Goal: Task Accomplishment & Management: Complete application form

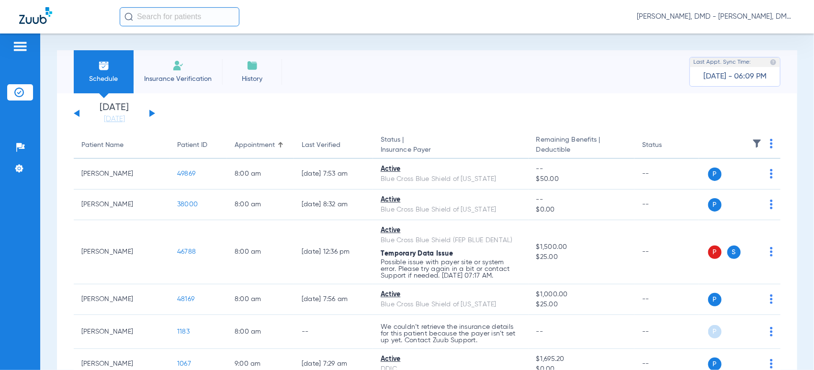
click at [151, 111] on button at bounding box center [152, 113] width 6 height 7
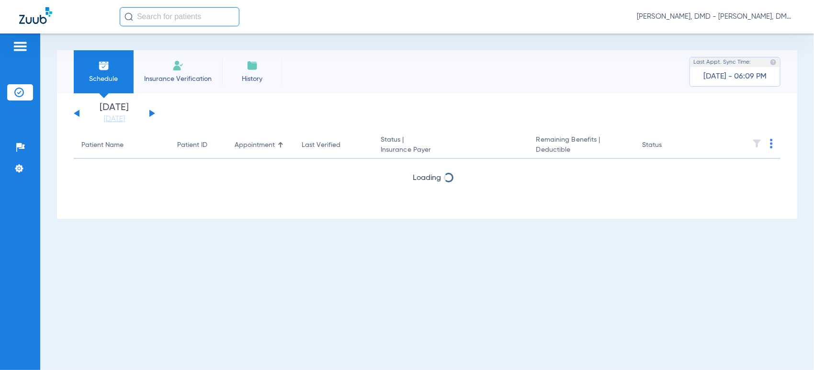
click at [151, 111] on button at bounding box center [152, 113] width 6 height 7
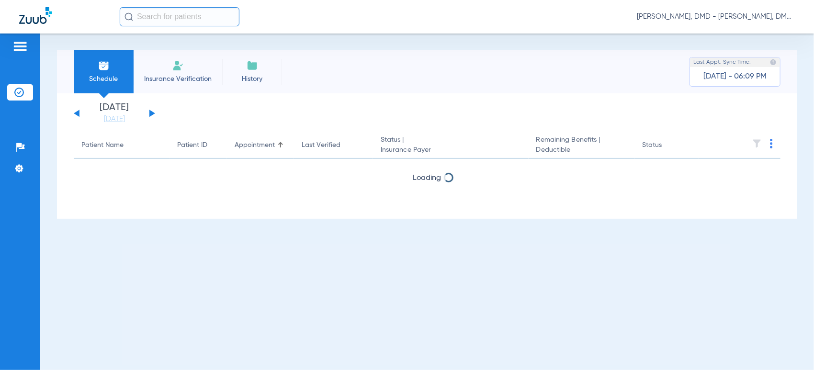
click at [151, 111] on button at bounding box center [152, 113] width 6 height 7
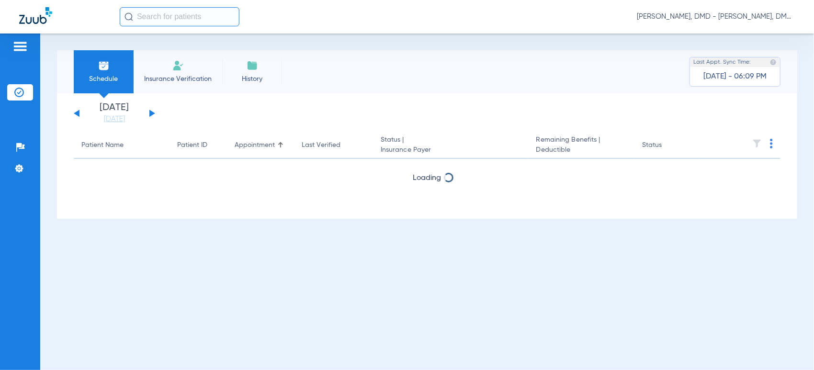
click at [151, 111] on button at bounding box center [152, 113] width 6 height 7
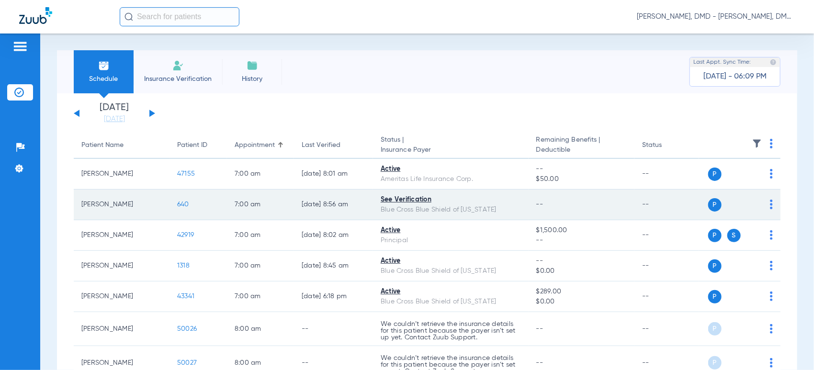
click at [758, 202] on div "P S" at bounding box center [736, 204] width 74 height 13
click at [770, 206] on img at bounding box center [771, 205] width 3 height 10
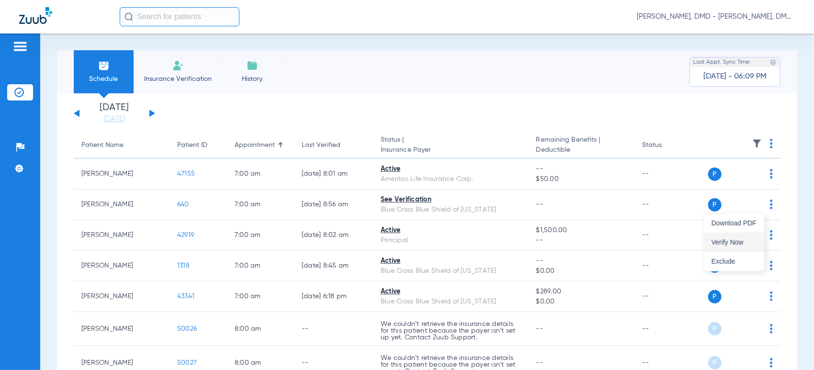
click at [746, 243] on span "Verify Now" at bounding box center [733, 242] width 45 height 7
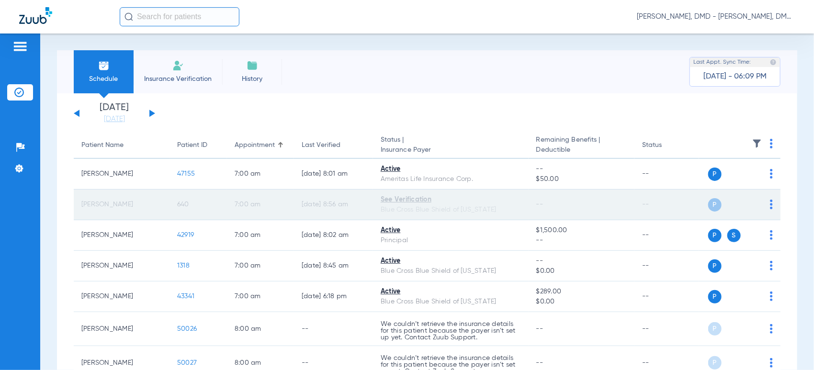
click at [182, 204] on span "640" at bounding box center [183, 204] width 12 height 7
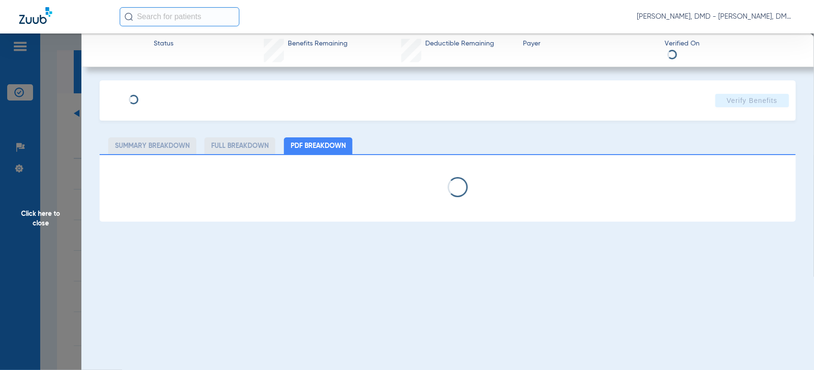
type input "[PERSON_NAME]"
type input "[DATE]"
type input "mbg855796918"
type input "90100610"
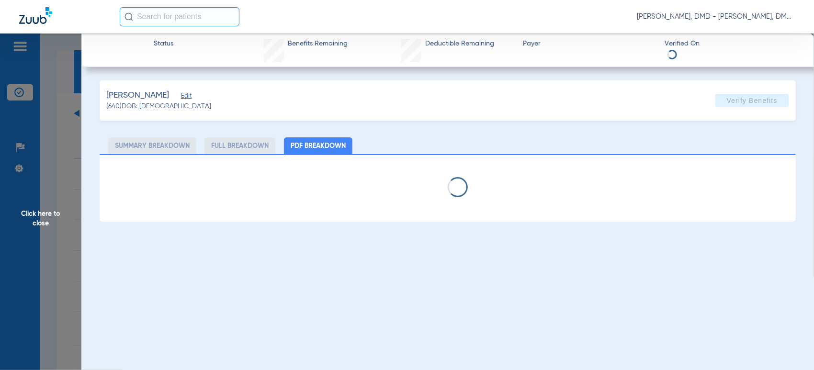
click at [190, 97] on span "Edit" at bounding box center [185, 96] width 9 height 9
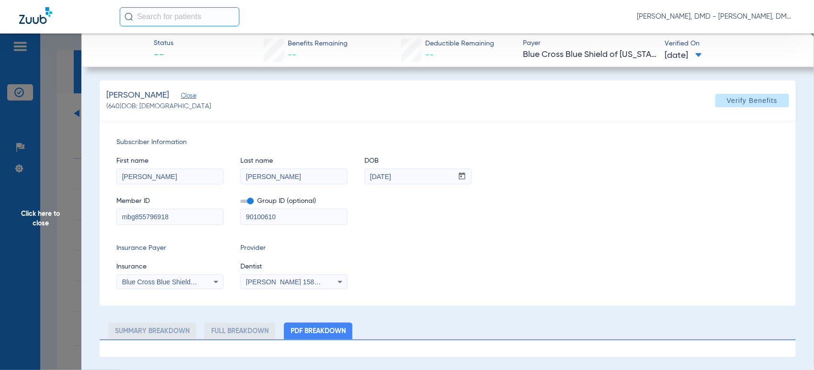
drag, startPoint x: 177, startPoint y: 219, endPoint x: -4, endPoint y: 213, distance: 181.0
click at [0, 213] on html "[PERSON_NAME], DMD - [PERSON_NAME], DMD Patients Insurance Verification Setup H…" at bounding box center [407, 185] width 814 height 370
drag, startPoint x: 158, startPoint y: 179, endPoint x: 15, endPoint y: 195, distance: 144.0
drag, startPoint x: 284, startPoint y: 175, endPoint x: 140, endPoint y: 181, distance: 144.7
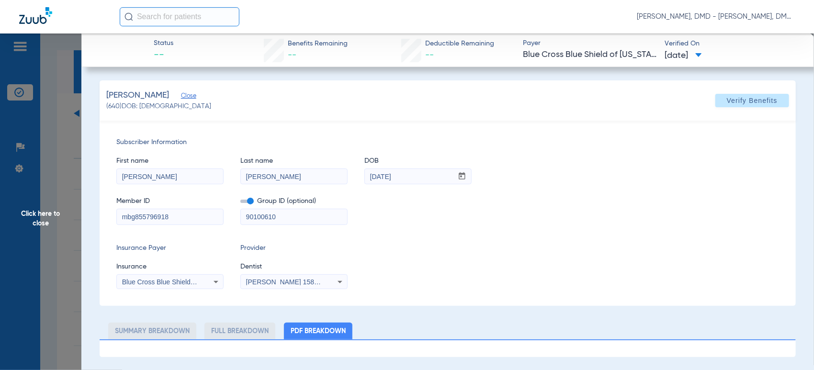
click at [140, 181] on div "First name [PERSON_NAME] name [PERSON_NAME] DOB mm / dd / yyyy [DATE]" at bounding box center [447, 165] width 662 height 37
drag, startPoint x: 407, startPoint y: 178, endPoint x: 281, endPoint y: 178, distance: 125.4
click at [281, 178] on div "First name [PERSON_NAME] name [PERSON_NAME] DOB mm / dd / yyyy [DATE]" at bounding box center [447, 165] width 662 height 37
click at [28, 213] on span "Click here to close" at bounding box center [40, 219] width 81 height 370
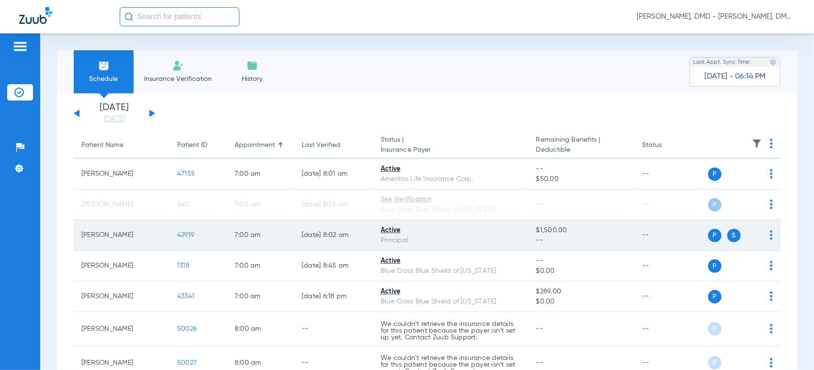
click at [770, 236] on img at bounding box center [771, 235] width 3 height 10
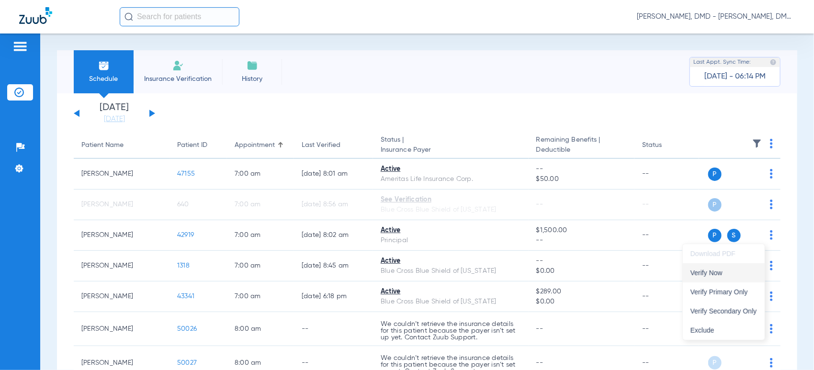
click at [749, 270] on span "Verify Now" at bounding box center [723, 272] width 67 height 7
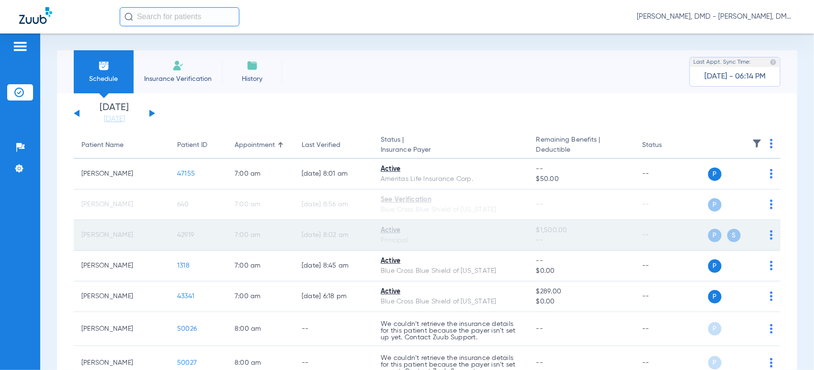
click at [183, 234] on span "42919" at bounding box center [185, 235] width 17 height 7
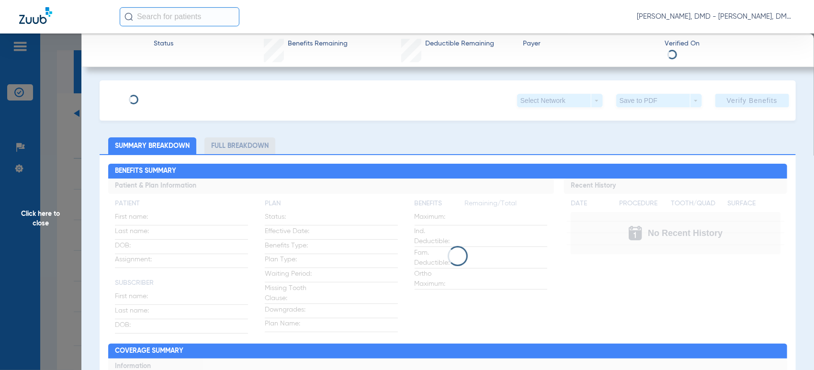
type input "[PERSON_NAME]"
type input "[DATE]"
type input "949088387"
type input "1100269"
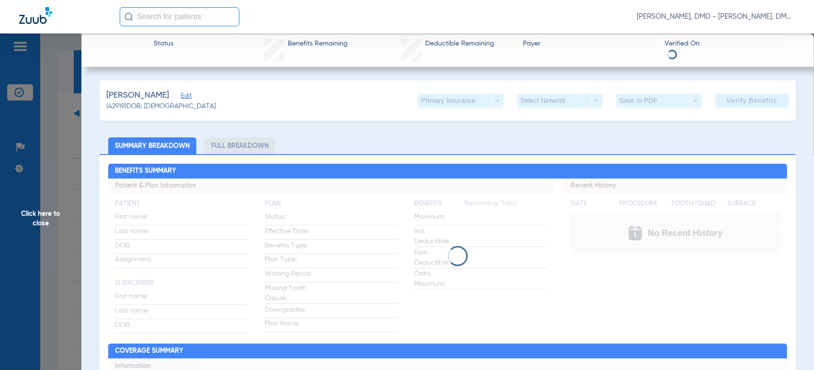
click at [182, 99] on span "Edit" at bounding box center [185, 96] width 9 height 9
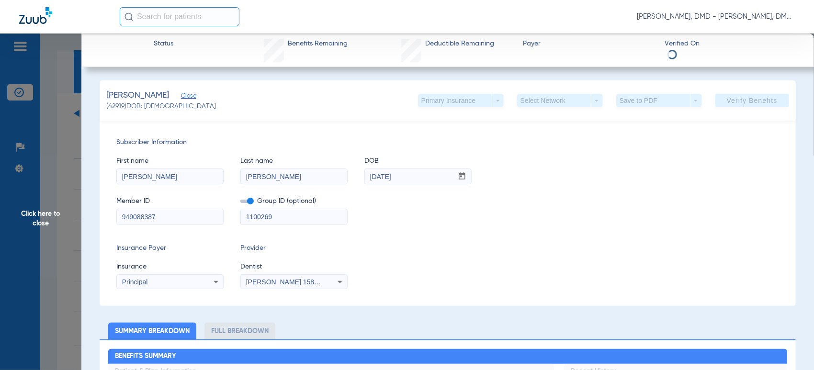
drag, startPoint x: 193, startPoint y: 221, endPoint x: -4, endPoint y: 223, distance: 197.2
click at [0, 223] on html "[PERSON_NAME], DMD - [PERSON_NAME], DMD Patients Insurance Verification Setup H…" at bounding box center [407, 185] width 814 height 370
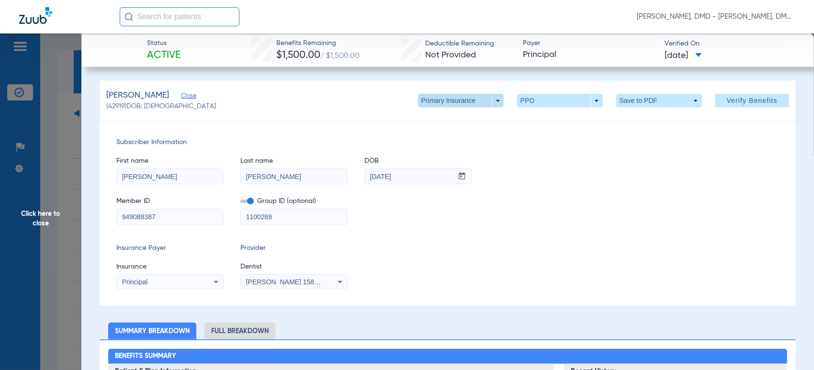
click at [462, 100] on span at bounding box center [460, 100] width 23 height 23
click at [460, 138] on span "Secondary Insurance" at bounding box center [449, 138] width 63 height 7
type input "[PERSON_NAME]"
type input "[DATE]"
type input "U27429288"
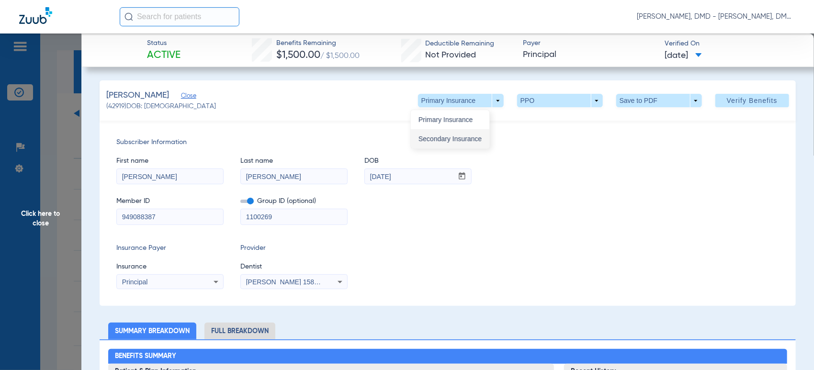
type input "3341110"
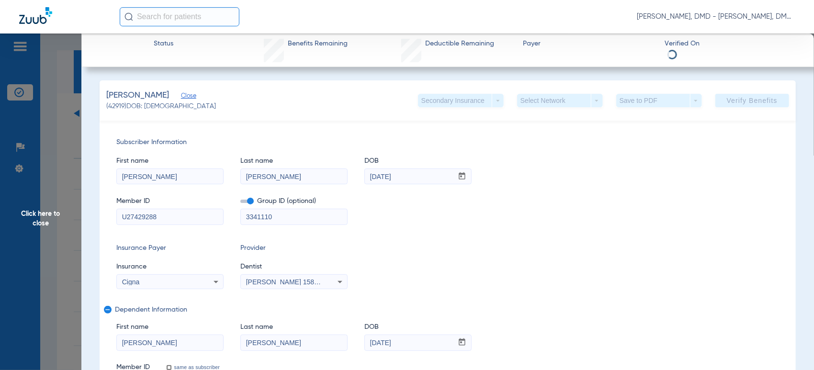
drag, startPoint x: 177, startPoint y: 219, endPoint x: 31, endPoint y: 226, distance: 146.7
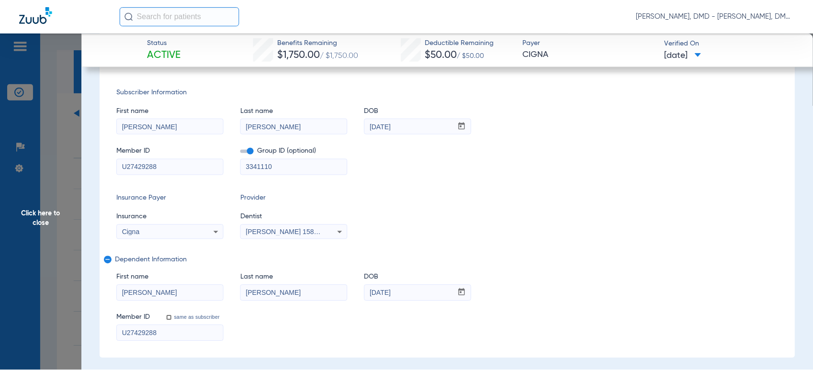
scroll to position [106, 0]
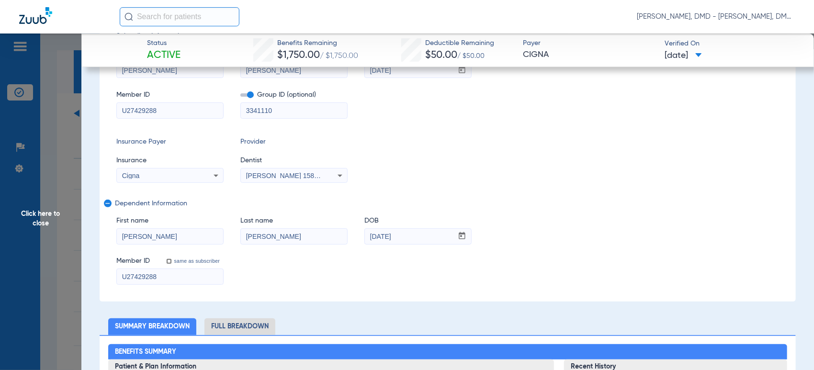
drag, startPoint x: 169, startPoint y: 236, endPoint x: 31, endPoint y: 247, distance: 138.2
drag, startPoint x: 293, startPoint y: 240, endPoint x: 154, endPoint y: 247, distance: 139.5
click at [154, 247] on div "First name [PERSON_NAME] Last name [PERSON_NAME] mm / dd / yyyy [DATE] Member I…" at bounding box center [447, 246] width 662 height 78
drag, startPoint x: 426, startPoint y: 240, endPoint x: 360, endPoint y: 248, distance: 66.0
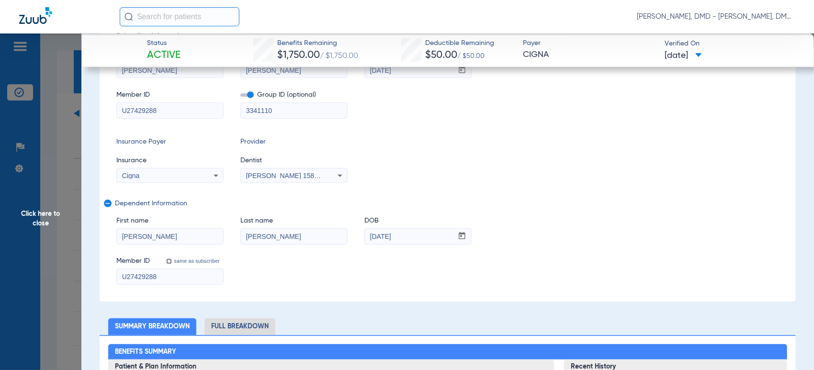
click at [360, 248] on div "First name [PERSON_NAME] Last name [PERSON_NAME] mm / dd / yyyy [DATE] Member I…" at bounding box center [447, 246] width 662 height 78
click at [35, 220] on span "Click here to close" at bounding box center [40, 219] width 81 height 370
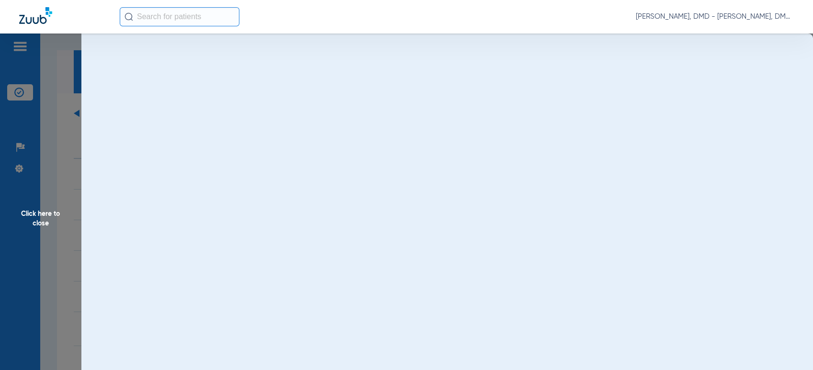
scroll to position [0, 0]
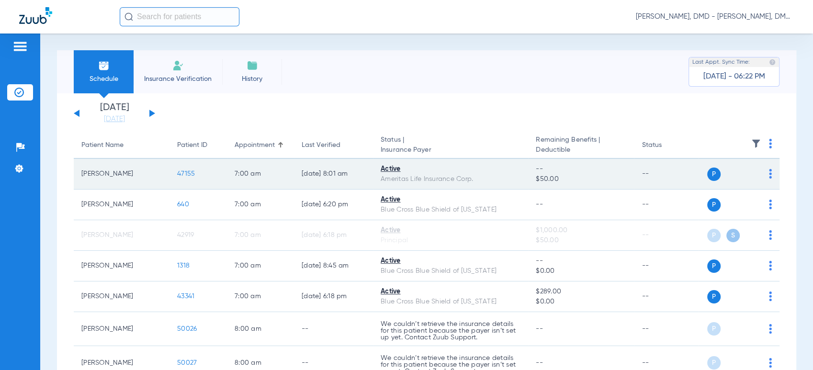
click at [769, 176] on img at bounding box center [770, 174] width 3 height 10
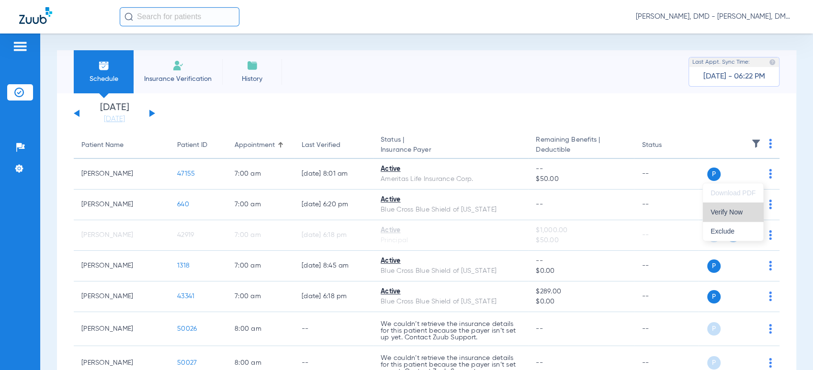
click at [743, 211] on span "Verify Now" at bounding box center [732, 212] width 45 height 7
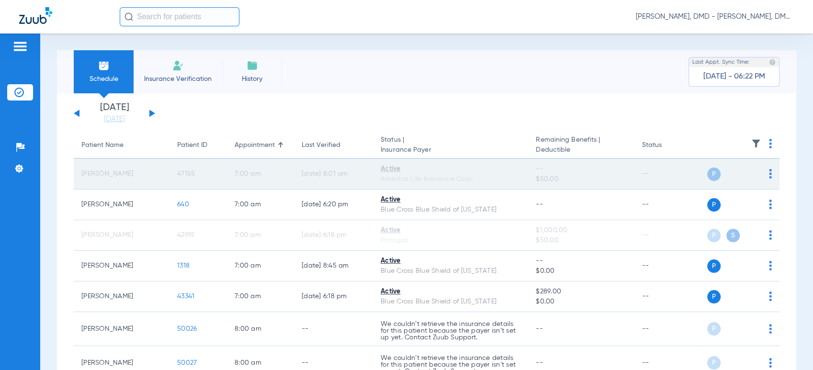
click at [194, 175] on td "47155" at bounding box center [197, 174] width 57 height 31
click at [178, 175] on span "47155" at bounding box center [186, 173] width 18 height 7
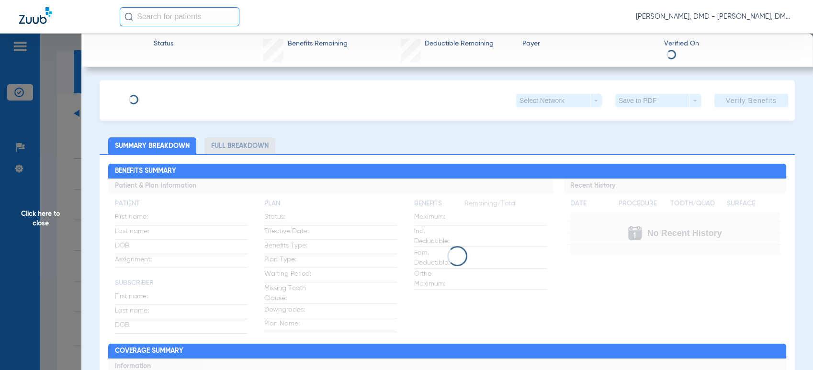
type input "[PERSON_NAME]"
type input "[DATE]"
type input "423178307"
type input "3502680000000301"
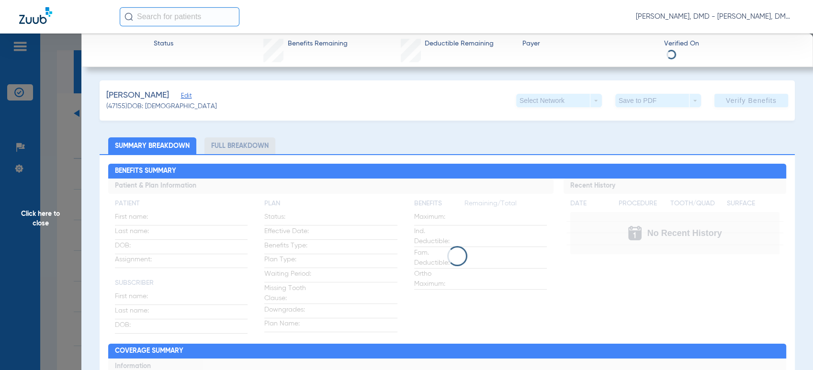
click at [190, 100] on span "Edit" at bounding box center [185, 96] width 9 height 9
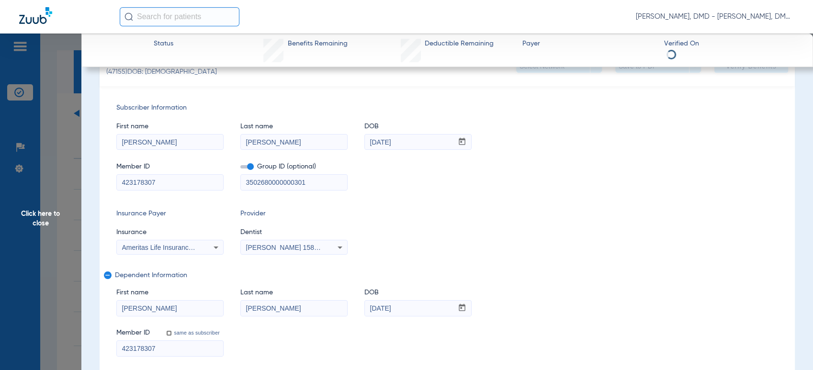
scroll to position [53, 0]
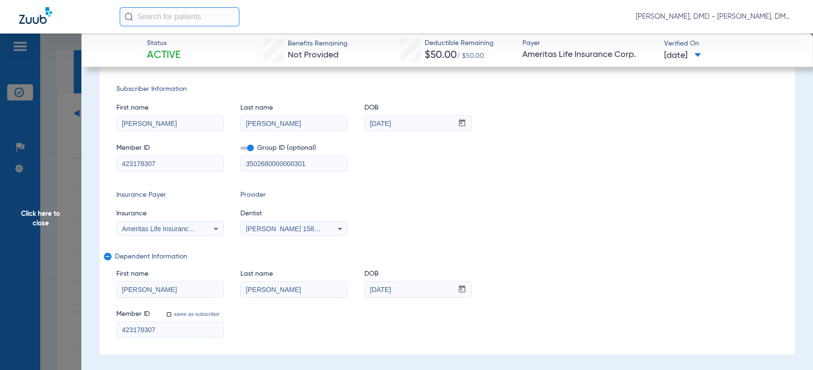
drag, startPoint x: 219, startPoint y: 336, endPoint x: -5, endPoint y: 347, distance: 224.3
click at [0, 347] on html "[PERSON_NAME], DMD - [PERSON_NAME], DMD Patients Insurance Verification Setup H…" at bounding box center [406, 185] width 813 height 370
drag, startPoint x: 299, startPoint y: 289, endPoint x: 192, endPoint y: 302, distance: 108.1
click at [192, 302] on div "First name [PERSON_NAME] Last name [PERSON_NAME] mm / dd / yyyy [DATE] Member I…" at bounding box center [447, 299] width 662 height 78
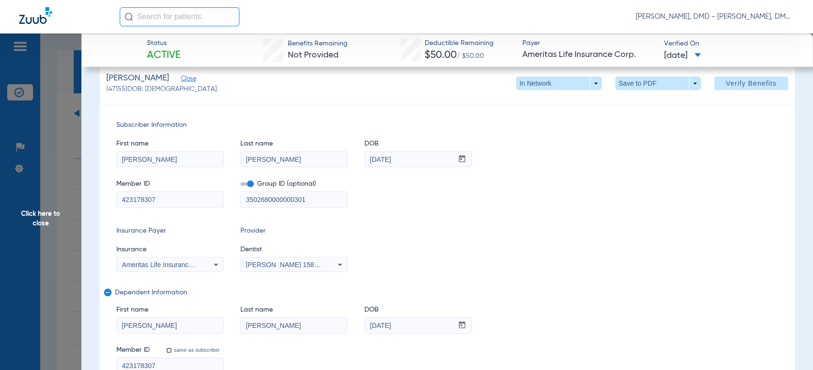
scroll to position [0, 0]
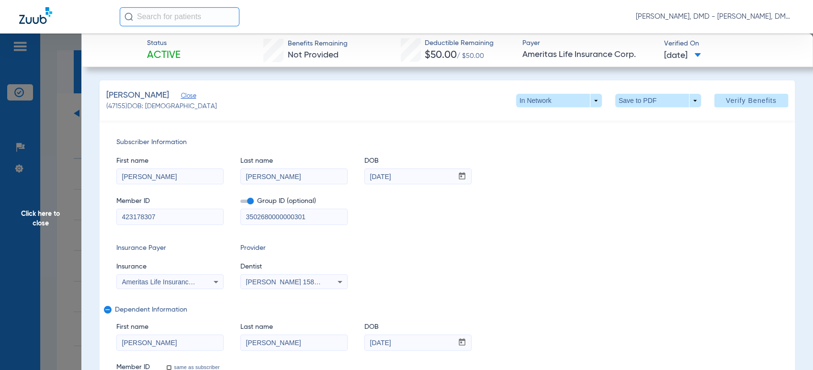
click at [48, 225] on span "Click here to close" at bounding box center [40, 219] width 81 height 370
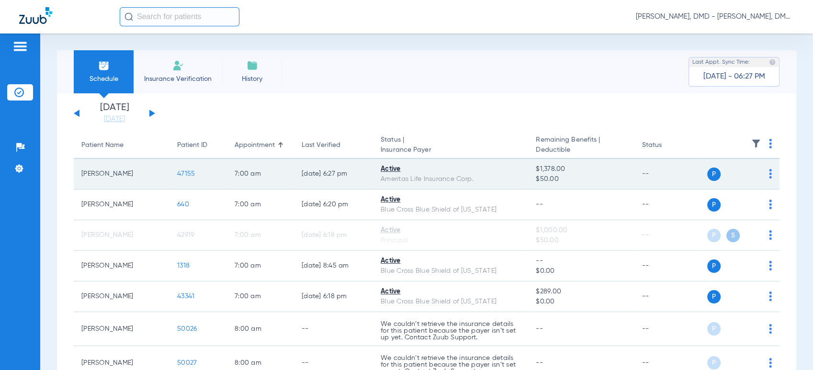
drag, startPoint x: 83, startPoint y: 171, endPoint x: 126, endPoint y: 171, distance: 43.1
click at [126, 171] on td "[PERSON_NAME]" at bounding box center [122, 174] width 96 height 31
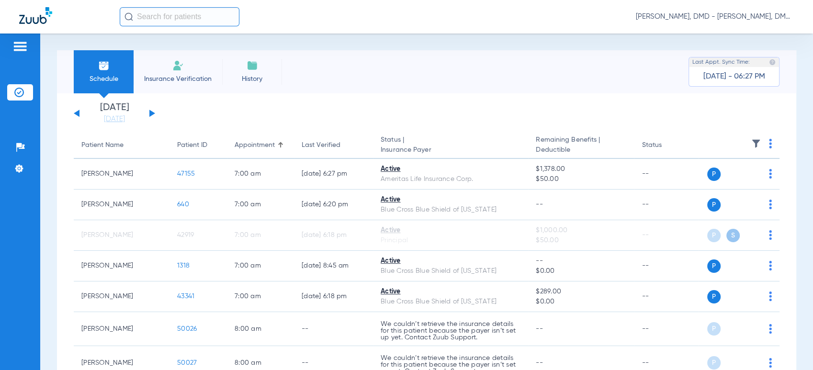
drag, startPoint x: 140, startPoint y: 173, endPoint x: 68, endPoint y: 167, distance: 72.0
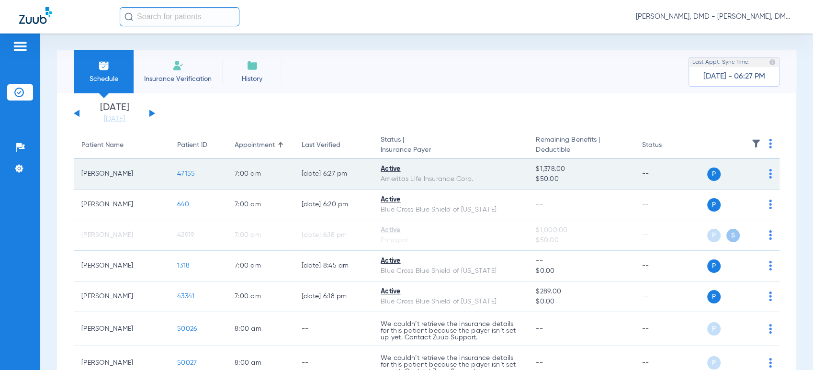
click at [109, 171] on td "[PERSON_NAME]" at bounding box center [122, 174] width 96 height 31
drag, startPoint x: 142, startPoint y: 172, endPoint x: 73, endPoint y: 172, distance: 68.5
click at [74, 172] on td "[PERSON_NAME]" at bounding box center [122, 174] width 96 height 31
copy td "[PERSON_NAME]"
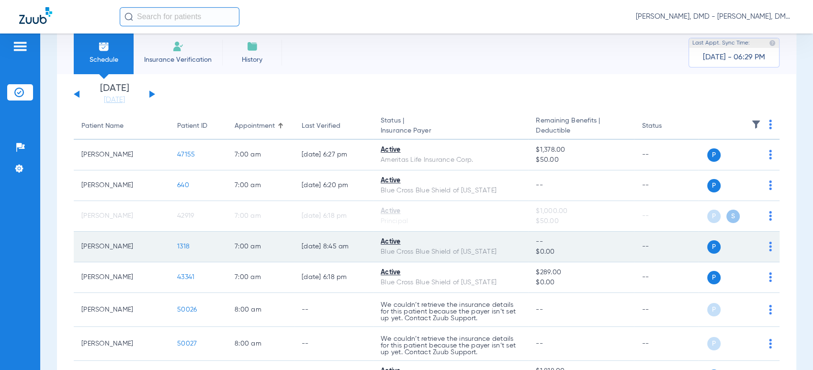
scroll to position [53, 0]
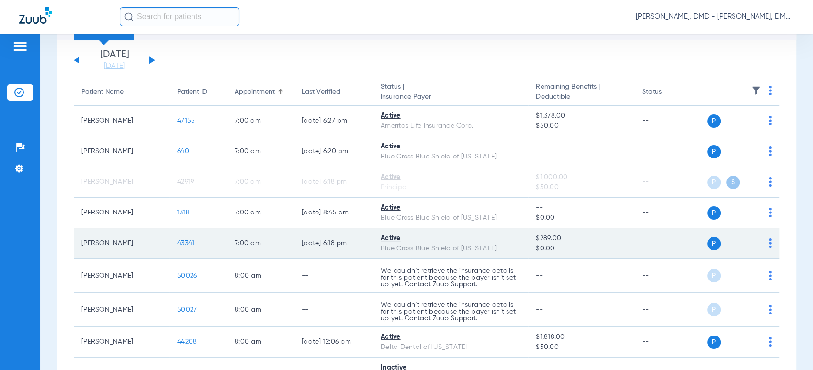
click at [769, 239] on img at bounding box center [770, 243] width 3 height 10
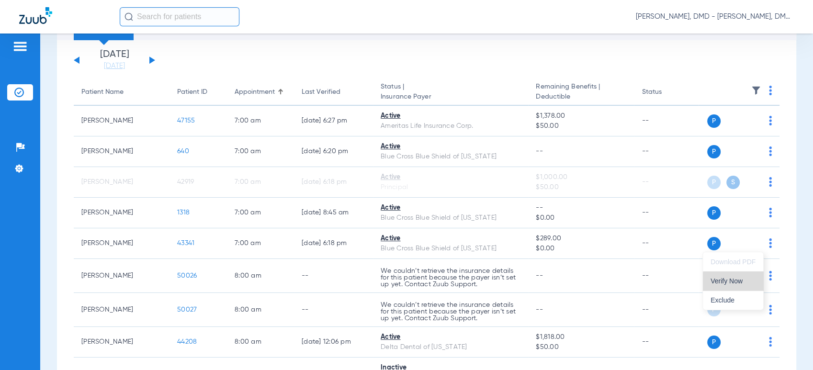
click at [745, 283] on span "Verify Now" at bounding box center [732, 281] width 45 height 7
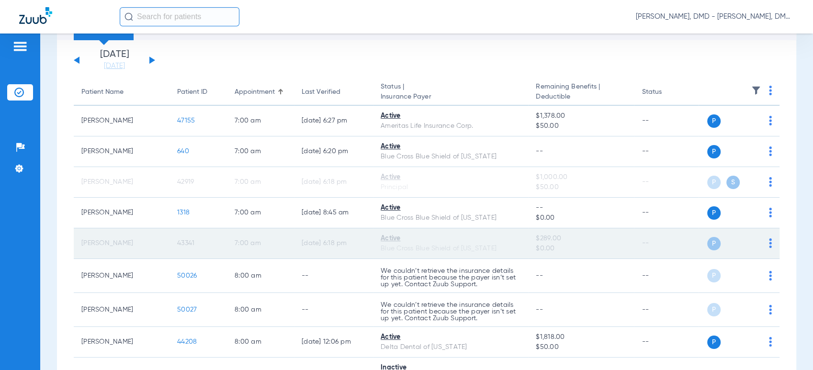
click at [184, 243] on span "43341" at bounding box center [185, 243] width 17 height 7
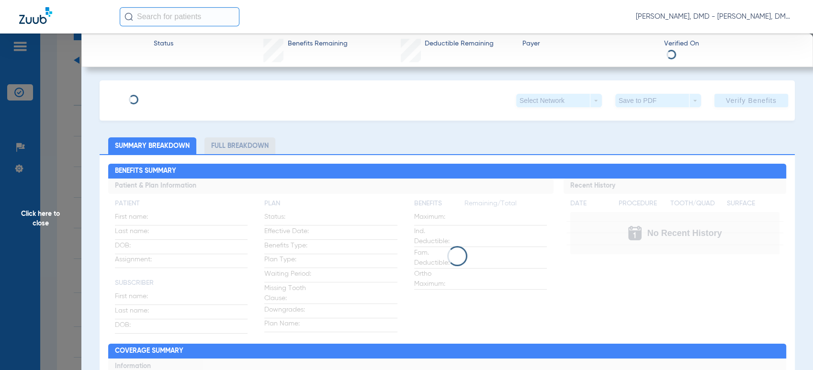
type input "[PERSON_NAME]"
type input "[DATE]"
type input "XAD901277107"
type input "13000"
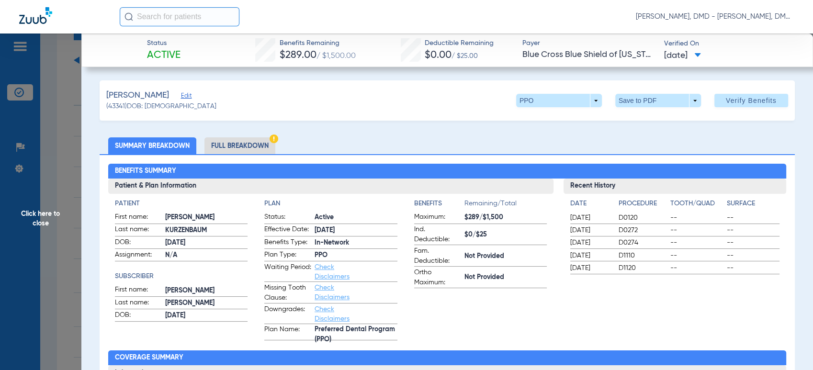
click at [190, 99] on span "Edit" at bounding box center [185, 96] width 9 height 9
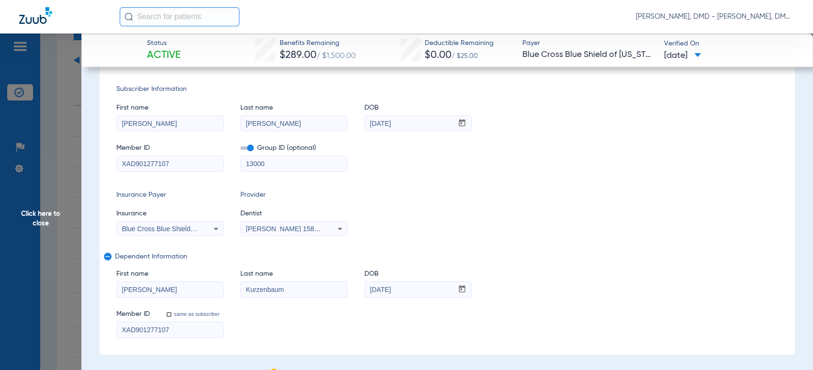
drag, startPoint x: 199, startPoint y: 329, endPoint x: 24, endPoint y: 330, distance: 174.2
drag, startPoint x: 178, startPoint y: 288, endPoint x: -5, endPoint y: 270, distance: 183.2
click at [0, 270] on html "[PERSON_NAME], DMD - [PERSON_NAME], DMD Patients Insurance Verification Setup H…" at bounding box center [406, 185] width 813 height 370
drag, startPoint x: 304, startPoint y: 301, endPoint x: 300, endPoint y: 298, distance: 5.2
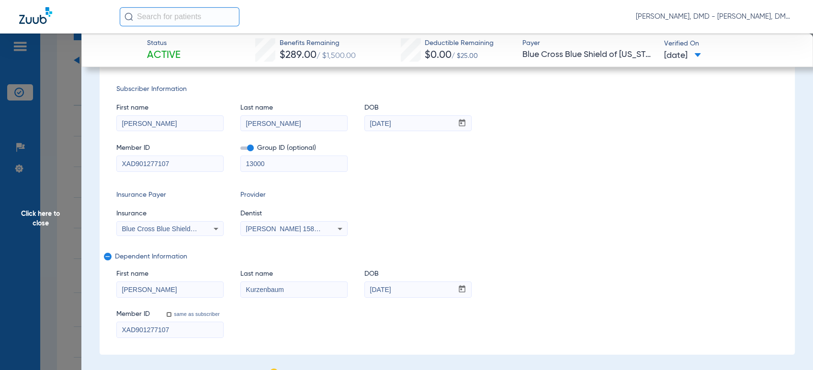
click at [302, 299] on div "First name [PERSON_NAME] Last name [PERSON_NAME] DOB mm / dd / yyyy [DATE] Memb…" at bounding box center [447, 299] width 662 height 78
drag, startPoint x: 302, startPoint y: 283, endPoint x: 152, endPoint y: 286, distance: 150.3
click at [152, 286] on div "First name [PERSON_NAME] Last name [PERSON_NAME] DOB mm / dd / yyyy [DATE]" at bounding box center [447, 278] width 662 height 37
drag, startPoint x: 418, startPoint y: 288, endPoint x: 314, endPoint y: 290, distance: 103.9
click at [314, 290] on div "First name [PERSON_NAME] Last name [PERSON_NAME] DOB mm / dd / yyyy [DATE]" at bounding box center [447, 278] width 662 height 37
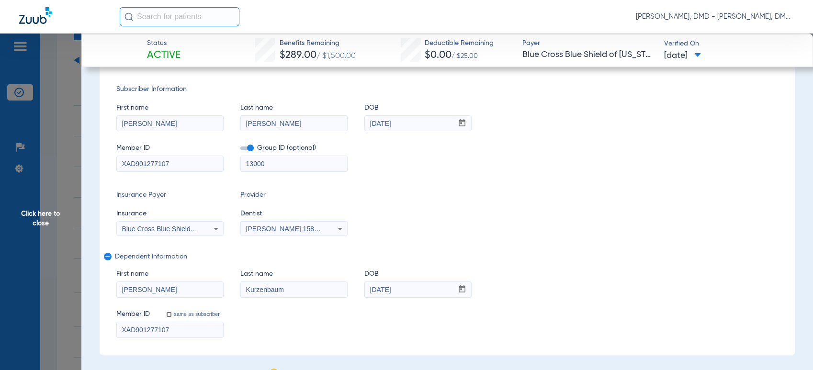
click at [56, 225] on span "Click here to close" at bounding box center [40, 219] width 81 height 370
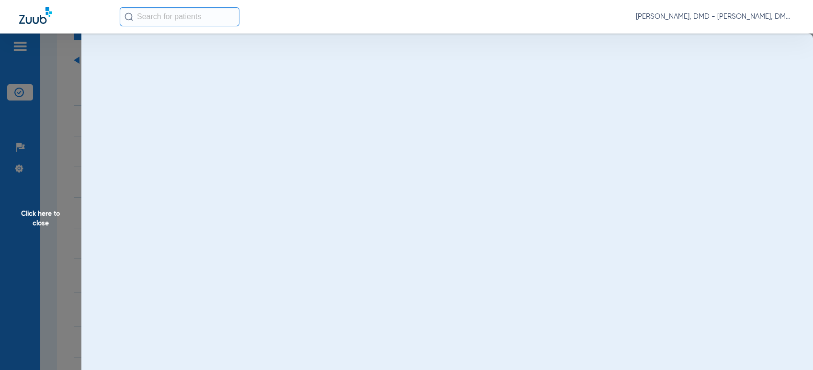
scroll to position [0, 0]
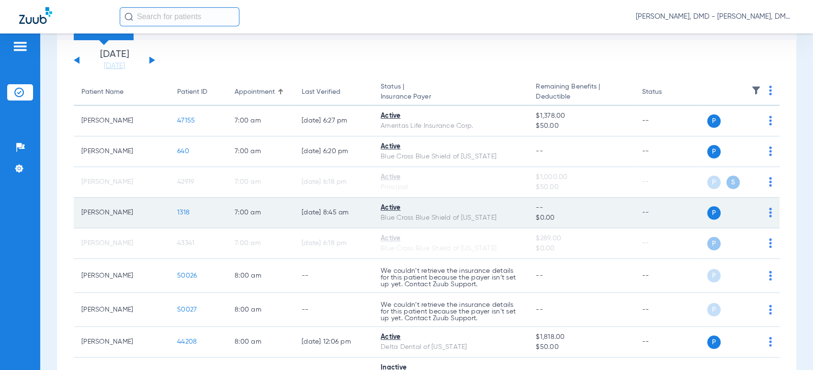
click at [769, 214] on img at bounding box center [770, 213] width 3 height 10
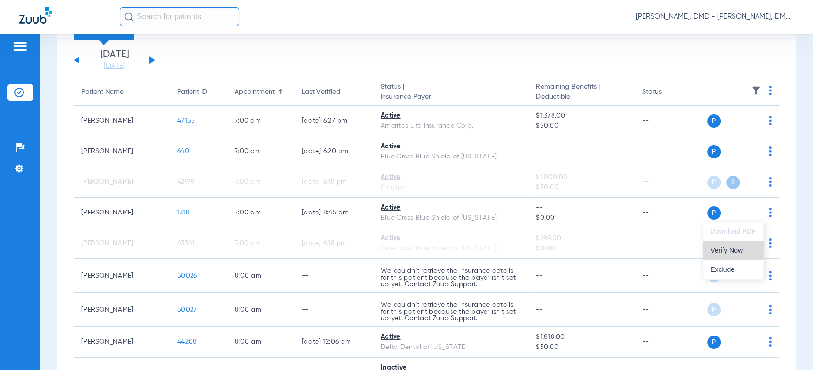
click at [722, 248] on span "Verify Now" at bounding box center [732, 250] width 45 height 7
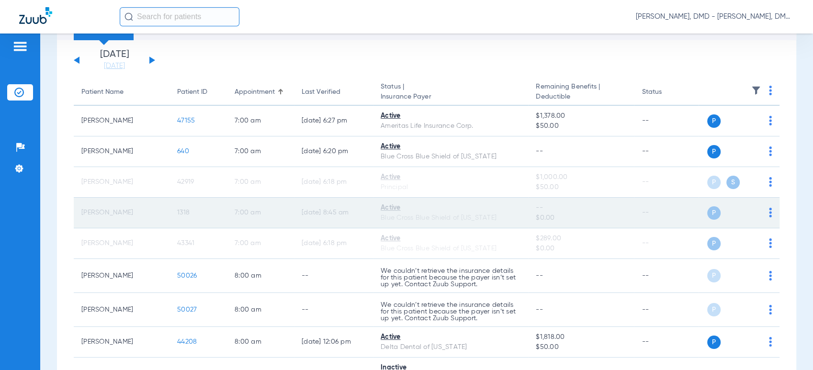
click at [184, 210] on span "1318" at bounding box center [183, 212] width 12 height 7
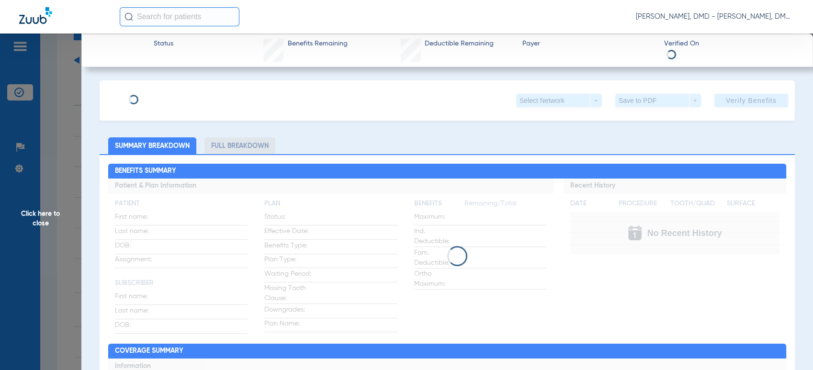
type input "[PERSON_NAME]"
type input "[DATE]"
type input "xad800861570"
type input "04048"
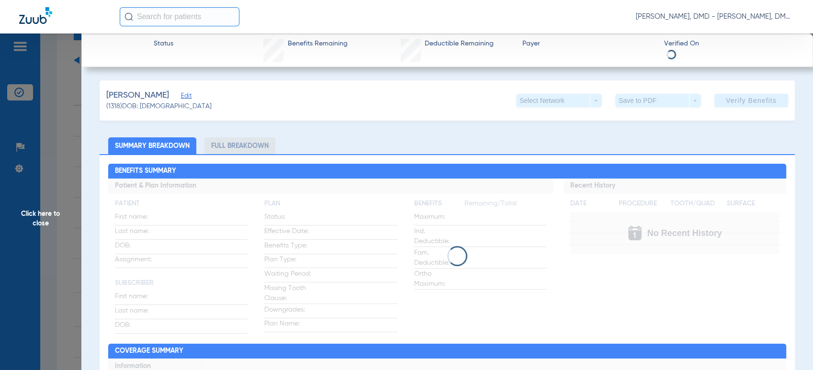
click at [181, 99] on span "Edit" at bounding box center [185, 96] width 9 height 9
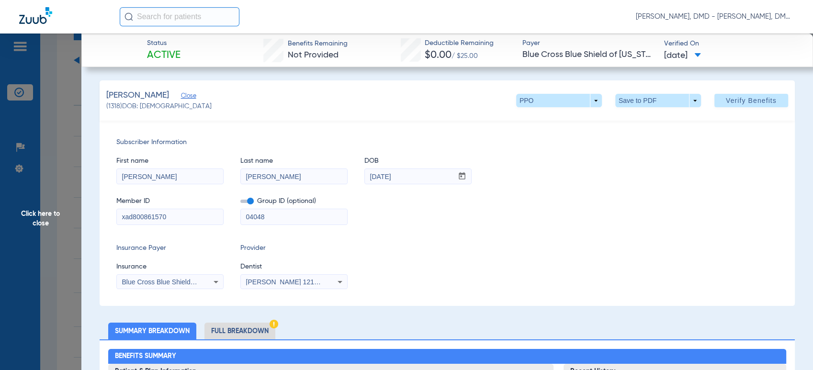
drag, startPoint x: 188, startPoint y: 216, endPoint x: -5, endPoint y: 236, distance: 193.5
click at [0, 236] on html "[PERSON_NAME], DMD - [PERSON_NAME], DMD Patients Insurance Verification Setup H…" at bounding box center [406, 185] width 813 height 370
drag, startPoint x: 168, startPoint y: 179, endPoint x: -5, endPoint y: 186, distance: 173.4
click at [0, 186] on html "[PERSON_NAME], DMD - [PERSON_NAME], DMD Patients Insurance Verification Setup H…" at bounding box center [406, 185] width 813 height 370
drag, startPoint x: 281, startPoint y: 176, endPoint x: 15, endPoint y: 183, distance: 266.7
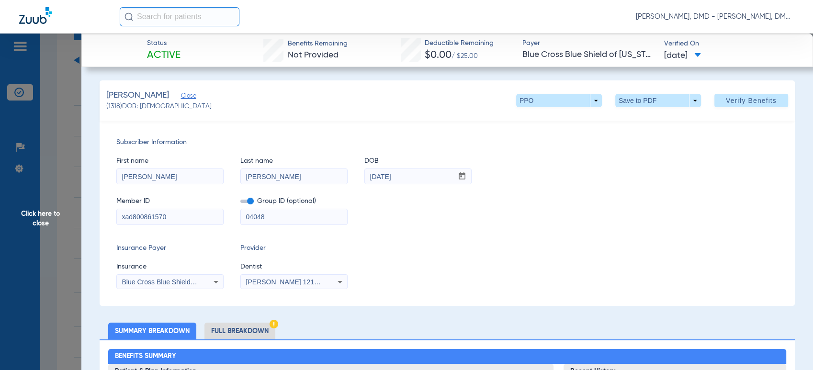
drag, startPoint x: 443, startPoint y: 173, endPoint x: 157, endPoint y: 172, distance: 286.7
click at [157, 172] on div "First name [PERSON_NAME] Last name [PERSON_NAME] mm / dd / yyyy [DATE]" at bounding box center [447, 165] width 662 height 37
click at [44, 229] on span "Click here to close" at bounding box center [40, 219] width 81 height 370
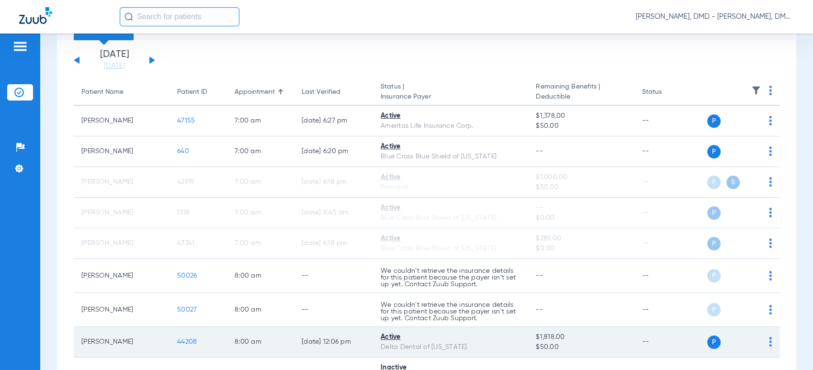
click at [769, 345] on img at bounding box center [770, 342] width 3 height 10
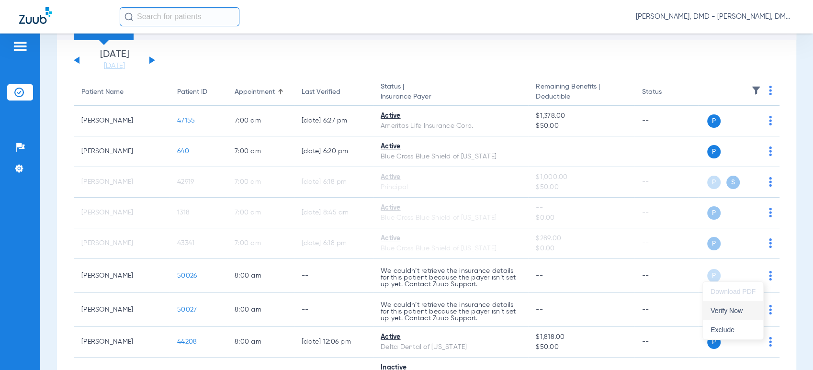
click at [751, 307] on span "Verify Now" at bounding box center [732, 310] width 45 height 7
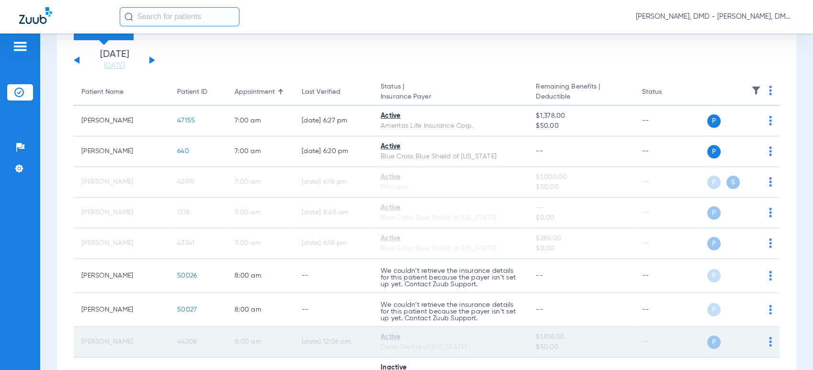
click at [197, 337] on td "44208" at bounding box center [197, 342] width 57 height 31
click at [195, 340] on span "44208" at bounding box center [187, 341] width 20 height 7
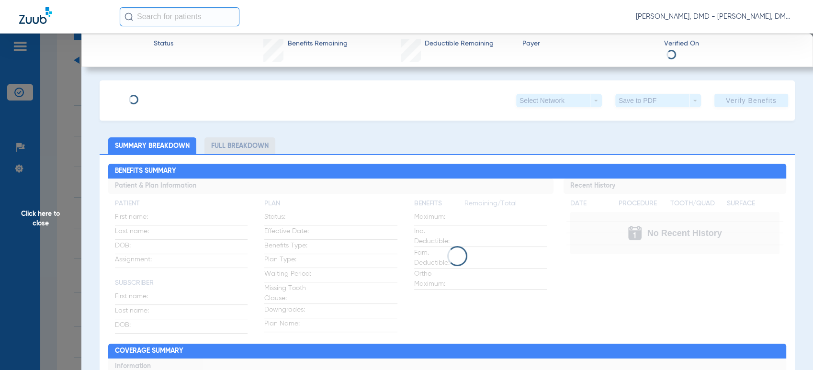
type input "[PERSON_NAME]"
type input "[DATE]"
type input "421195929"
type input "0940003002"
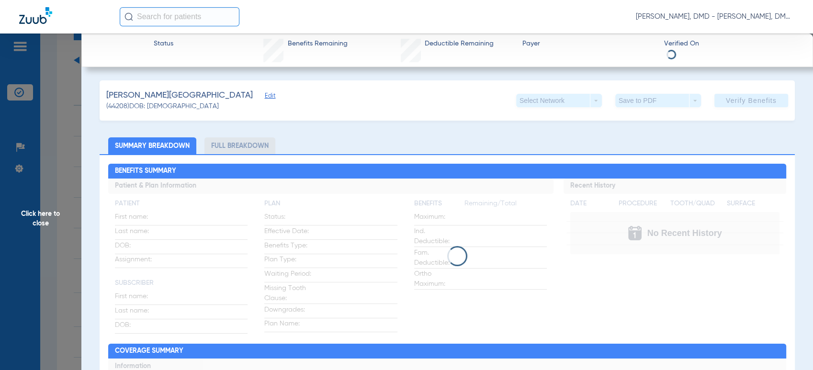
drag, startPoint x: 199, startPoint y: 94, endPoint x: 188, endPoint y: 95, distance: 11.5
click at [198, 94] on div "[PERSON_NAME] Edit (44208) DOB: [DEMOGRAPHIC_DATA] Select Network arrow_drop_do…" at bounding box center [447, 100] width 695 height 40
click at [265, 95] on span "Edit" at bounding box center [269, 96] width 9 height 9
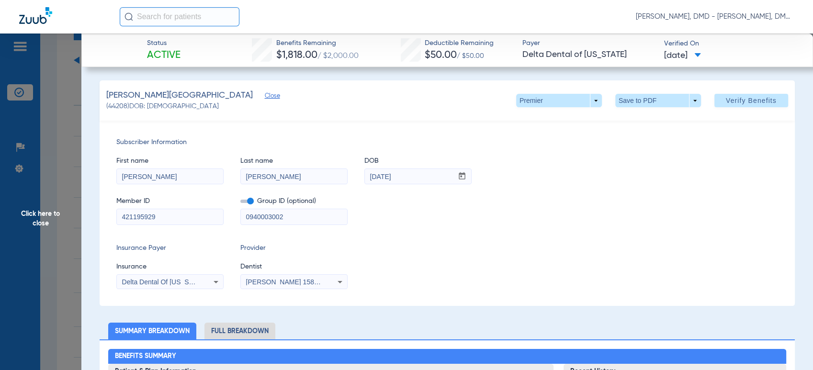
drag, startPoint x: 171, startPoint y: 180, endPoint x: 18, endPoint y: 187, distance: 152.9
click at [43, 213] on span "Click here to close" at bounding box center [40, 219] width 81 height 370
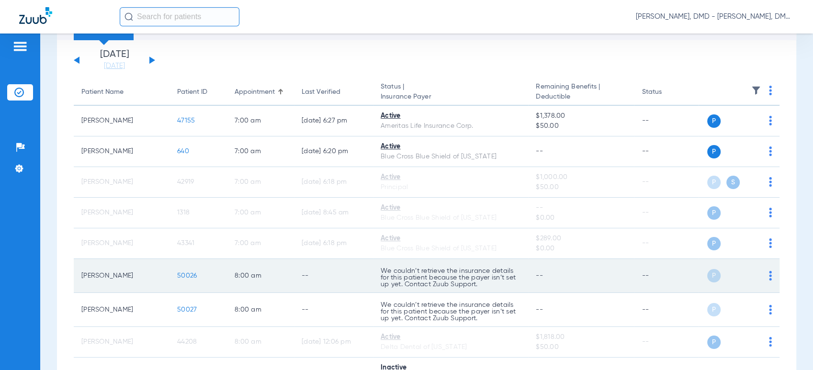
click at [183, 273] on span "50026" at bounding box center [187, 275] width 20 height 7
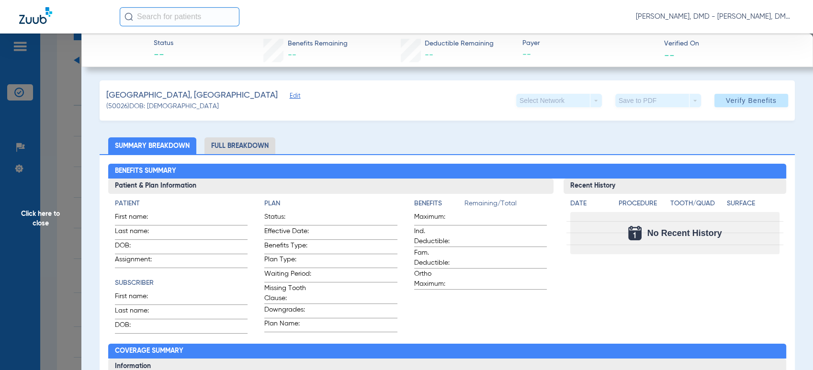
click at [290, 97] on span "Edit" at bounding box center [294, 96] width 9 height 9
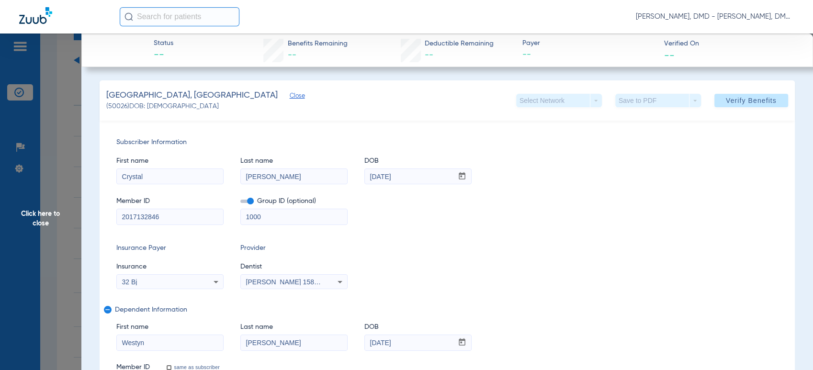
drag, startPoint x: 198, startPoint y: 219, endPoint x: -5, endPoint y: 228, distance: 202.7
click at [0, 228] on html "[PERSON_NAME], DMD - [PERSON_NAME], DMD Patients Insurance Verification Setup H…" at bounding box center [406, 185] width 813 height 370
click at [46, 222] on span "Click here to close" at bounding box center [40, 219] width 81 height 370
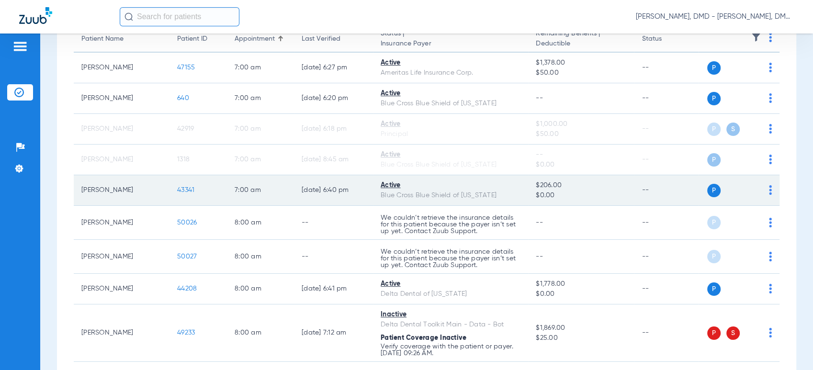
scroll to position [159, 0]
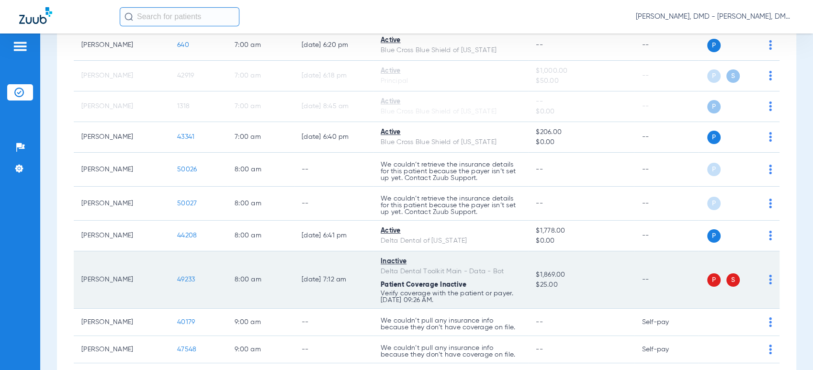
click at [769, 281] on img at bounding box center [770, 280] width 3 height 10
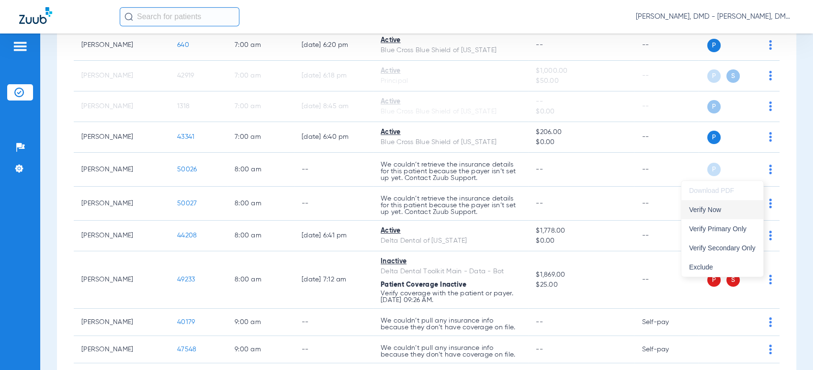
click at [722, 214] on button "Verify Now" at bounding box center [722, 209] width 82 height 19
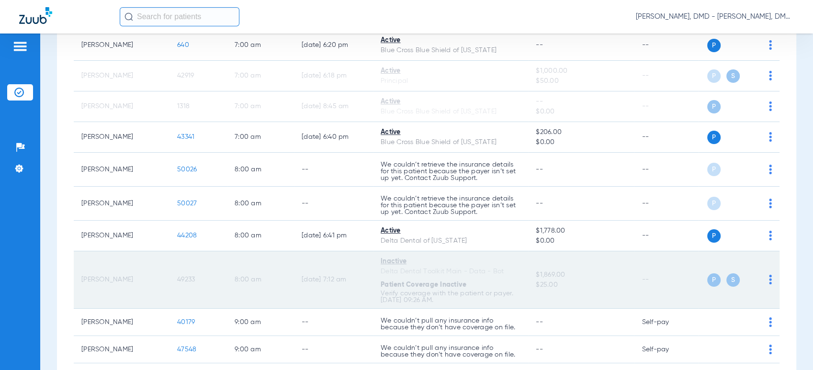
click at [191, 279] on span "49233" at bounding box center [186, 279] width 18 height 7
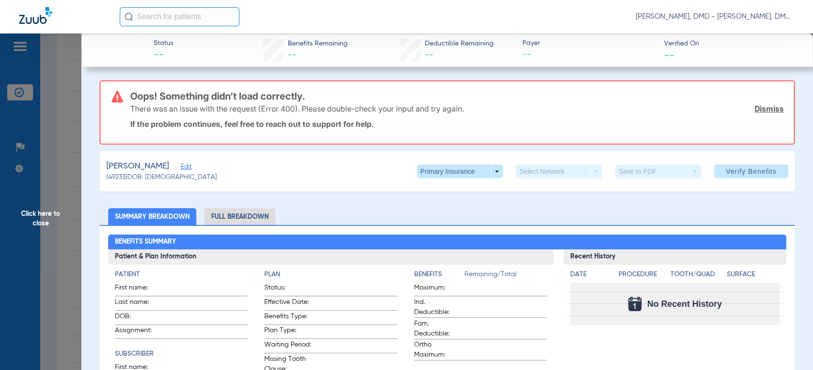
click at [181, 98] on h3 "Oops! Something didn’t load correctly." at bounding box center [456, 96] width 653 height 10
click at [181, 171] on span "Edit" at bounding box center [185, 167] width 9 height 9
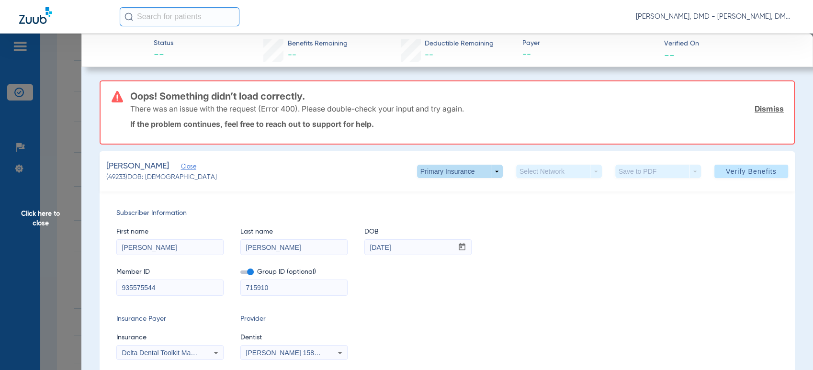
click at [465, 171] on span at bounding box center [460, 171] width 86 height 13
click at [458, 213] on button "Secondary Insurance" at bounding box center [448, 209] width 79 height 19
type input "314926250"
type input "224521"
type input "314926250"
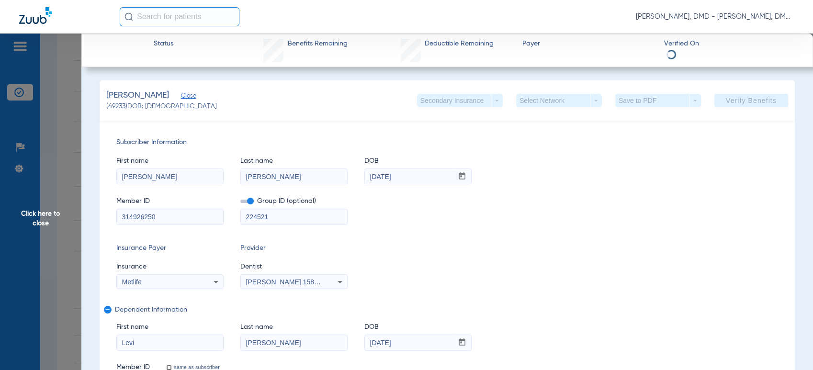
click at [438, 102] on div "Secondary Insurance arrow_drop_down" at bounding box center [460, 100] width 86 height 13
click at [483, 99] on div "Secondary Insurance arrow_drop_down" at bounding box center [460, 100] width 86 height 13
click at [487, 100] on div "Secondary Insurance arrow_drop_down" at bounding box center [460, 100] width 86 height 13
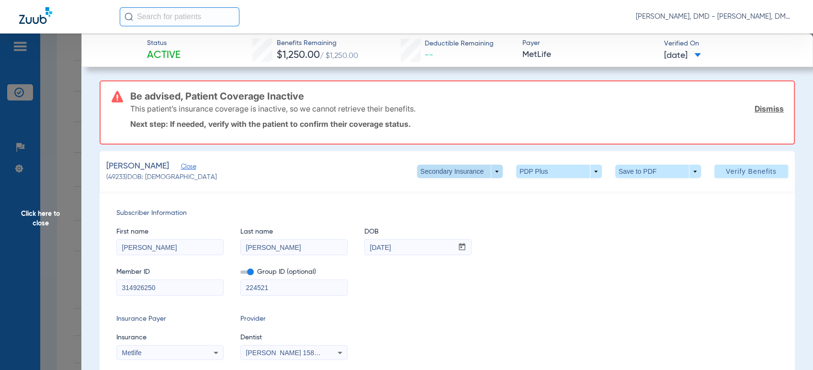
click at [461, 176] on span at bounding box center [459, 171] width 23 height 23
click at [451, 190] on span "Primary Insurance" at bounding box center [448, 190] width 63 height 7
type input "935575544"
type input "715910"
type input "935575544"
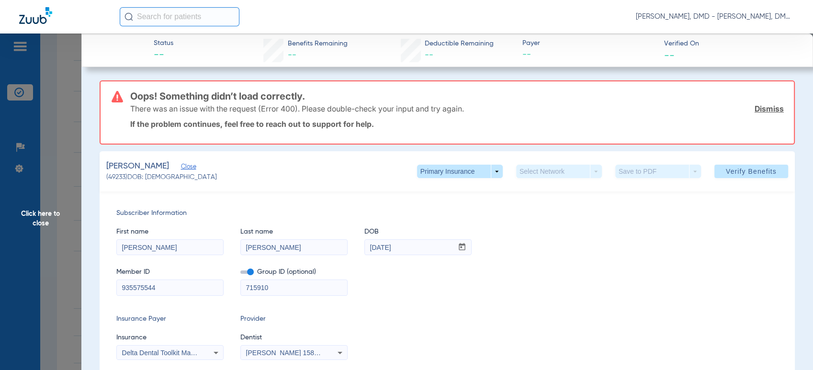
drag, startPoint x: 185, startPoint y: 291, endPoint x: 78, endPoint y: 288, distance: 106.8
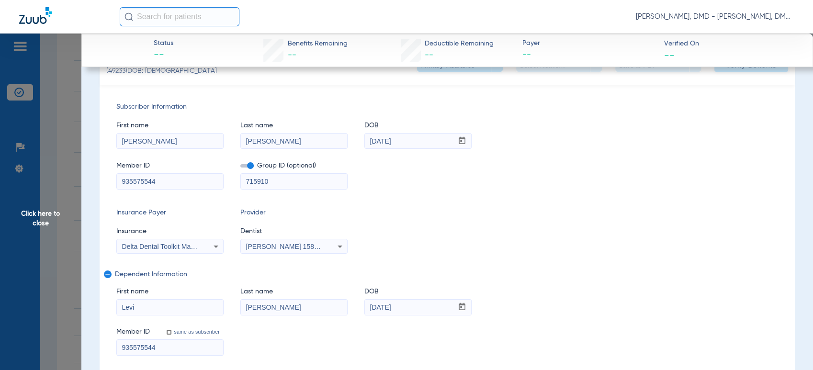
drag, startPoint x: 162, startPoint y: 308, endPoint x: 58, endPoint y: 312, distance: 103.9
drag, startPoint x: 149, startPoint y: 143, endPoint x: -5, endPoint y: 148, distance: 154.2
click at [0, 148] on html "[PERSON_NAME], DMD - [PERSON_NAME], DMD Patients Insurance Verification Setup H…" at bounding box center [406, 185] width 813 height 370
drag, startPoint x: 295, startPoint y: 145, endPoint x: 190, endPoint y: 146, distance: 105.3
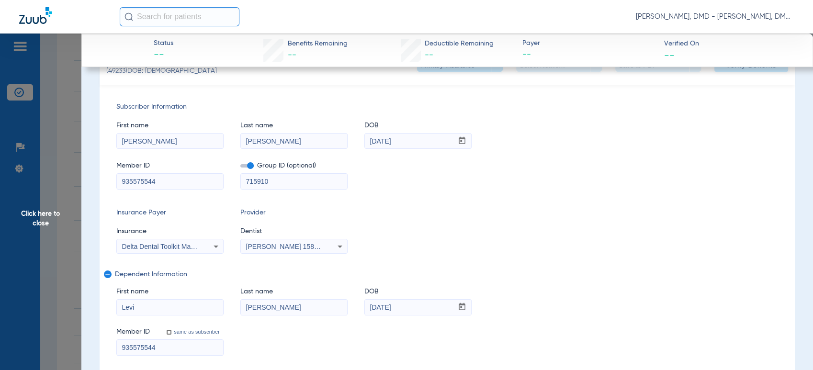
click at [190, 146] on div "First name [PERSON_NAME] Last name [PERSON_NAME] DOB mm / dd / yyyy [DATE]" at bounding box center [447, 130] width 662 height 37
drag, startPoint x: 421, startPoint y: 141, endPoint x: 324, endPoint y: 146, distance: 97.8
click at [325, 146] on div "First name [PERSON_NAME] Last name [PERSON_NAME] DOB mm / dd / yyyy [DATE]" at bounding box center [447, 130] width 662 height 37
drag, startPoint x: 193, startPoint y: 183, endPoint x: -9, endPoint y: 188, distance: 201.6
click at [0, 188] on html "[PERSON_NAME], DMD - [PERSON_NAME], DMD Patients Insurance Verification Setup H…" at bounding box center [406, 185] width 813 height 370
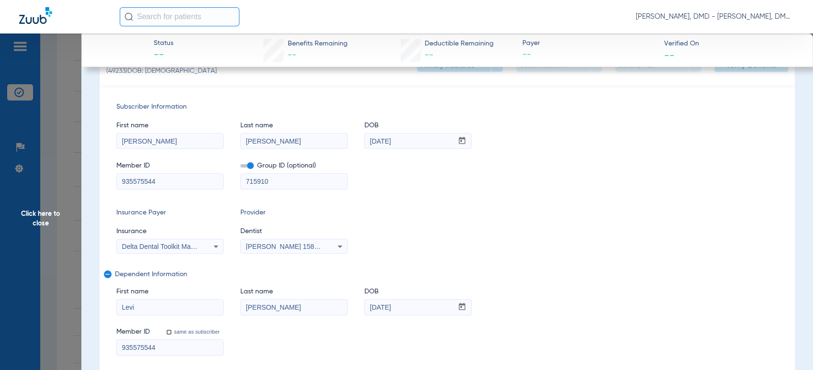
drag, startPoint x: 192, startPoint y: 308, endPoint x: -9, endPoint y: 310, distance: 200.6
click at [0, 310] on html "[PERSON_NAME], DMD - [PERSON_NAME], DMD Patients Insurance Verification Setup H…" at bounding box center [406, 185] width 813 height 370
drag, startPoint x: 313, startPoint y: 311, endPoint x: 103, endPoint y: 313, distance: 209.7
click at [103, 313] on div "Subscriber Information First name [PERSON_NAME] Last name [PERSON_NAME] DOB mm …" at bounding box center [447, 228] width 695 height 287
drag, startPoint x: 416, startPoint y: 303, endPoint x: 228, endPoint y: 307, distance: 188.2
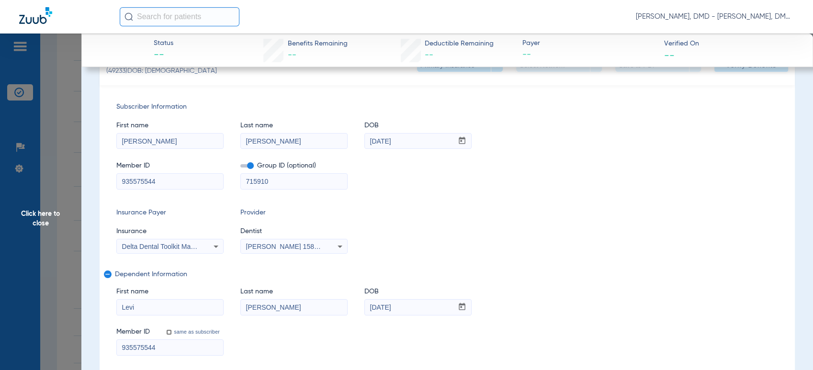
click at [228, 307] on div "First name [PERSON_NAME] Last name [PERSON_NAME] DOB mm / dd / yyyy [DATE]" at bounding box center [447, 296] width 662 height 37
click at [62, 205] on span "Click here to close" at bounding box center [40, 219] width 81 height 370
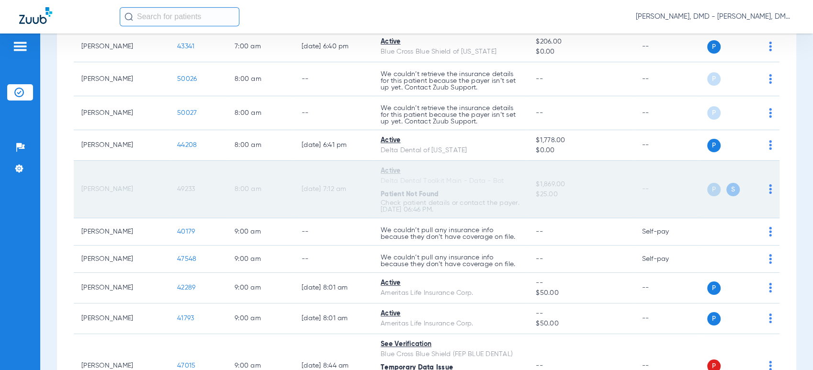
scroll to position [266, 0]
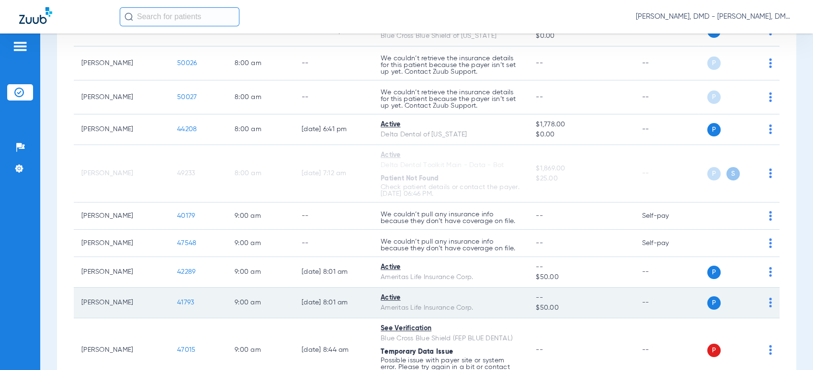
click at [763, 301] on td "P S" at bounding box center [738, 303] width 81 height 31
click at [763, 305] on td "P S" at bounding box center [738, 303] width 81 height 31
click at [769, 305] on img at bounding box center [770, 303] width 3 height 10
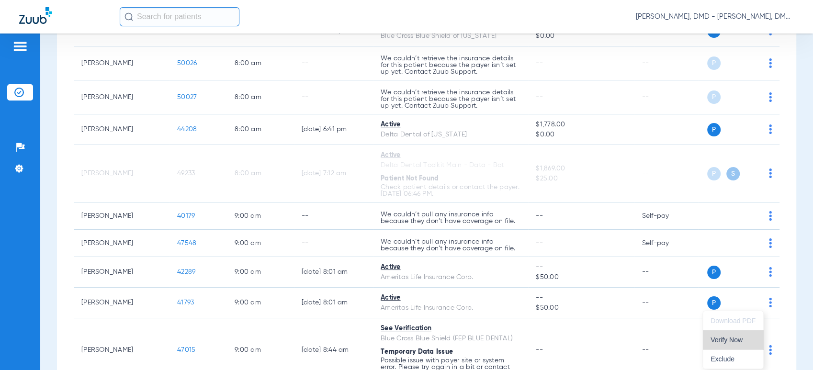
click at [738, 339] on span "Verify Now" at bounding box center [732, 340] width 45 height 7
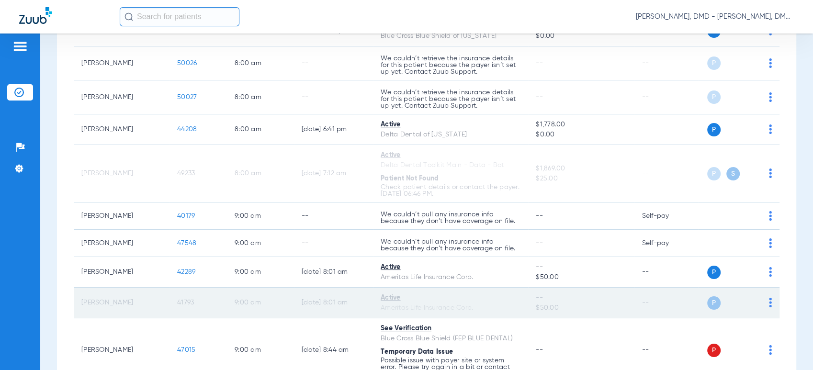
click at [185, 303] on span "41793" at bounding box center [185, 302] width 17 height 7
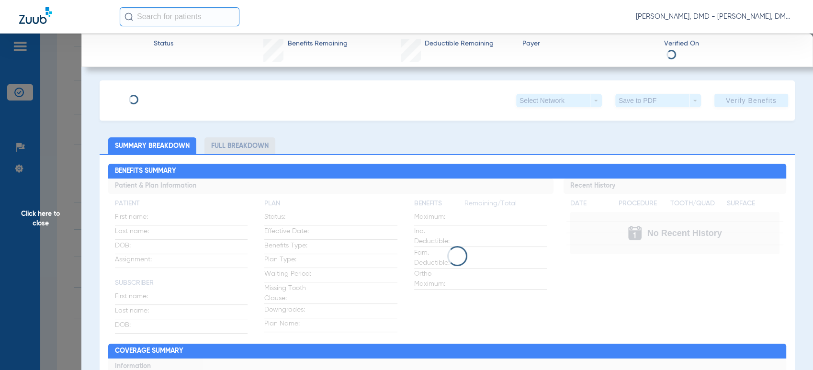
type input "[PERSON_NAME]"
type input "[DATE]"
type input "418022206"
type input "103502681"
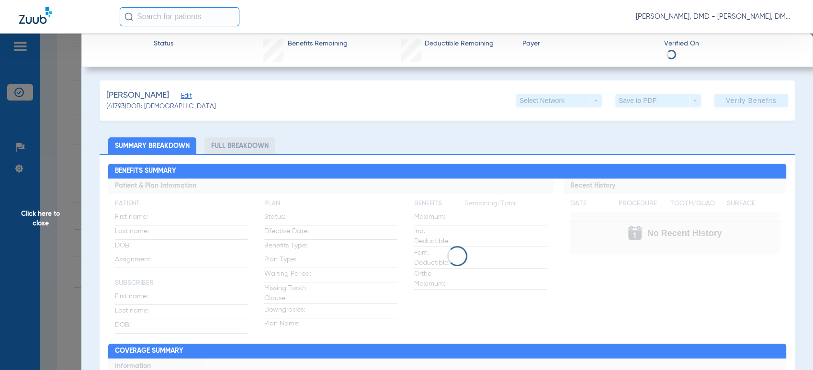
click at [190, 97] on span "Edit" at bounding box center [185, 96] width 9 height 9
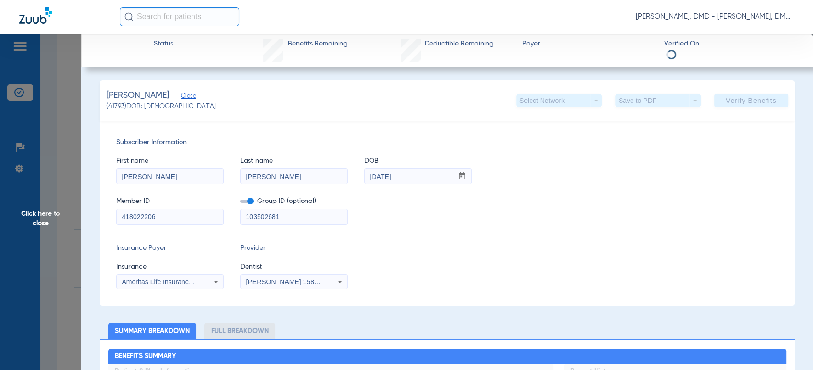
drag, startPoint x: 180, startPoint y: 216, endPoint x: 22, endPoint y: 229, distance: 158.5
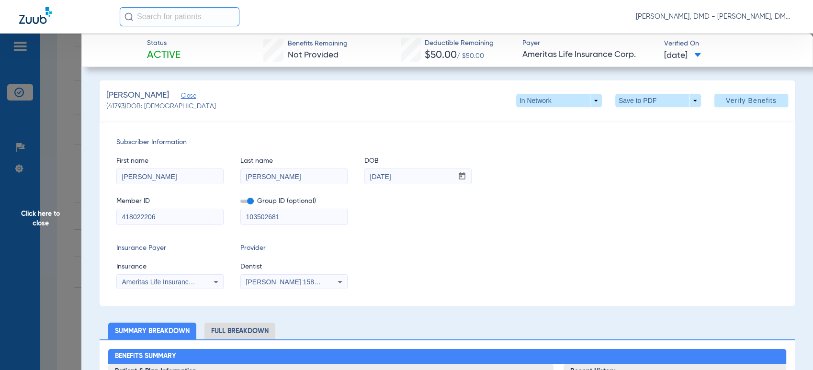
click at [69, 214] on span "Click here to close" at bounding box center [40, 219] width 81 height 370
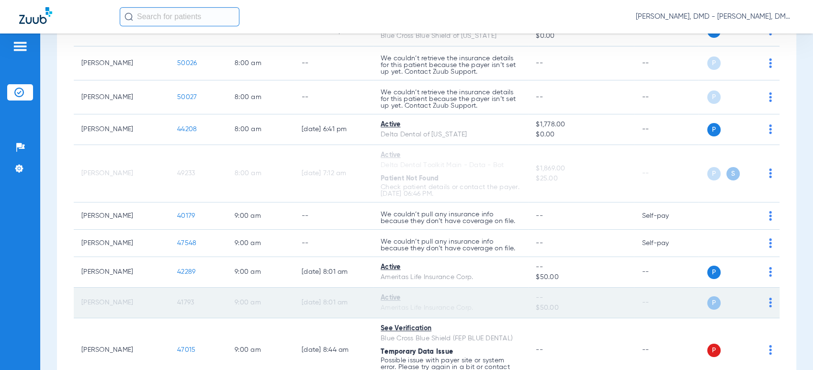
drag, startPoint x: 75, startPoint y: 302, endPoint x: 138, endPoint y: 303, distance: 62.7
click at [138, 303] on td "[PERSON_NAME]" at bounding box center [122, 303] width 96 height 31
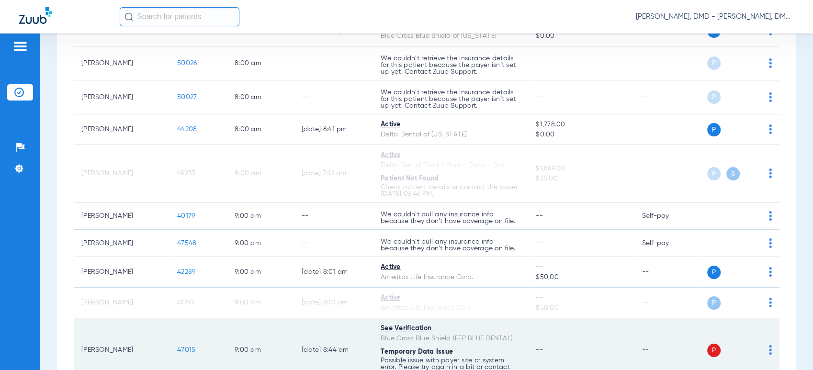
copy td "[PERSON_NAME]"
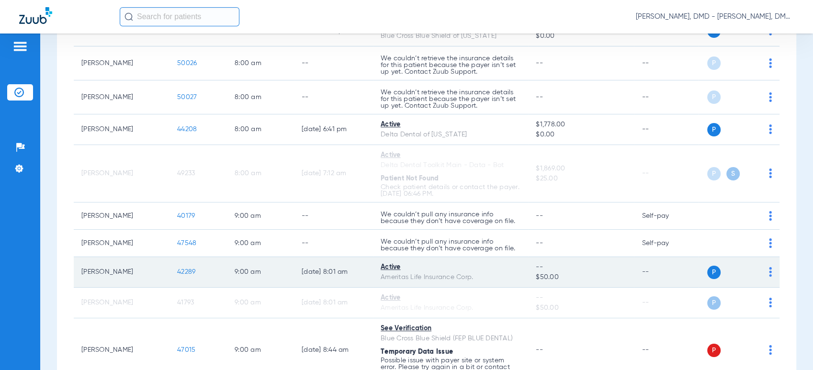
click at [769, 272] on img at bounding box center [770, 272] width 3 height 10
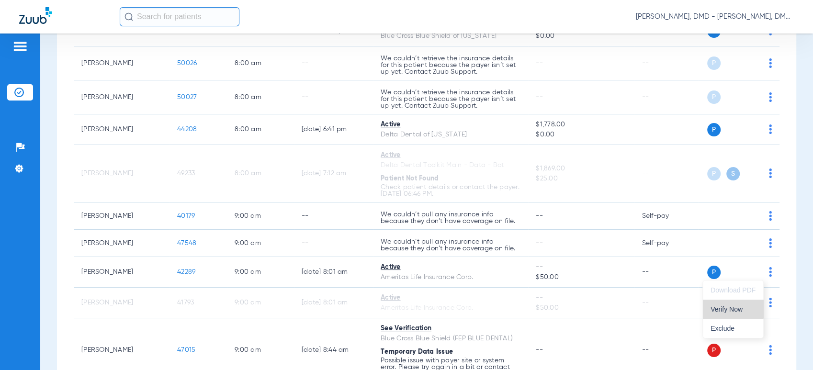
click at [726, 307] on span "Verify Now" at bounding box center [732, 309] width 45 height 7
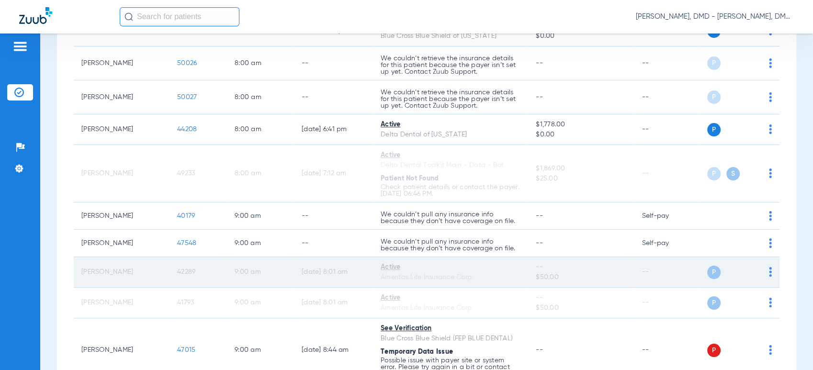
click at [184, 271] on span "42289" at bounding box center [186, 272] width 18 height 7
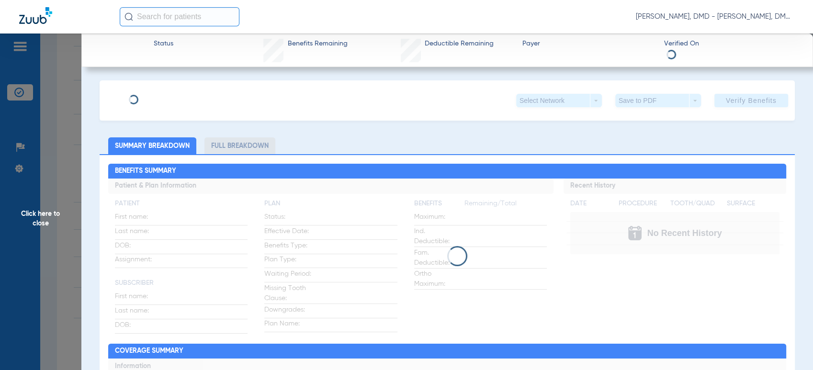
type input "[PERSON_NAME]"
type input "[DATE]"
type input "418022206"
type input "103502681"
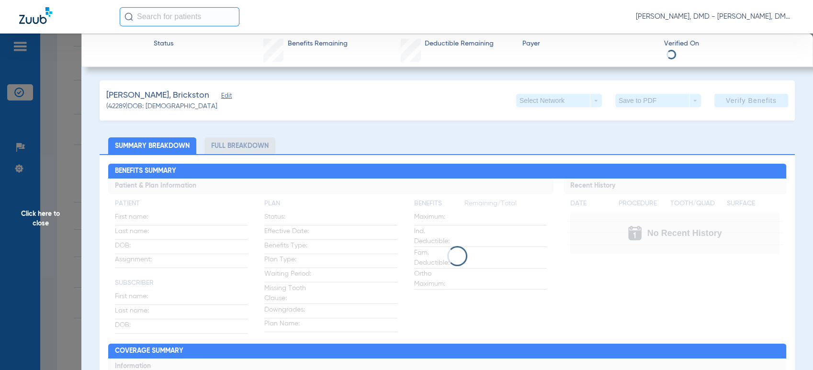
click at [221, 99] on span "Edit" at bounding box center [225, 96] width 9 height 9
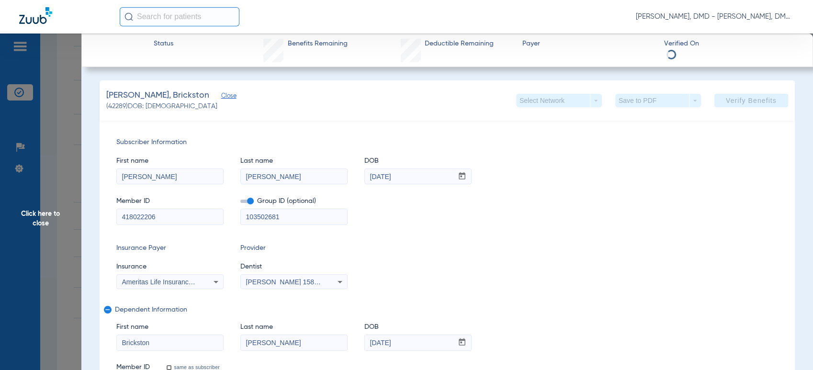
drag, startPoint x: 196, startPoint y: 217, endPoint x: 5, endPoint y: 224, distance: 191.6
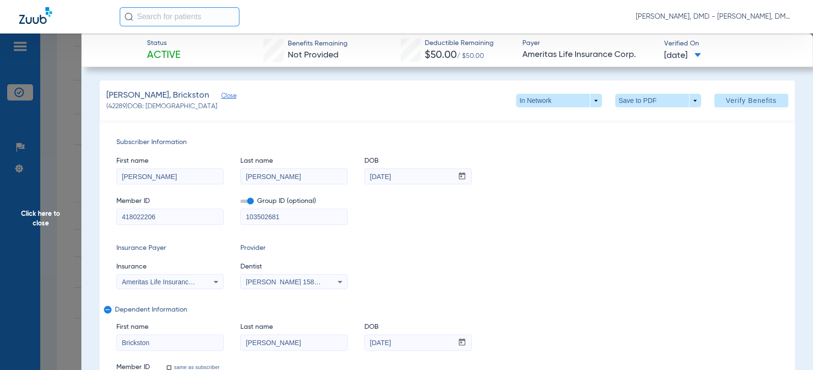
click at [41, 200] on span "Click here to close" at bounding box center [40, 219] width 81 height 370
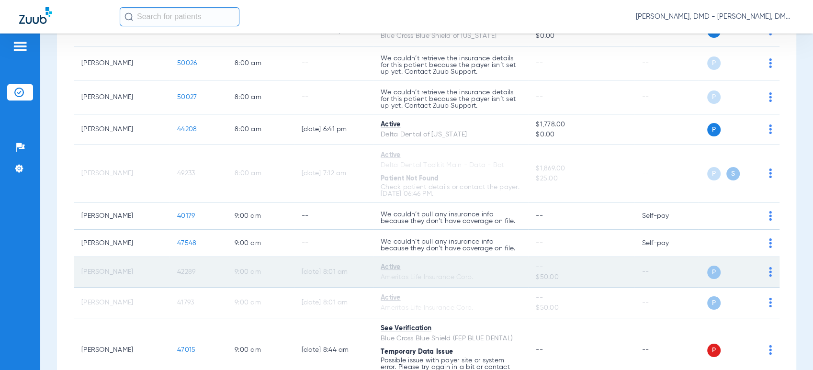
drag, startPoint x: 80, startPoint y: 269, endPoint x: 147, endPoint y: 280, distance: 67.8
click at [147, 280] on td "[PERSON_NAME]" at bounding box center [122, 272] width 96 height 31
copy td "[PERSON_NAME]"
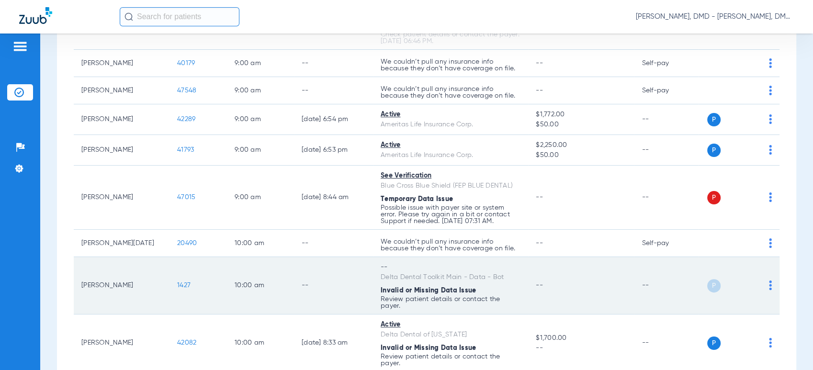
scroll to position [425, 0]
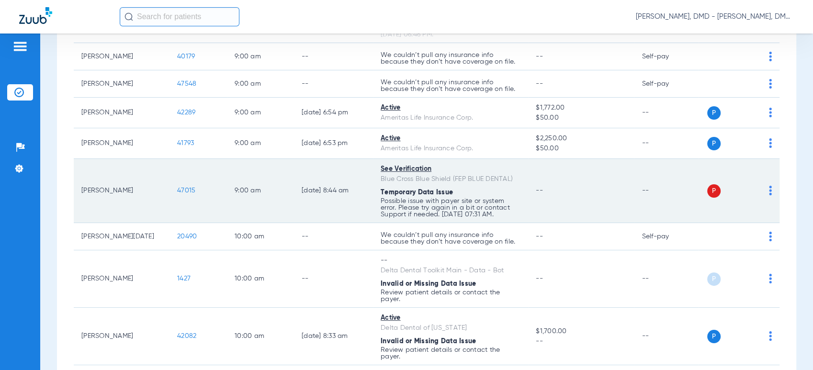
click at [769, 193] on img at bounding box center [770, 191] width 3 height 10
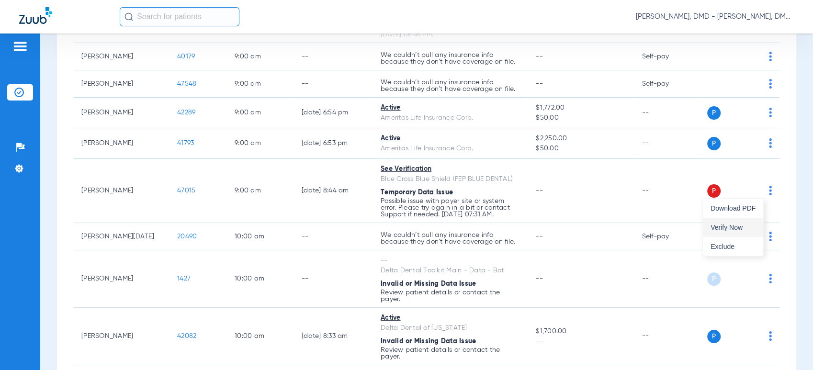
click at [734, 229] on span "Verify Now" at bounding box center [732, 227] width 45 height 7
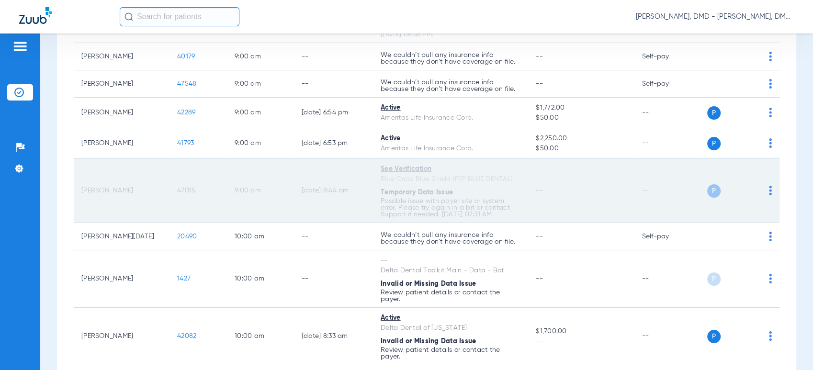
click at [195, 187] on td "47015" at bounding box center [197, 191] width 57 height 64
click at [193, 188] on span "47015" at bounding box center [186, 190] width 18 height 7
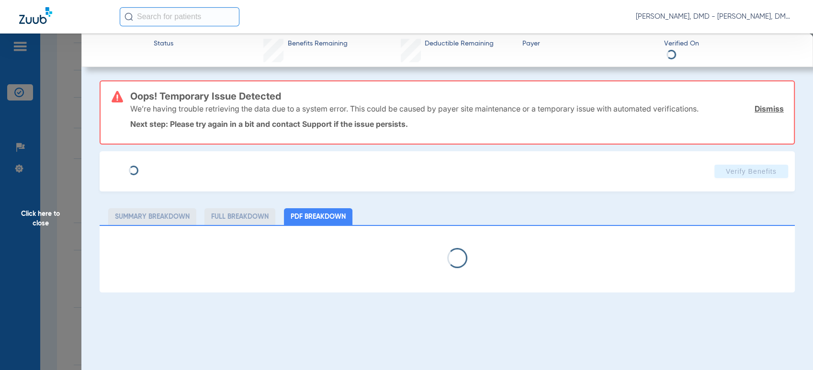
type input "[PERSON_NAME]"
type input "[DATE]"
type input "F39500238"
type input "FEPBD10004"
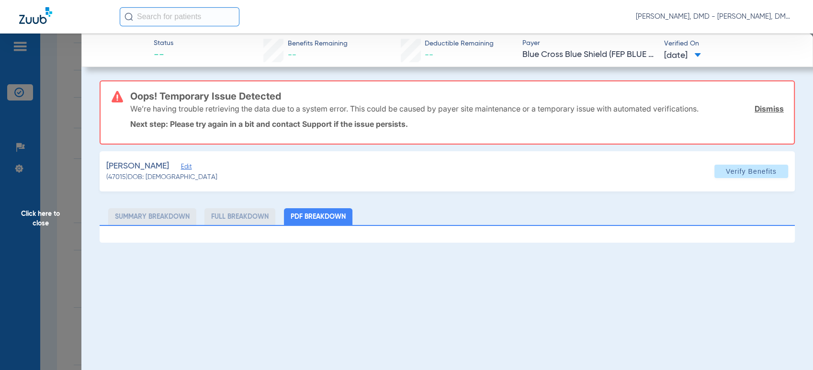
click at [190, 167] on span "Edit" at bounding box center [185, 167] width 9 height 9
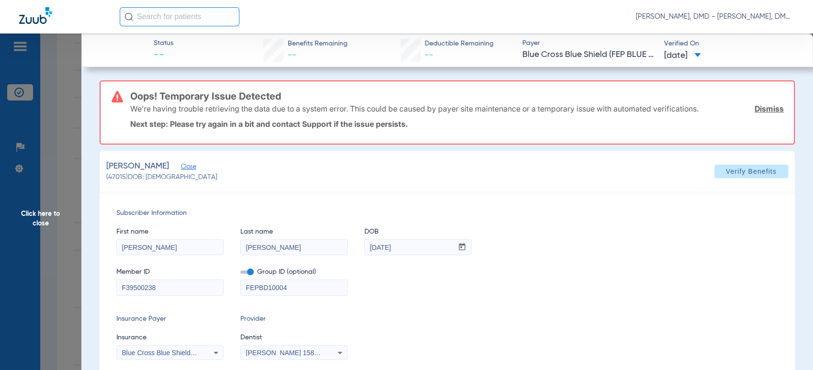
drag, startPoint x: 168, startPoint y: 290, endPoint x: 50, endPoint y: 306, distance: 119.8
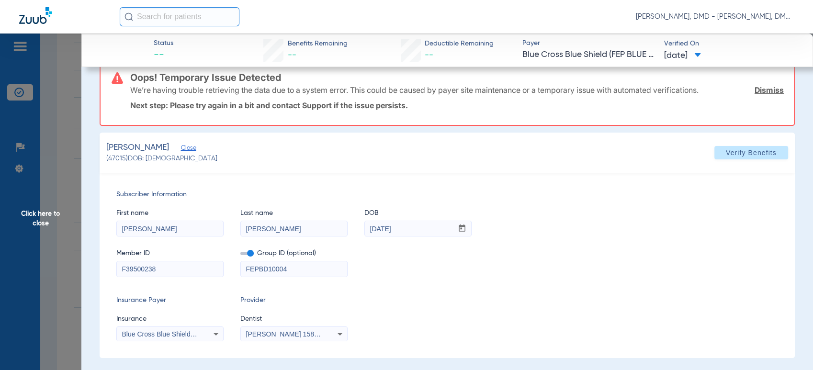
scroll to position [23, 0]
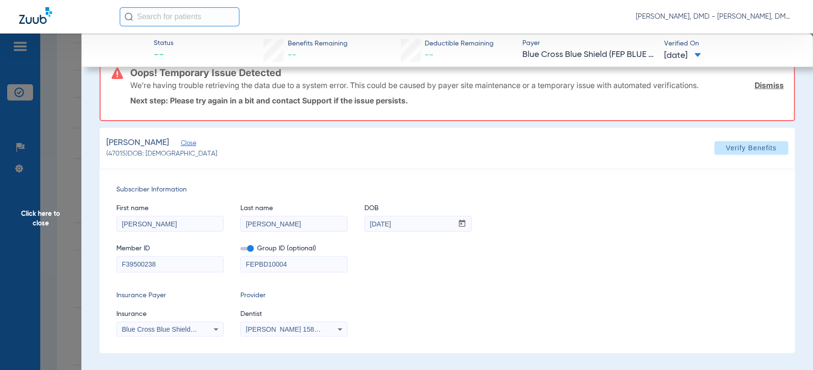
drag, startPoint x: 413, startPoint y: 219, endPoint x: 278, endPoint y: 223, distance: 135.1
click at [278, 223] on div "First name [PERSON_NAME] Last name [PERSON_NAME] mm / dd / yyyy [DATE]" at bounding box center [447, 213] width 662 height 37
click at [45, 225] on span "Click here to close" at bounding box center [40, 219] width 81 height 370
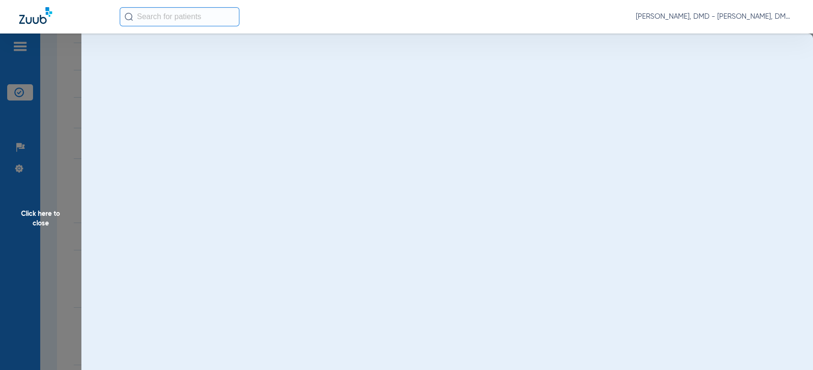
scroll to position [0, 0]
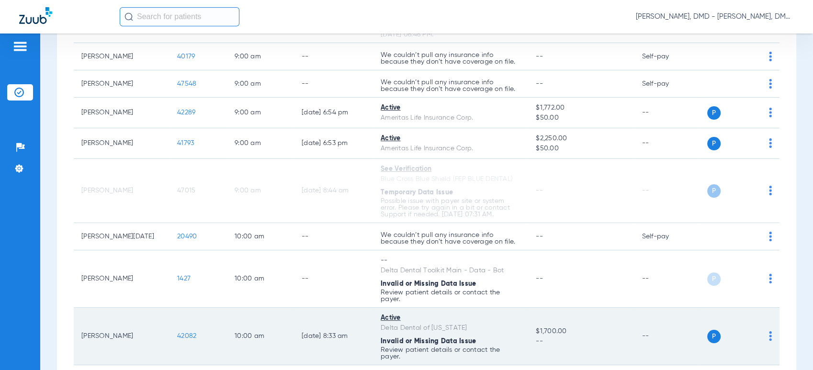
click at [769, 336] on img at bounding box center [770, 336] width 3 height 10
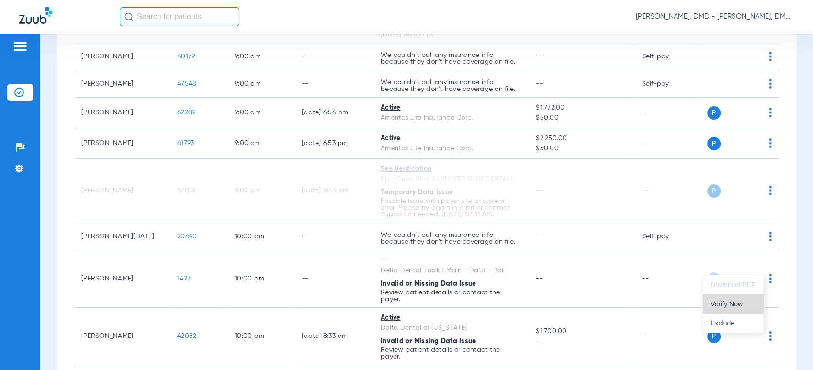
click at [733, 304] on span "Verify Now" at bounding box center [732, 304] width 45 height 7
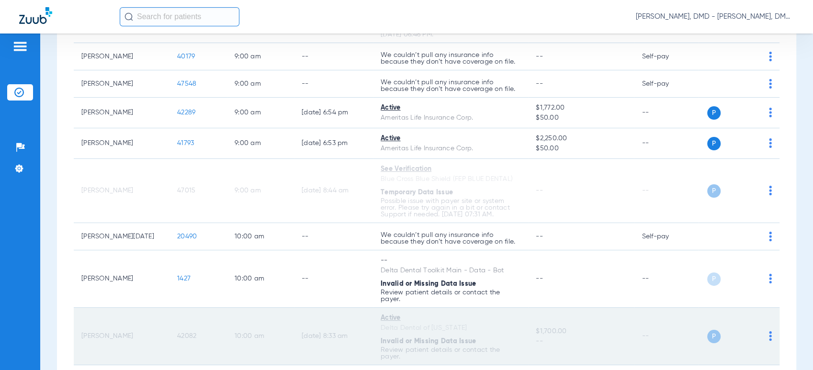
click at [185, 337] on span "42082" at bounding box center [186, 336] width 19 height 7
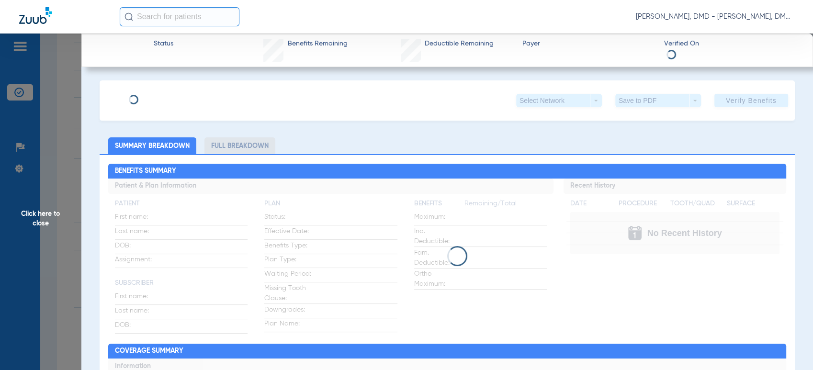
type input "[PERSON_NAME]"
type input "[DATE]"
type input "8330001"
click at [166, 98] on div "[PERSON_NAME]" at bounding box center [162, 96] width 112 height 12
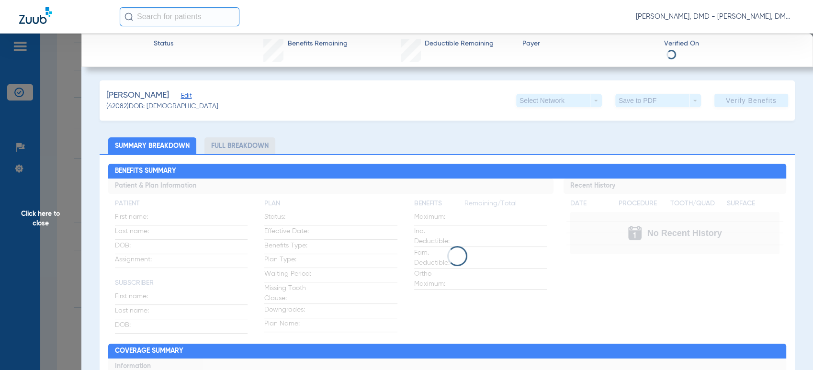
click at [181, 96] on span "Edit" at bounding box center [185, 96] width 9 height 9
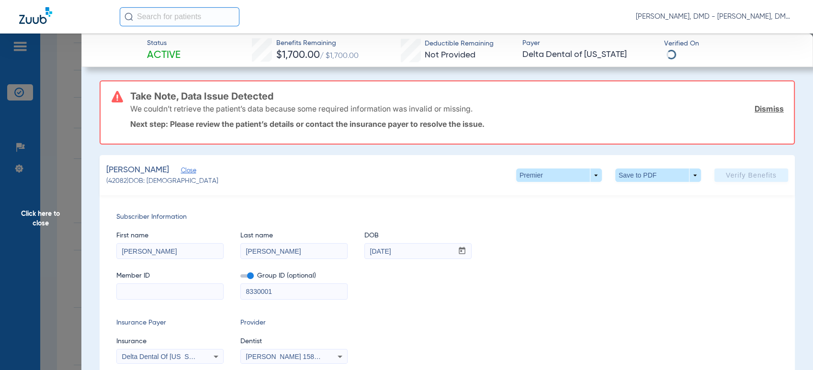
scroll to position [213, 0]
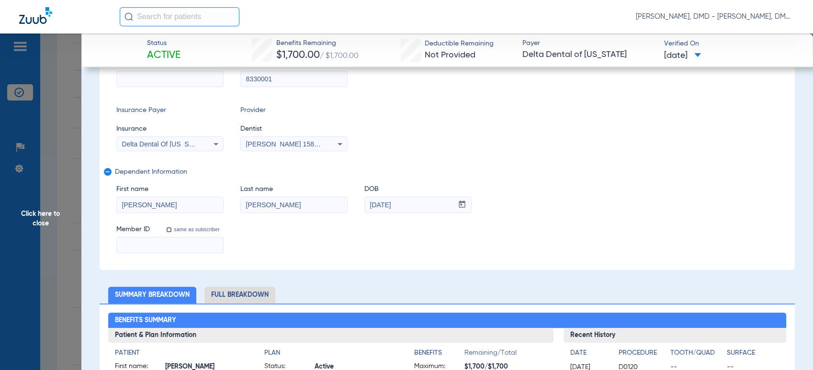
drag, startPoint x: 158, startPoint y: 206, endPoint x: 47, endPoint y: 207, distance: 111.1
drag, startPoint x: 160, startPoint y: 218, endPoint x: 108, endPoint y: 221, distance: 52.3
click at [108, 221] on div "Subscriber Information First name [PERSON_NAME] Last name [PERSON_NAME] DOB mm …" at bounding box center [447, 126] width 695 height 287
drag, startPoint x: 443, startPoint y: 202, endPoint x: 192, endPoint y: 214, distance: 251.1
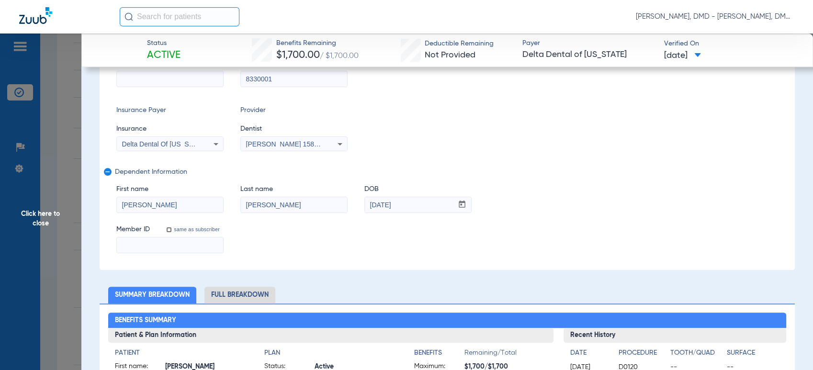
click at [195, 214] on div "First name [PERSON_NAME] name [PERSON_NAME] DOB mm / dd / yyyy [DATE] Member ID…" at bounding box center [447, 215] width 662 height 78
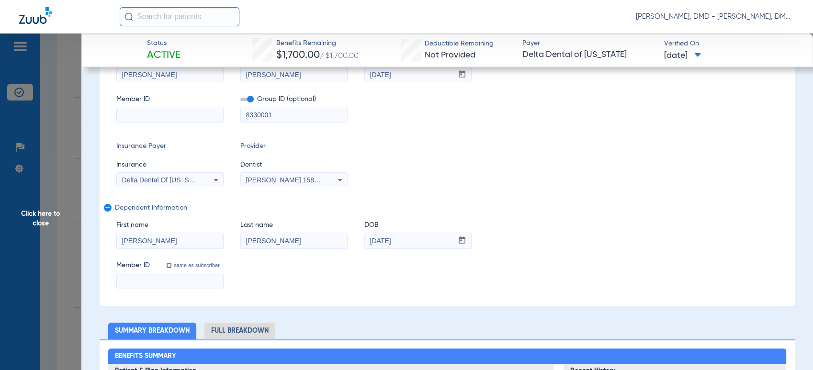
scroll to position [159, 0]
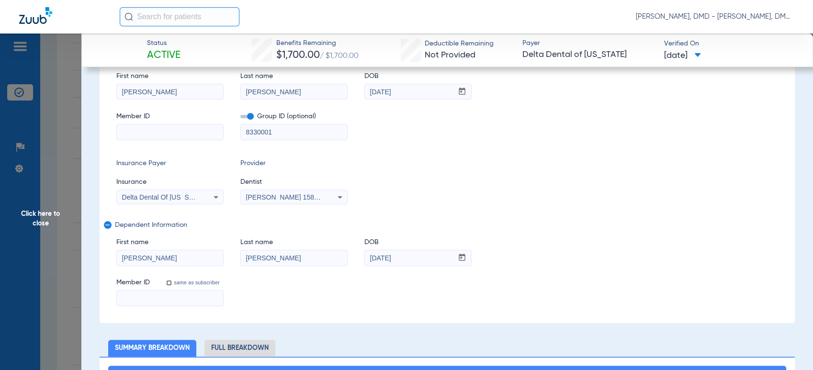
drag, startPoint x: 426, startPoint y: 96, endPoint x: 279, endPoint y: 112, distance: 148.2
click at [279, 112] on div "First name [PERSON_NAME] Last name [PERSON_NAME] DOB mm / dd / yyyy [DATE] Memb…" at bounding box center [447, 102] width 662 height 78
drag, startPoint x: 406, startPoint y: 258, endPoint x: 272, endPoint y: 259, distance: 134.5
click at [272, 259] on div "First name [PERSON_NAME] name [PERSON_NAME] DOB mm / dd / yyyy [DATE]" at bounding box center [447, 247] width 662 height 37
drag, startPoint x: 164, startPoint y: 92, endPoint x: -9, endPoint y: 101, distance: 172.5
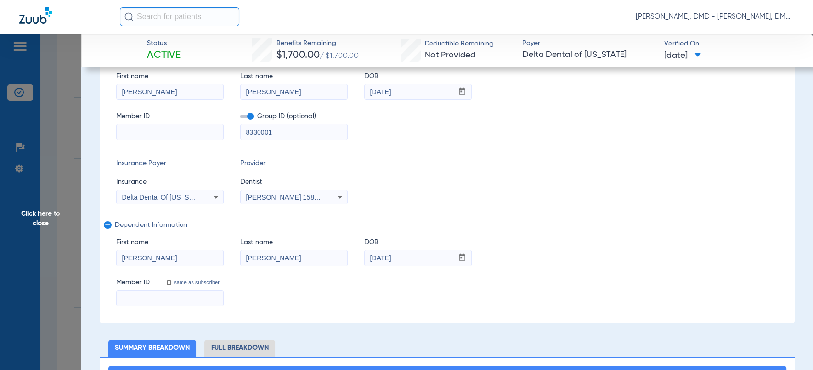
click at [0, 101] on html "[PERSON_NAME], DMD - [PERSON_NAME], DMD Patients Insurance Verification Setup H…" at bounding box center [406, 185] width 813 height 370
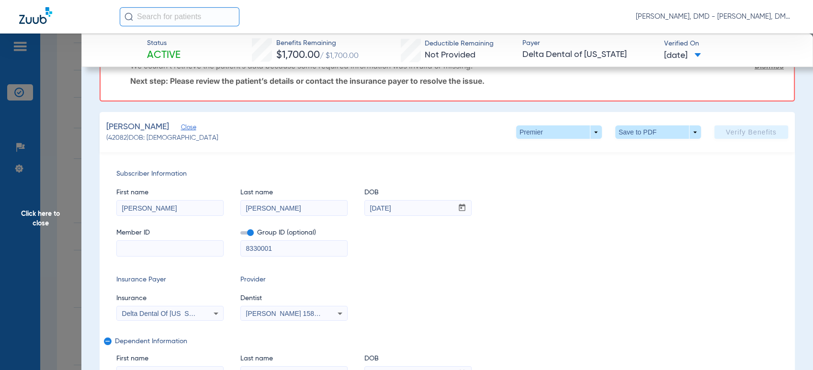
scroll to position [0, 0]
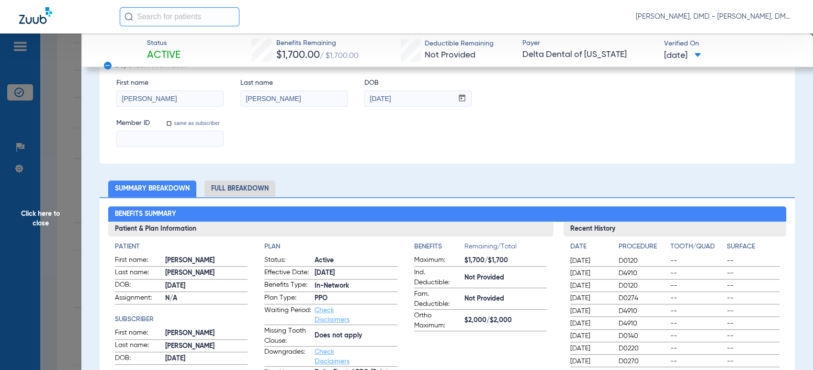
click at [225, 186] on li "Full Breakdown" at bounding box center [239, 188] width 71 height 17
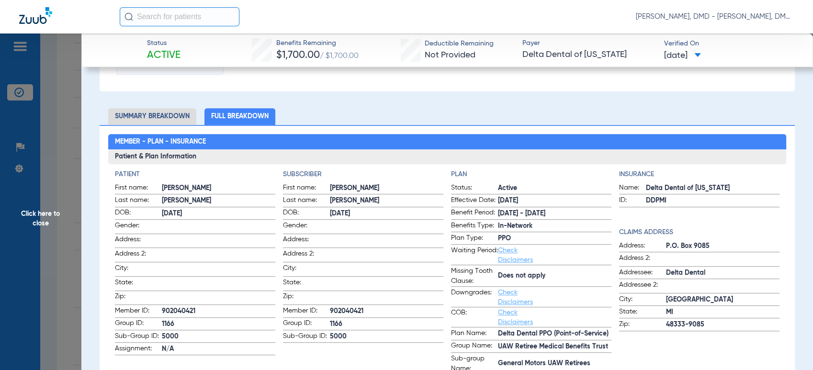
scroll to position [532, 0]
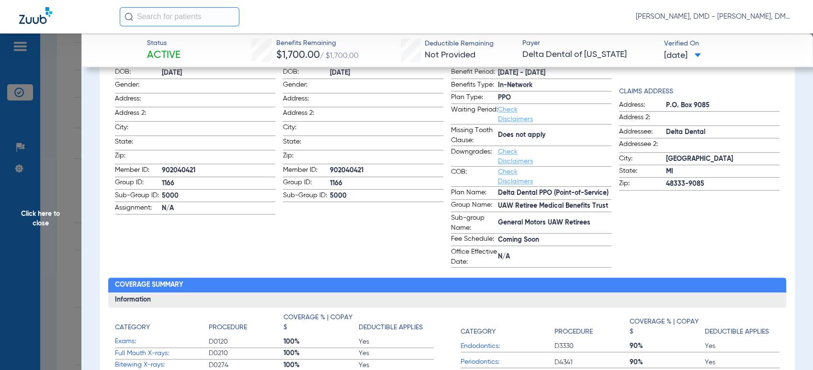
drag, startPoint x: 196, startPoint y: 170, endPoint x: 151, endPoint y: 170, distance: 44.5
click at [151, 170] on label "Member ID: 902040421" at bounding box center [195, 171] width 160 height 12
copy label "902040421"
click at [69, 194] on span "Click here to close" at bounding box center [40, 219] width 81 height 370
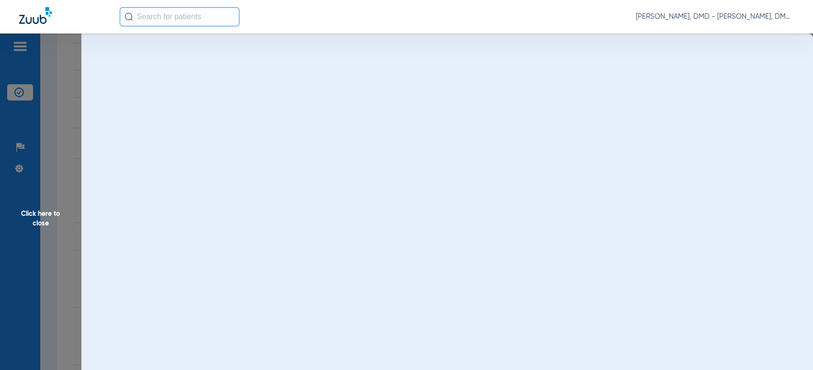
scroll to position [0, 0]
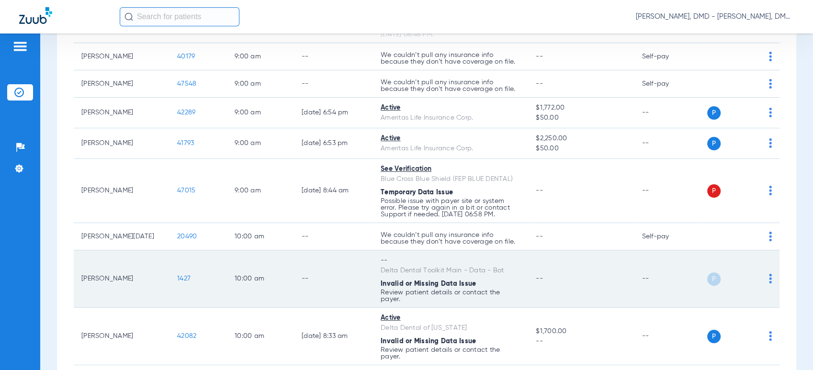
click at [763, 278] on td "P S" at bounding box center [738, 278] width 81 height 57
click at [769, 278] on img at bounding box center [770, 279] width 3 height 10
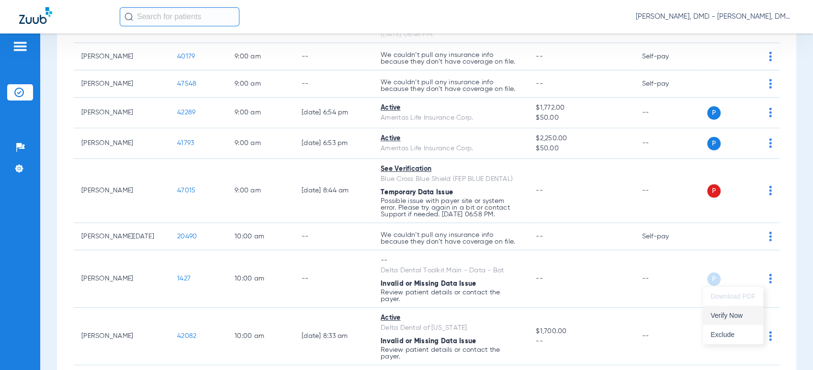
click at [746, 311] on button "Verify Now" at bounding box center [733, 315] width 60 height 19
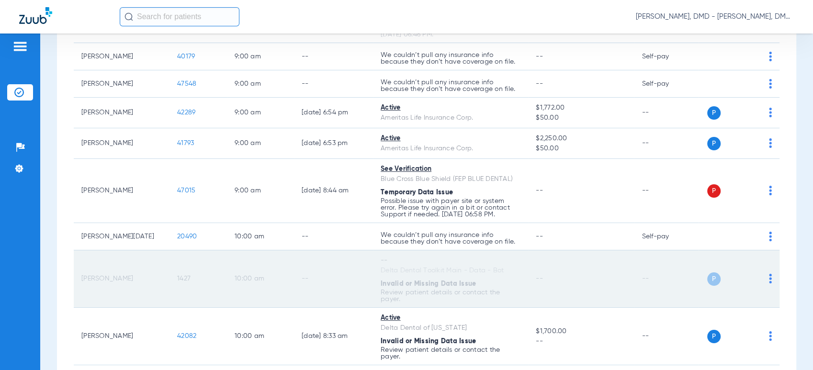
click at [174, 278] on td "1427" at bounding box center [197, 278] width 57 height 57
click at [180, 278] on span "1427" at bounding box center [183, 278] width 13 height 7
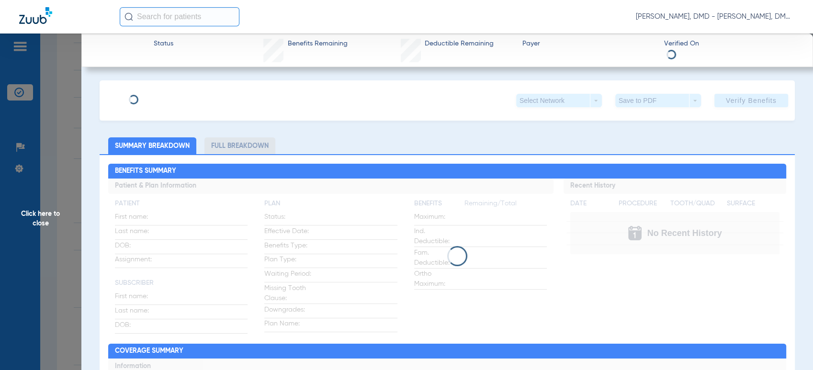
click at [153, 110] on div "Select Network arrow_drop_down Save to PDF arrow_drop_down Verify Benefits" at bounding box center [447, 100] width 695 height 40
click at [165, 101] on div "Select Network arrow_drop_down Save to PDF arrow_drop_down Verify Benefits" at bounding box center [447, 100] width 695 height 40
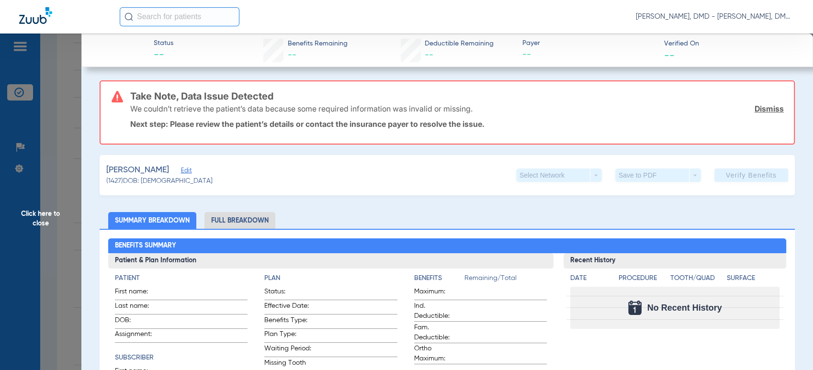
type input "Lacreisha"
type input "[PERSON_NAME]"
type input "[DATE]"
type input "715910"
click at [187, 171] on span "Edit" at bounding box center [185, 171] width 9 height 9
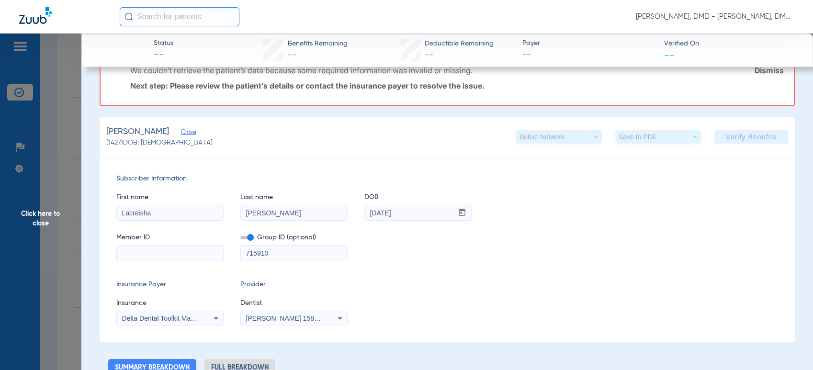
scroll to position [53, 0]
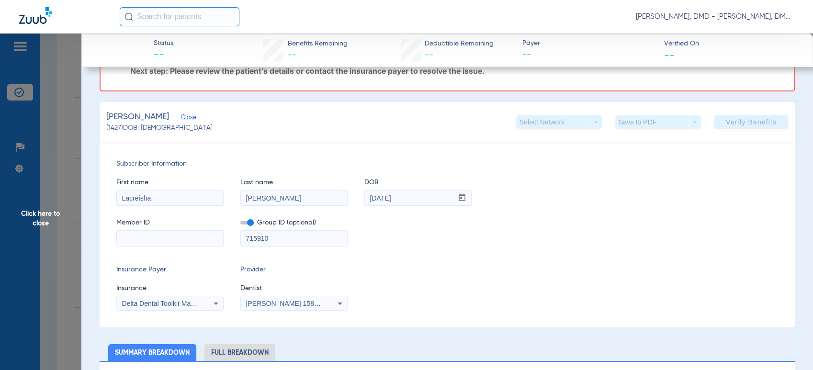
drag, startPoint x: 182, startPoint y: 197, endPoint x: 13, endPoint y: 194, distance: 169.0
drag, startPoint x: 287, startPoint y: 202, endPoint x: 177, endPoint y: 198, distance: 109.7
click at [181, 198] on div "First name [PERSON_NAME] Last name [PERSON_NAME] DOB mm / dd / yyyy [DATE]" at bounding box center [447, 187] width 662 height 37
drag, startPoint x: 275, startPoint y: 209, endPoint x: 220, endPoint y: 209, distance: 55.0
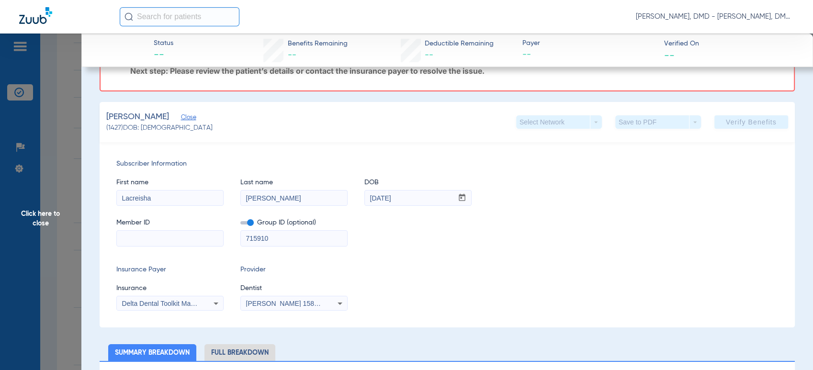
click at [220, 209] on div "First name [PERSON_NAME] Last name [PERSON_NAME] DOB mm / dd / yyyy [DATE] Memb…" at bounding box center [447, 208] width 662 height 78
click at [69, 217] on span "Click here to close" at bounding box center [40, 219] width 81 height 370
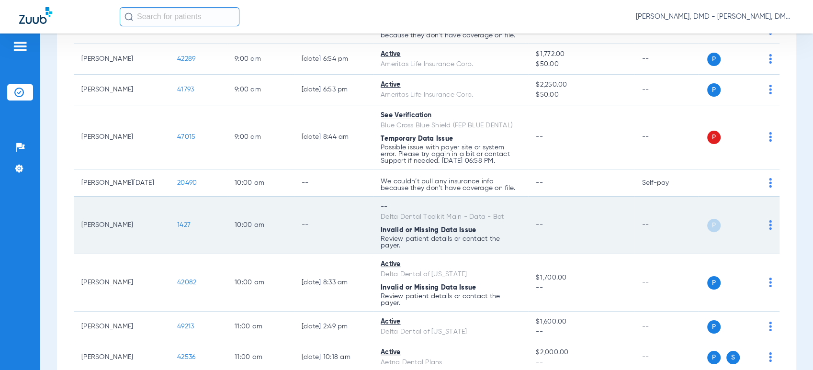
scroll to position [638, 0]
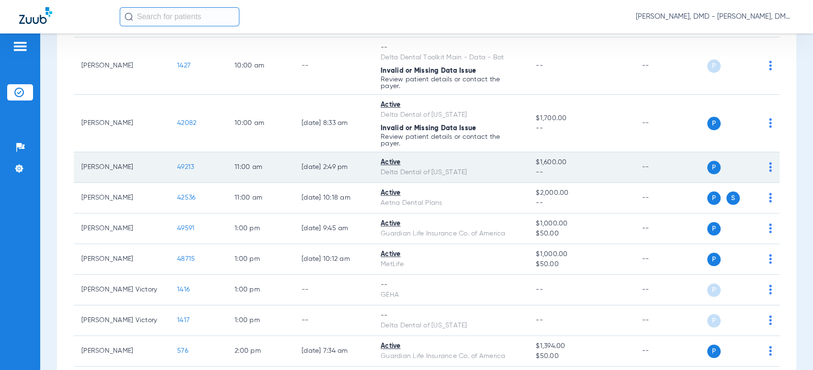
click at [769, 168] on img at bounding box center [770, 167] width 3 height 10
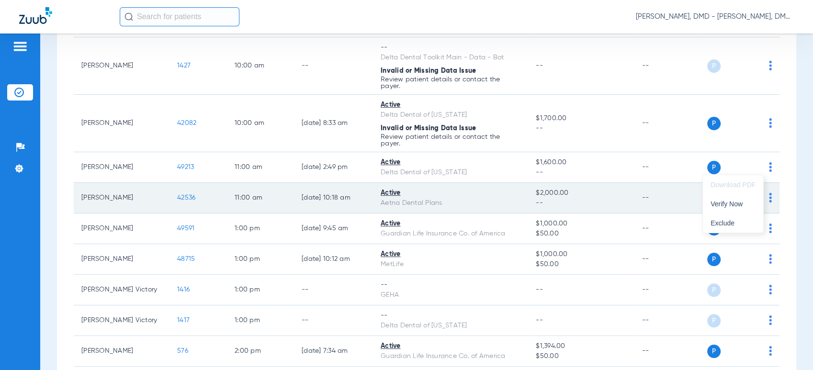
click at [740, 201] on span "Verify Now" at bounding box center [732, 204] width 45 height 7
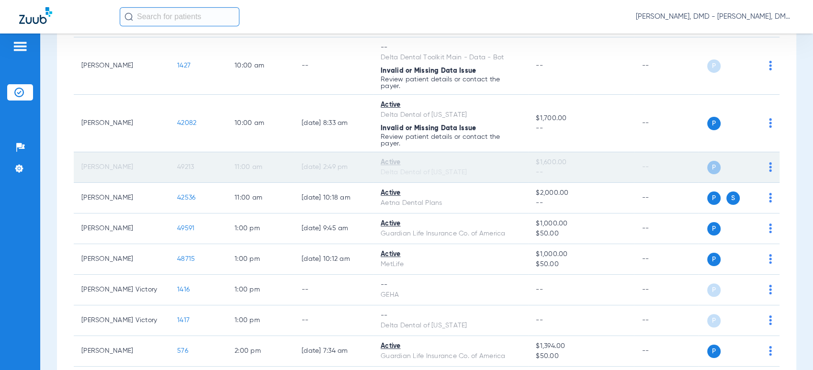
click at [188, 170] on td "49213" at bounding box center [197, 167] width 57 height 31
click at [188, 169] on span "49213" at bounding box center [185, 167] width 17 height 7
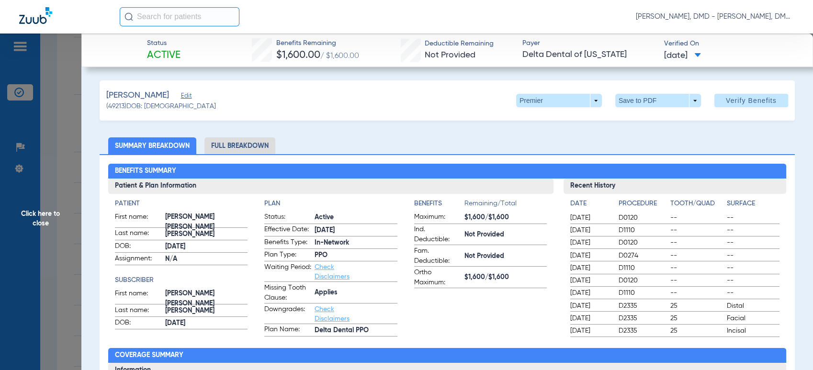
click at [181, 99] on span "Edit" at bounding box center [185, 96] width 9 height 9
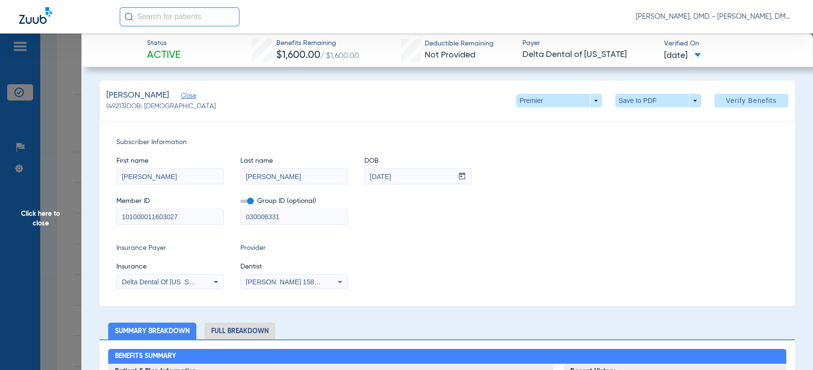
drag, startPoint x: 147, startPoint y: 174, endPoint x: 79, endPoint y: 175, distance: 67.5
click at [45, 220] on span "Click here to close" at bounding box center [40, 219] width 81 height 370
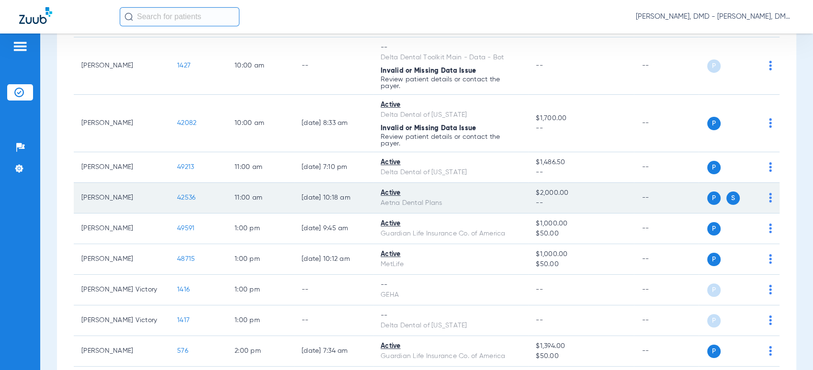
click at [764, 195] on td "P S" at bounding box center [738, 198] width 81 height 31
click at [769, 196] on img at bounding box center [770, 198] width 3 height 10
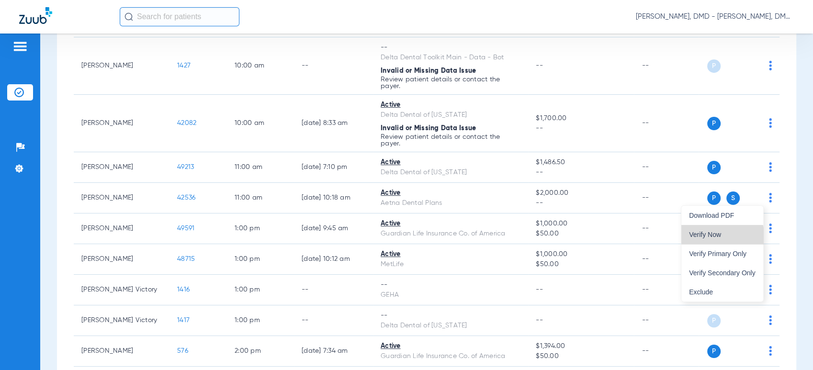
click at [718, 239] on button "Verify Now" at bounding box center [722, 234] width 82 height 19
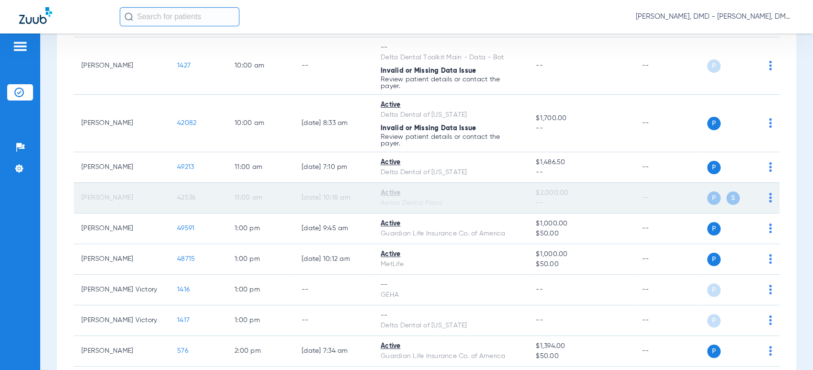
click at [187, 198] on span "42536" at bounding box center [186, 197] width 18 height 7
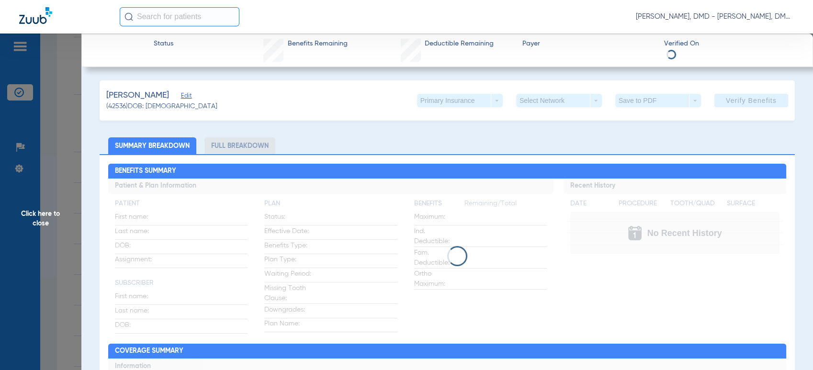
click at [184, 98] on span "Edit" at bounding box center [185, 96] width 9 height 9
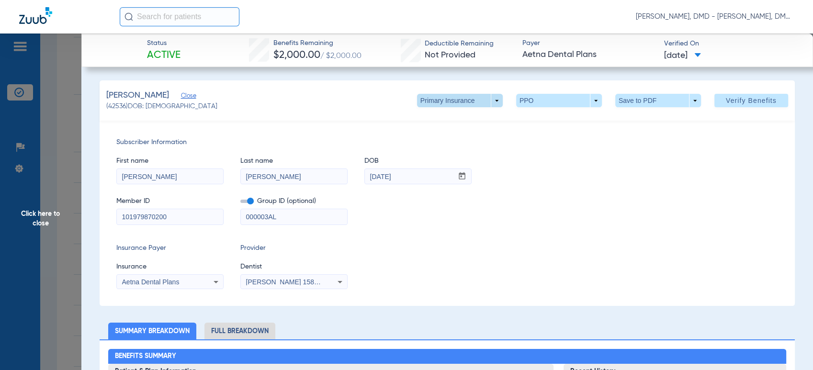
click at [438, 104] on span at bounding box center [460, 100] width 86 height 13
click at [438, 136] on span "Secondary Insurance" at bounding box center [448, 138] width 63 height 7
type input "[PERSON_NAME]"
type input "[DATE]"
type input "XAD833862614"
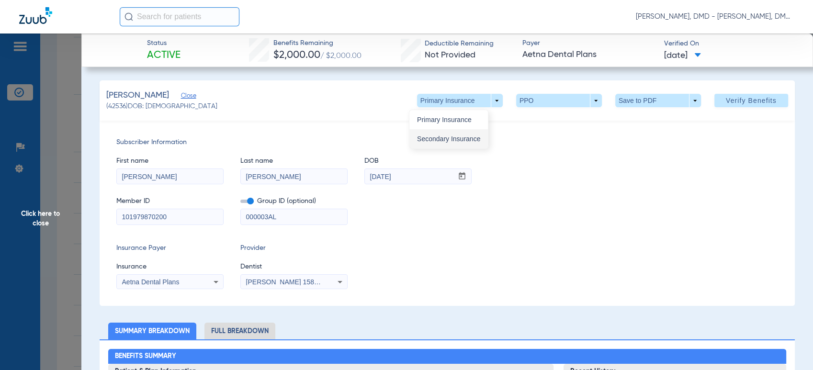
type input "91236"
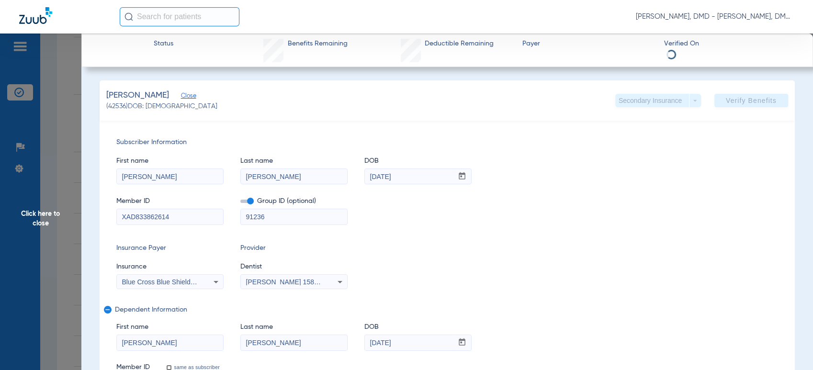
drag, startPoint x: 177, startPoint y: 213, endPoint x: -9, endPoint y: 223, distance: 185.5
click at [0, 223] on html "[PERSON_NAME], DMD - [PERSON_NAME], DMD Patients Insurance Verification Setup H…" at bounding box center [406, 185] width 813 height 370
drag, startPoint x: 161, startPoint y: 342, endPoint x: -9, endPoint y: 358, distance: 170.7
click at [0, 358] on html "[PERSON_NAME], DMD - [PERSON_NAME], DMD Patients Insurance Verification Setup H…" at bounding box center [406, 185] width 813 height 370
drag, startPoint x: 284, startPoint y: 341, endPoint x: 149, endPoint y: 335, distance: 135.6
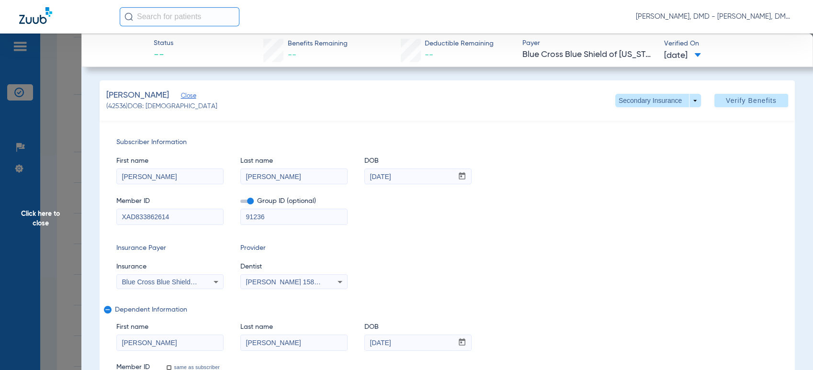
click at [149, 335] on div "First name [PERSON_NAME] name [PERSON_NAME] mm / dd / yyyy [DATE]" at bounding box center [447, 332] width 662 height 37
drag, startPoint x: 367, startPoint y: 342, endPoint x: 345, endPoint y: 342, distance: 22.0
click at [345, 342] on div "First name [PERSON_NAME] name [PERSON_NAME] mm / dd / yyyy [DATE]" at bounding box center [447, 332] width 662 height 37
drag, startPoint x: 287, startPoint y: 346, endPoint x: 144, endPoint y: 333, distance: 143.7
click at [144, 333] on div "First name [PERSON_NAME] name [PERSON_NAME] mm / dd / yyyy [DATE]" at bounding box center [447, 332] width 662 height 37
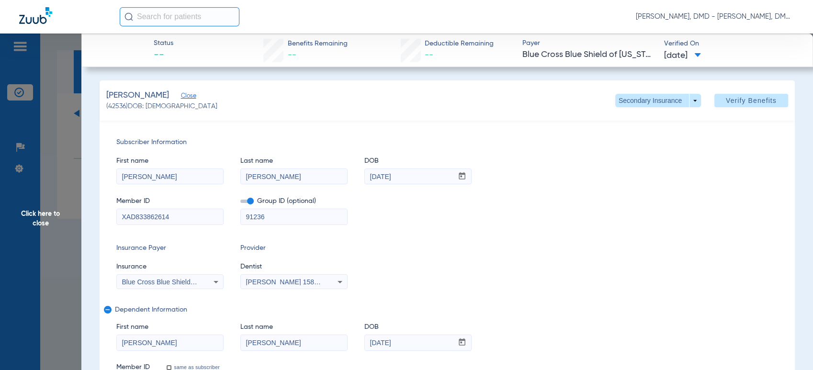
drag, startPoint x: 199, startPoint y: 345, endPoint x: 43, endPoint y: 327, distance: 157.6
click at [74, 209] on app-side-panel-drawer "Click here to close Status -- Benefits Remaining -- Deductible Remaining -- Pay…" at bounding box center [74, 209] width 0 height 0
click at [618, 99] on span at bounding box center [658, 100] width 86 height 13
click at [622, 123] on button "Primary Insurance" at bounding box center [646, 119] width 79 height 19
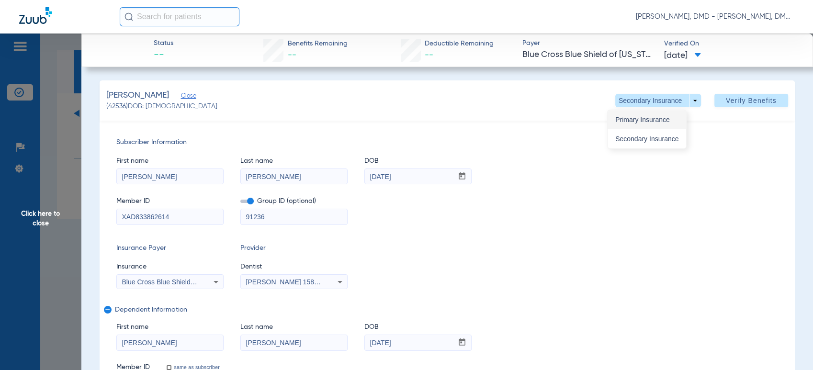
type input "[PERSON_NAME]"
type input "[DATE]"
type input "101979870200"
type input "000003AL"
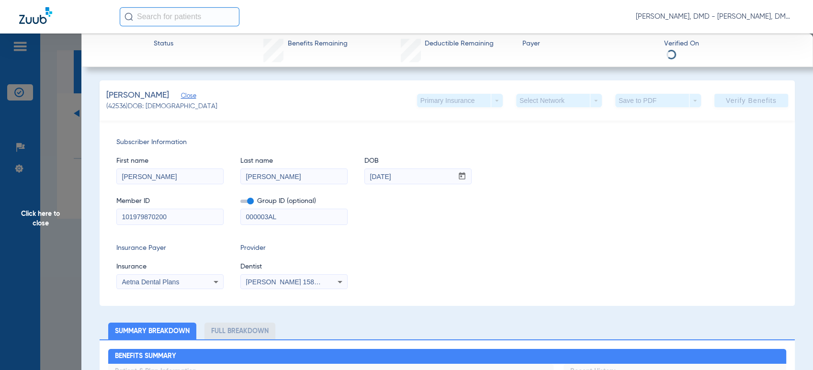
drag, startPoint x: 177, startPoint y: 217, endPoint x: 46, endPoint y: 224, distance: 131.3
click at [74, 209] on app-side-panel-drawer "Click here to close Status Benefits Remaining Deductible Remaining Payer Verifi…" at bounding box center [74, 209] width 0 height 0
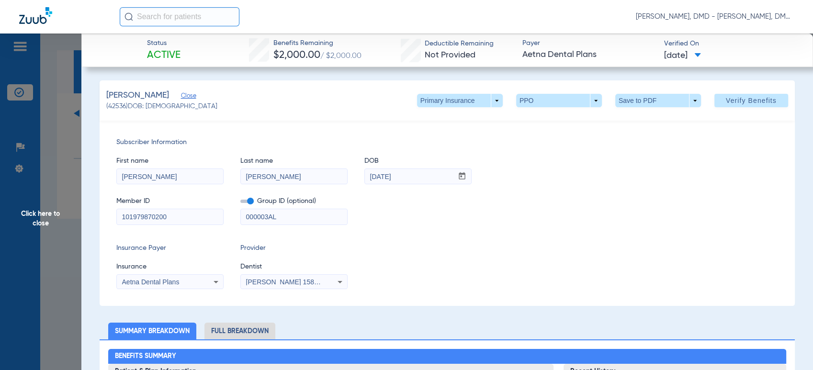
drag, startPoint x: 408, startPoint y: 178, endPoint x: 233, endPoint y: 181, distance: 175.7
click at [233, 181] on div "First name [PERSON_NAME] name [PERSON_NAME] mm / dd / yyyy [DATE]" at bounding box center [447, 165] width 662 height 37
click at [51, 223] on span "Click here to close" at bounding box center [40, 219] width 81 height 370
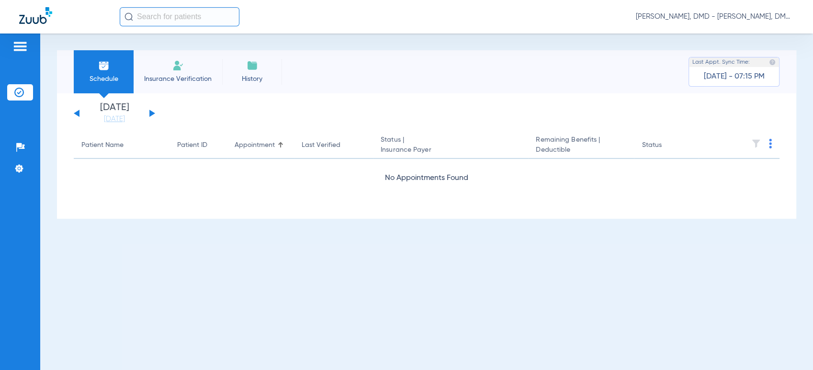
click at [151, 115] on button at bounding box center [152, 113] width 6 height 7
click at [77, 114] on button at bounding box center [77, 113] width 6 height 7
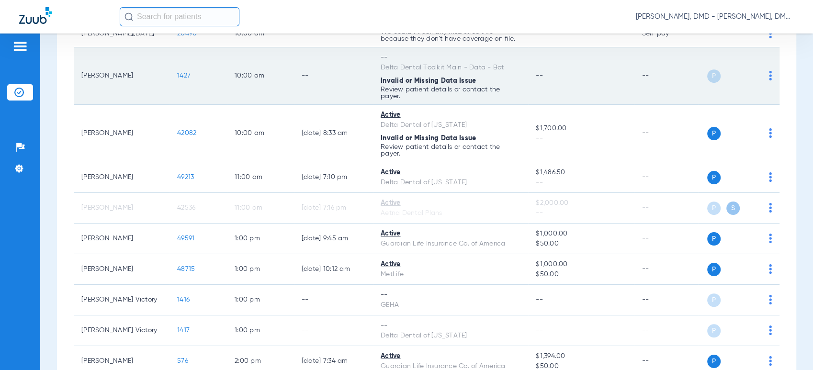
scroll to position [638, 0]
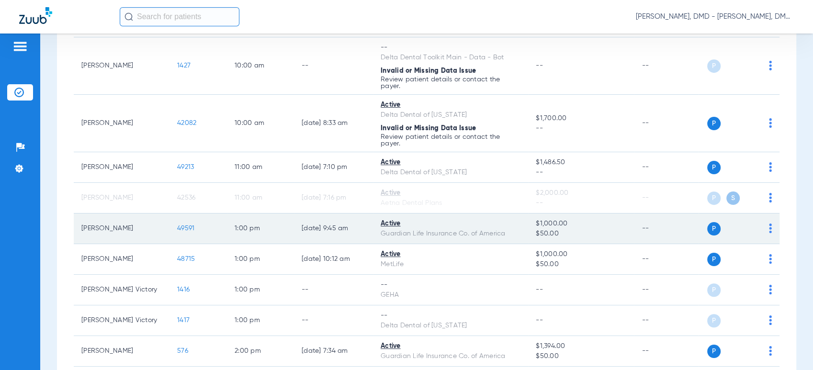
click at [769, 228] on img at bounding box center [770, 229] width 3 height 10
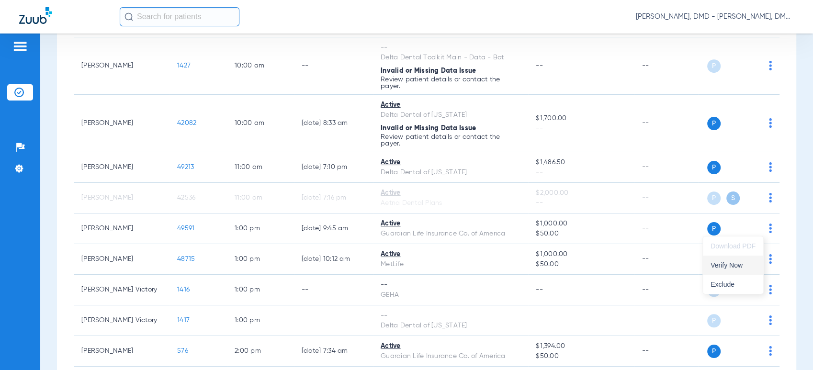
click at [728, 269] on button "Verify Now" at bounding box center [733, 265] width 60 height 19
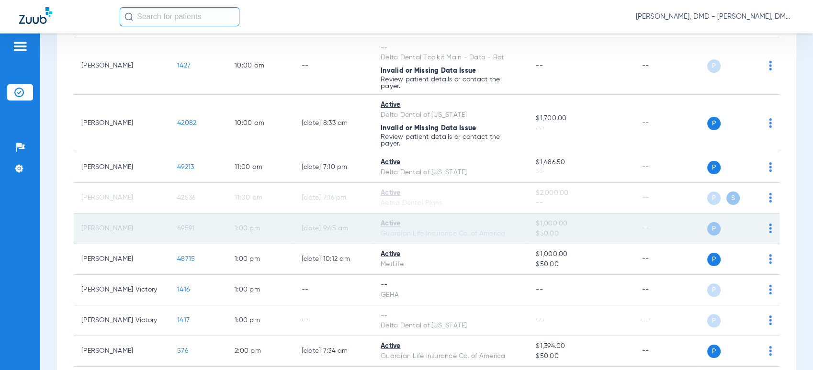
click at [189, 230] on span "49591" at bounding box center [185, 228] width 17 height 7
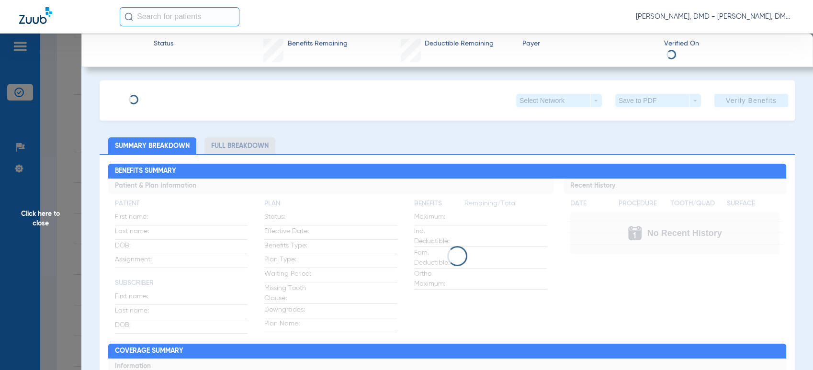
type input "[PERSON_NAME]"
type input "[DATE]"
type input "950903111"
type input "G00570621"
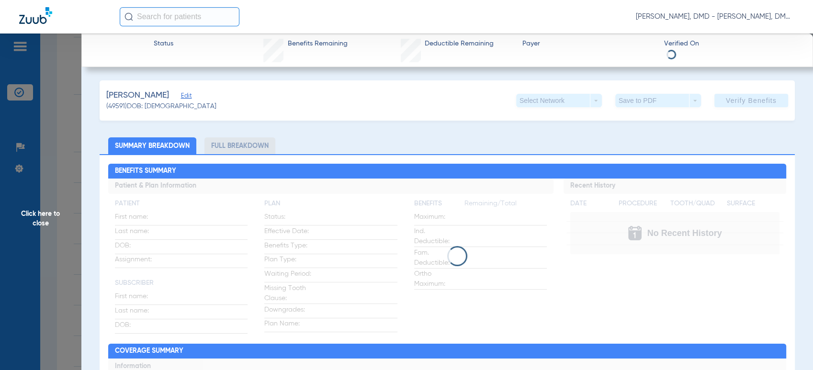
click at [172, 102] on span "(49591) DOB: [DEMOGRAPHIC_DATA]" at bounding box center [161, 106] width 110 height 10
click at [181, 97] on span "Edit" at bounding box center [185, 96] width 9 height 9
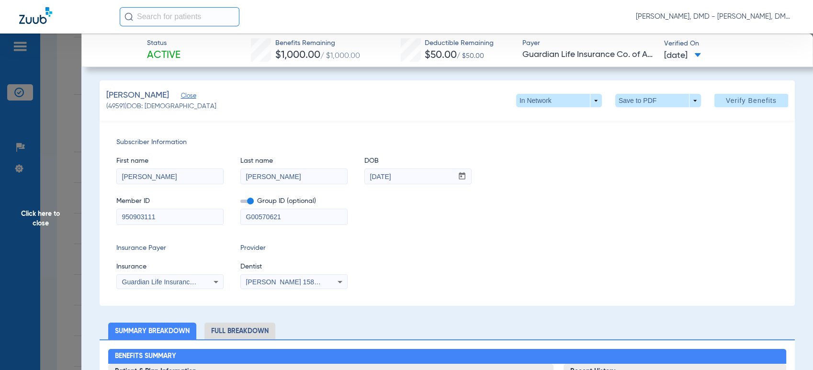
drag, startPoint x: 180, startPoint y: 210, endPoint x: 6, endPoint y: 227, distance: 175.6
click at [47, 227] on span "Click here to close" at bounding box center [40, 219] width 81 height 370
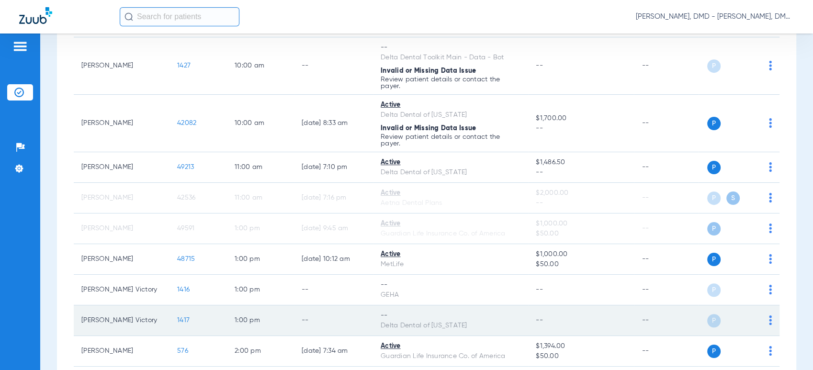
click at [769, 316] on img at bounding box center [770, 320] width 3 height 10
drag, startPoint x: 729, startPoint y: 289, endPoint x: 396, endPoint y: 305, distance: 333.1
click at [729, 289] on span "Verify Now" at bounding box center [732, 288] width 45 height 7
click at [180, 317] on span "1417" at bounding box center [183, 320] width 12 height 7
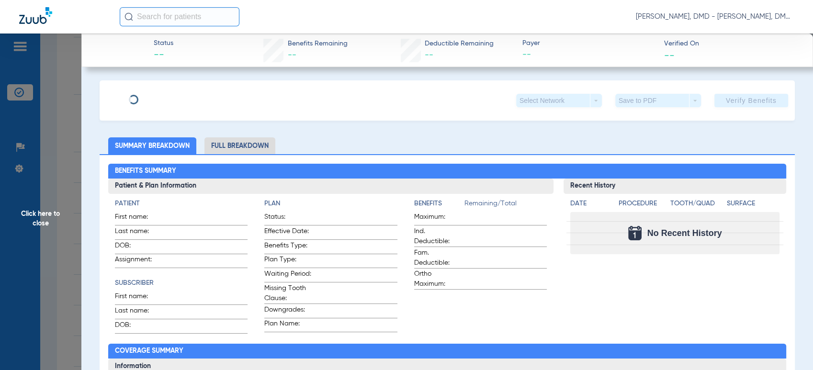
type input "[PERSON_NAME]"
type input "Victory"
type input "[DATE]"
type input "08000000327539"
type input "003ULA00005001A"
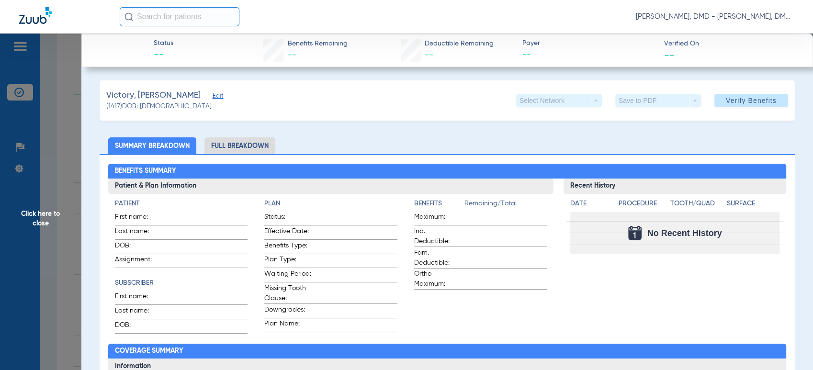
click at [213, 98] on span "Edit" at bounding box center [217, 96] width 9 height 9
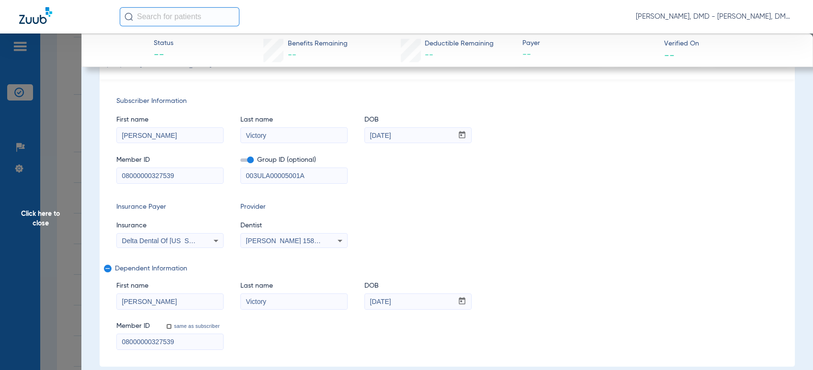
scroll to position [53, 0]
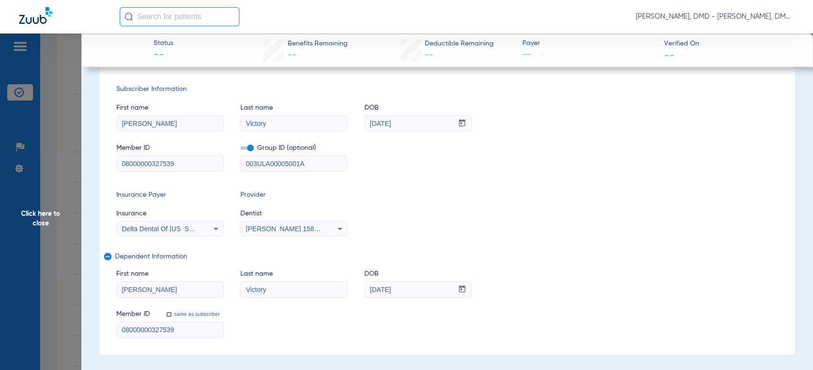
drag, startPoint x: 184, startPoint y: 292, endPoint x: 71, endPoint y: 289, distance: 113.5
drag, startPoint x: 304, startPoint y: 294, endPoint x: 95, endPoint y: 294, distance: 209.7
drag, startPoint x: 429, startPoint y: 285, endPoint x: 250, endPoint y: 285, distance: 178.5
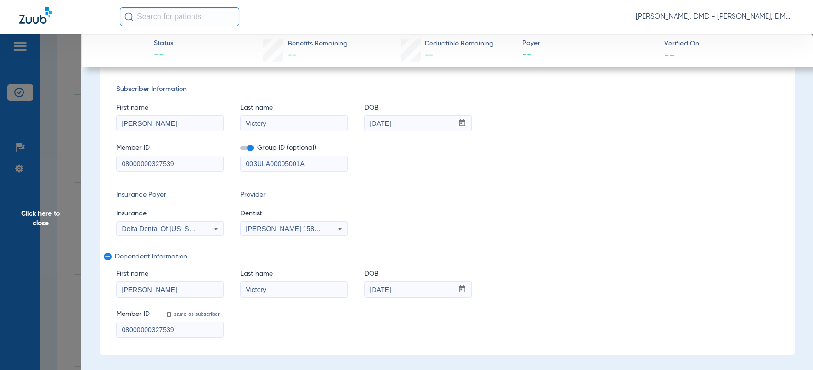
click at [250, 285] on div "First name [PERSON_NAME] Last name Victory DOB mm / dd / yyyy [DATE]" at bounding box center [447, 278] width 662 height 37
drag, startPoint x: 414, startPoint y: 125, endPoint x: 300, endPoint y: 114, distance: 114.0
click at [300, 114] on div "First name [PERSON_NAME] Last name Victory DOB mm / dd / yyyy [DATE]" at bounding box center [447, 112] width 662 height 37
drag, startPoint x: 160, startPoint y: 125, endPoint x: 43, endPoint y: 121, distance: 117.3
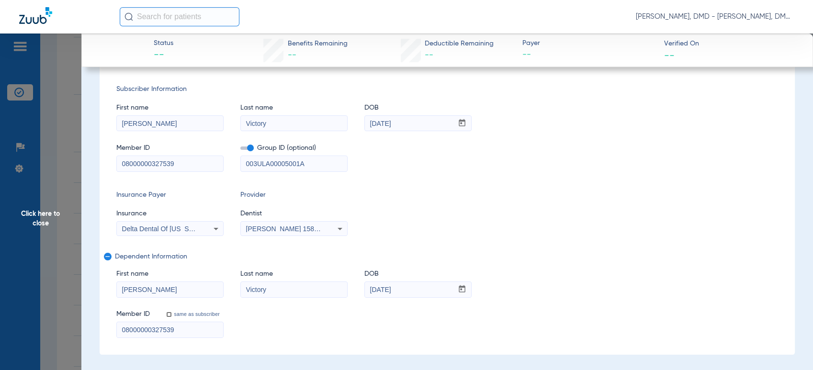
drag, startPoint x: 205, startPoint y: 161, endPoint x: -9, endPoint y: 164, distance: 213.5
click at [0, 164] on html "[PERSON_NAME], DMD - [PERSON_NAME], DMD Patients Insurance Verification Setup H…" at bounding box center [406, 185] width 813 height 370
drag, startPoint x: 411, startPoint y: 120, endPoint x: 270, endPoint y: 136, distance: 141.7
click at [270, 136] on div "First name [PERSON_NAME] Last name Victory DOB mm / dd / yyyy [DATE] Member ID …" at bounding box center [447, 133] width 662 height 78
drag, startPoint x: 418, startPoint y: 287, endPoint x: 346, endPoint y: 281, distance: 72.5
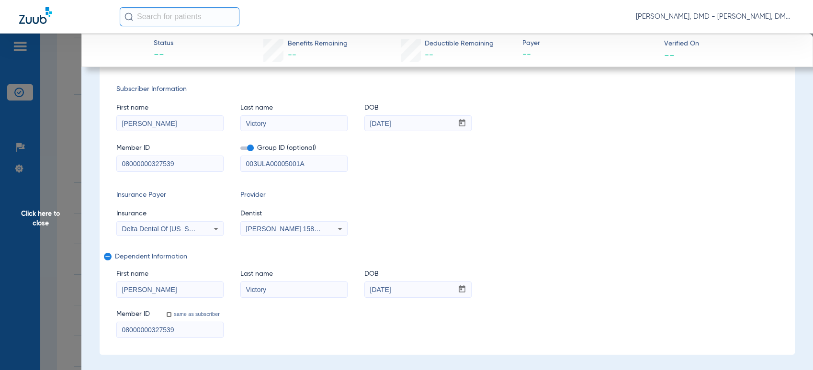
click at [346, 281] on div "First name [PERSON_NAME] Last name Victory DOB mm / dd / yyyy [DATE]" at bounding box center [447, 278] width 662 height 37
click at [56, 216] on span "Click here to close" at bounding box center [40, 219] width 81 height 370
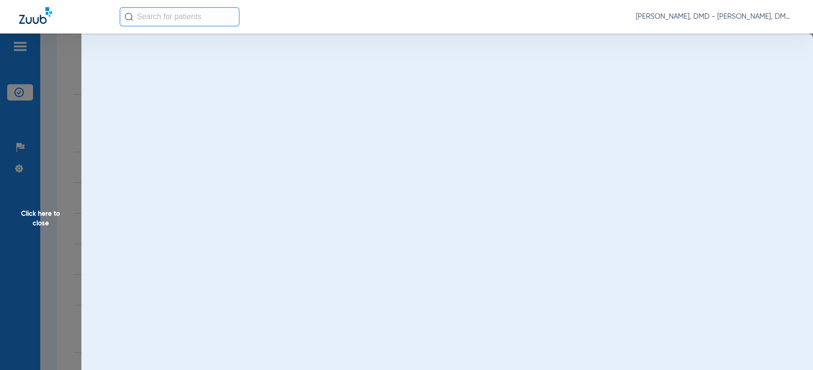
scroll to position [0, 0]
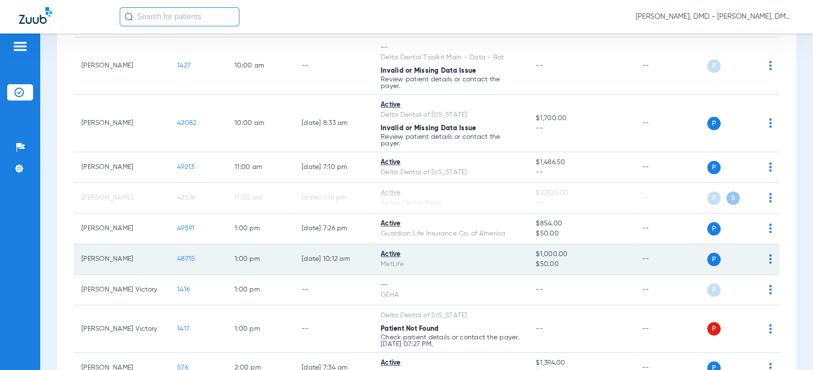
click at [769, 261] on img at bounding box center [770, 259] width 3 height 10
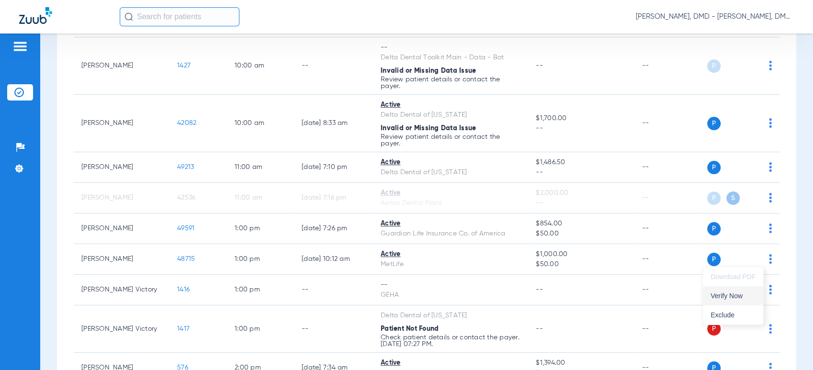
click at [750, 291] on button "Verify Now" at bounding box center [733, 295] width 60 height 19
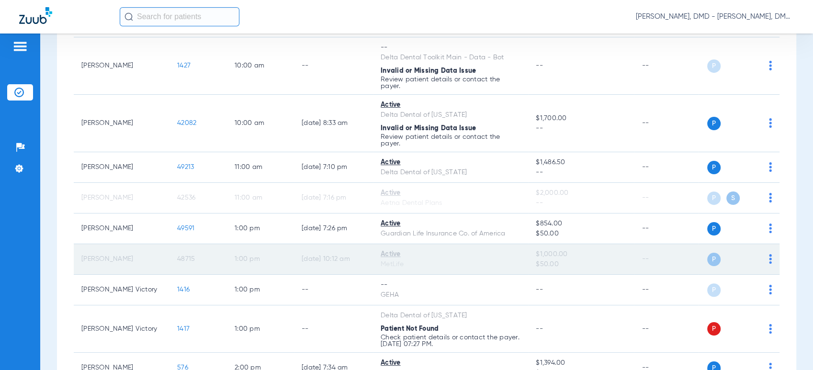
click at [187, 258] on span "48715" at bounding box center [186, 259] width 18 height 7
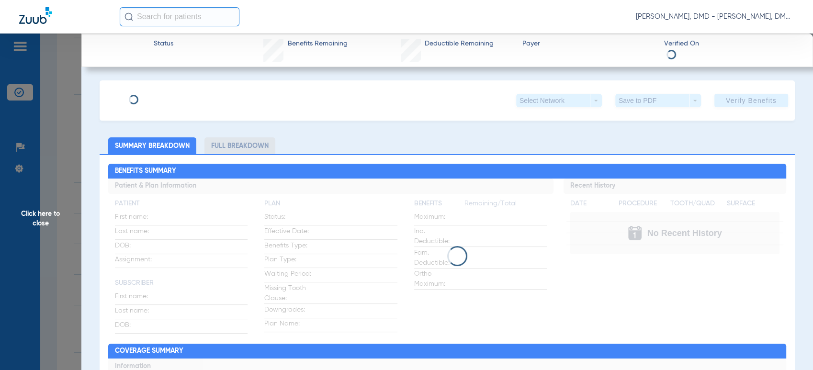
type input "[PERSON_NAME]"
type input "[DATE]"
type input "270941914"
type input "5397209"
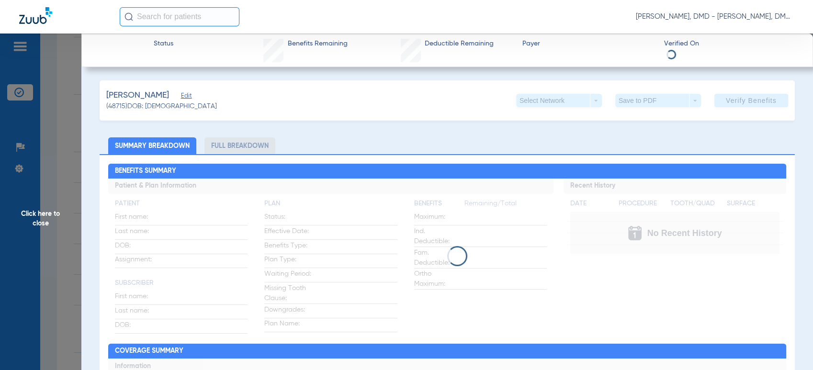
click at [181, 98] on span "Edit" at bounding box center [185, 96] width 9 height 9
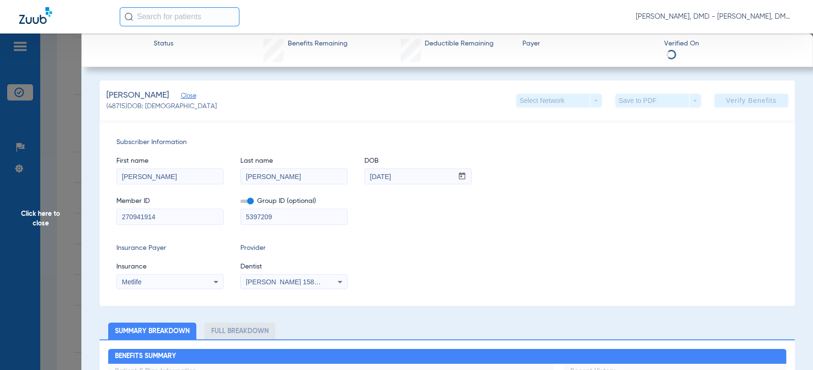
drag, startPoint x: 199, startPoint y: 215, endPoint x: -9, endPoint y: 224, distance: 207.9
click at [0, 224] on html "[PERSON_NAME], DMD - [PERSON_NAME], DMD Patients Insurance Verification Setup H…" at bounding box center [406, 185] width 813 height 370
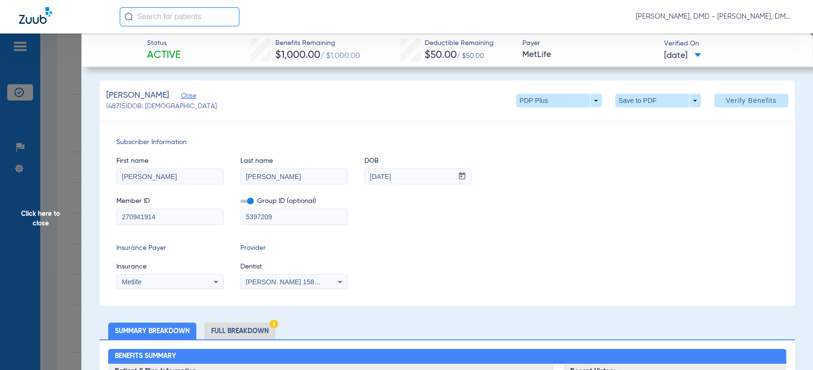
click at [21, 212] on span "Click here to close" at bounding box center [40, 219] width 81 height 370
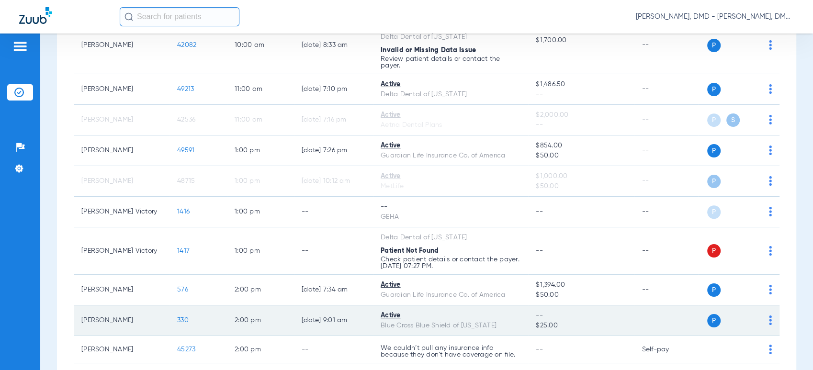
scroll to position [744, 0]
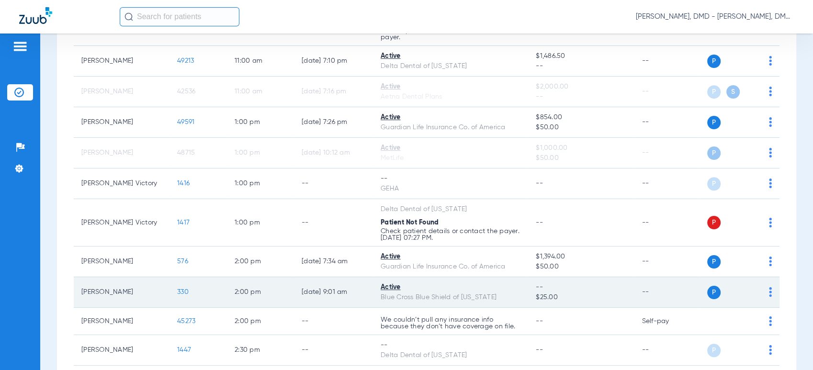
click at [769, 287] on img at bounding box center [770, 292] width 3 height 10
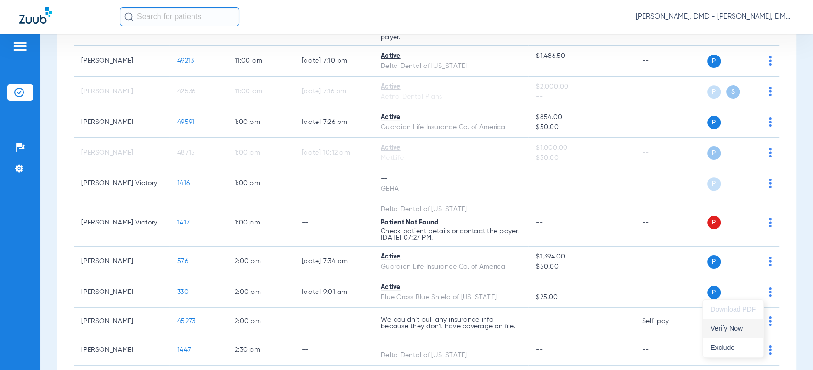
click at [728, 337] on button "Verify Now" at bounding box center [733, 328] width 60 height 19
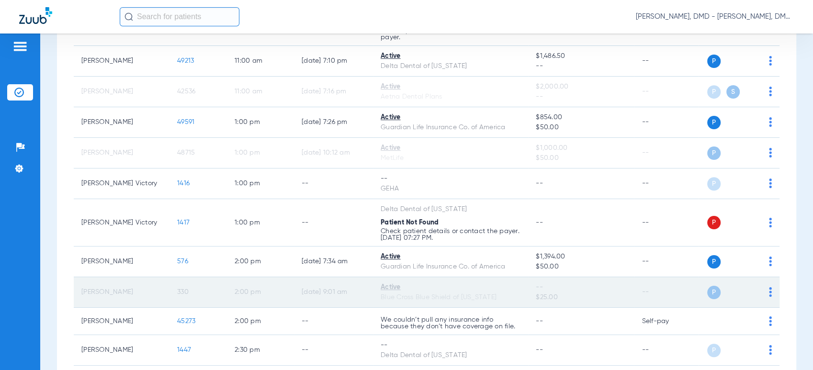
click at [189, 288] on td "330" at bounding box center [197, 292] width 57 height 31
click at [183, 289] on span "330" at bounding box center [182, 292] width 11 height 7
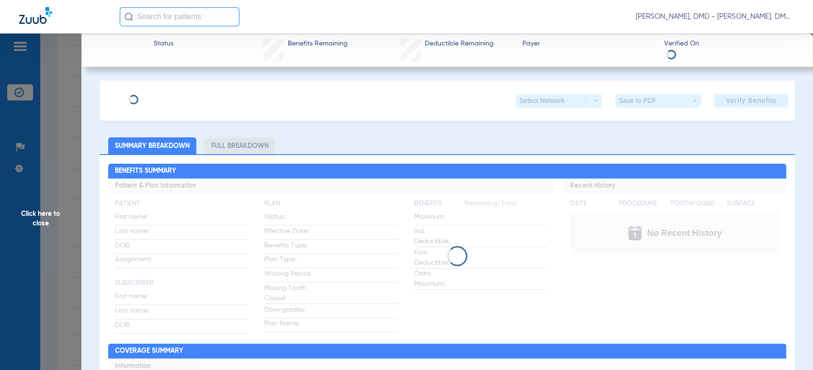
type input "[PERSON_NAME]"
type input "[DATE]"
type input "XAD839021610"
type input "0085559DDB"
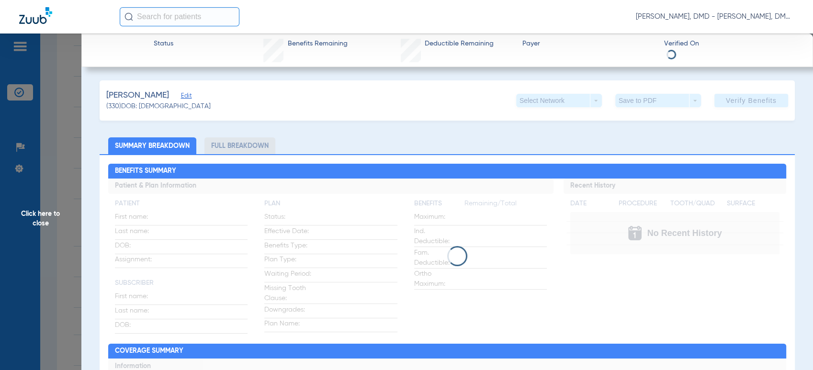
click at [181, 95] on span "Edit" at bounding box center [185, 96] width 9 height 9
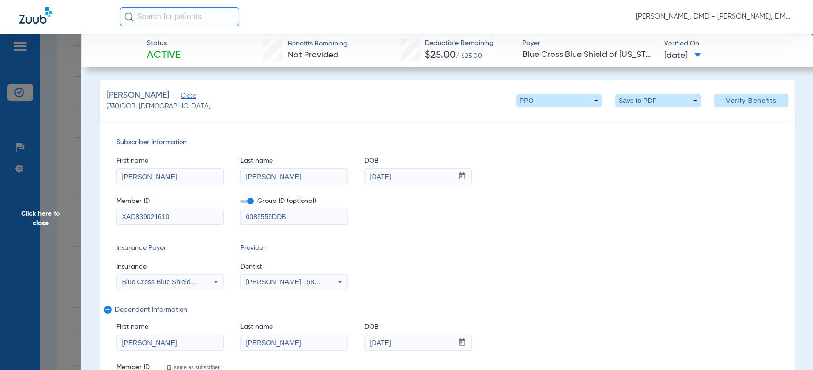
drag, startPoint x: 182, startPoint y: 214, endPoint x: -9, endPoint y: 233, distance: 191.4
click at [0, 233] on html "[PERSON_NAME], DMD - [PERSON_NAME], DMD Patients Insurance Verification Setup H…" at bounding box center [406, 185] width 813 height 370
drag, startPoint x: 174, startPoint y: 349, endPoint x: 101, endPoint y: 349, distance: 72.8
click at [101, 349] on div "Subscriber Information First name [PERSON_NAME] name [PERSON_NAME] DOB mm / dd …" at bounding box center [447, 264] width 695 height 287
drag, startPoint x: 298, startPoint y: 342, endPoint x: 186, endPoint y: 333, distance: 112.9
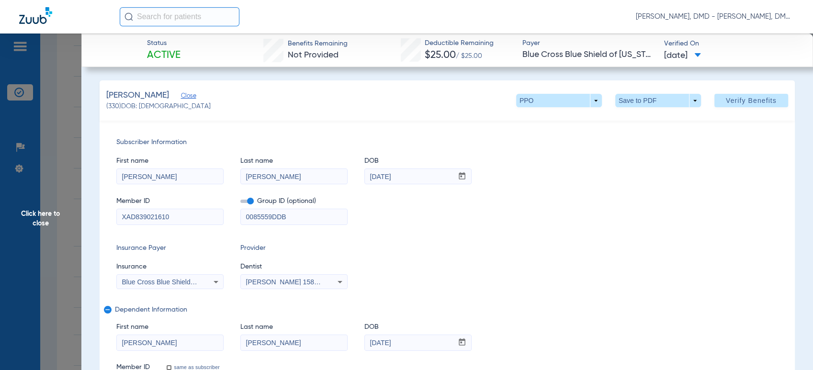
click at [186, 333] on div "First name [PERSON_NAME] Last name [PERSON_NAME] DOB mm / dd / yyyy [DATE]" at bounding box center [447, 332] width 662 height 37
drag, startPoint x: 431, startPoint y: 344, endPoint x: 261, endPoint y: 336, distance: 170.6
click at [262, 336] on div "First name [PERSON_NAME] Last name [PERSON_NAME] DOB mm / dd / yyyy [DATE]" at bounding box center [447, 332] width 662 height 37
paste input "[PERSON_NAME]"
type input "[PERSON_NAME]"
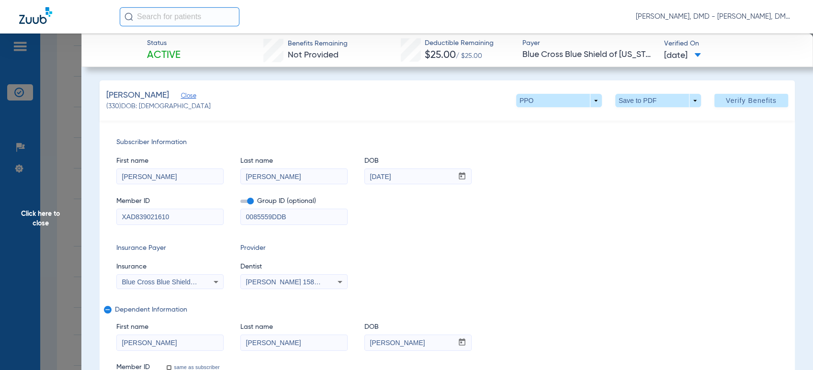
drag, startPoint x: 174, startPoint y: 108, endPoint x: 140, endPoint y: 110, distance: 34.5
click at [140, 110] on span "(330) DOB: [DEMOGRAPHIC_DATA]" at bounding box center [158, 106] width 104 height 10
copy span "[DATE]"
click at [49, 224] on span "Click here to close" at bounding box center [40, 219] width 81 height 370
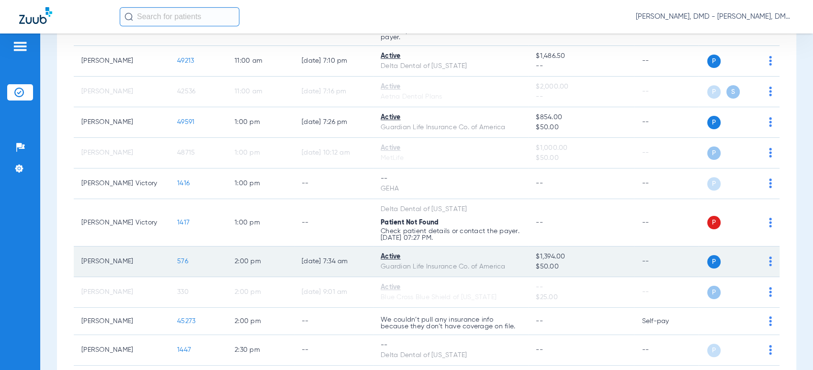
click at [769, 260] on img at bounding box center [770, 262] width 3 height 10
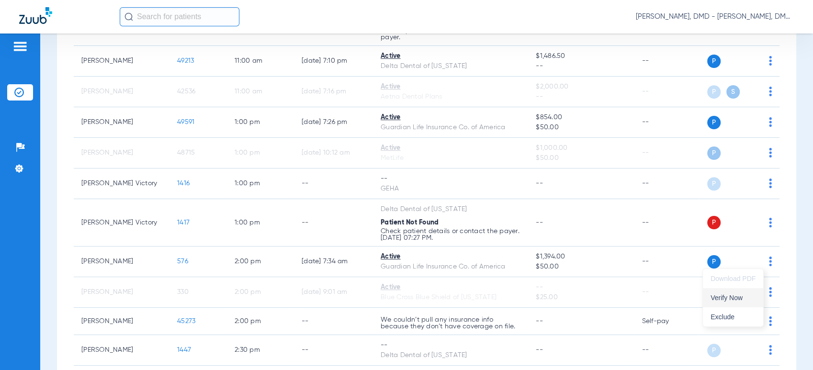
click at [751, 295] on span "Verify Now" at bounding box center [732, 297] width 45 height 7
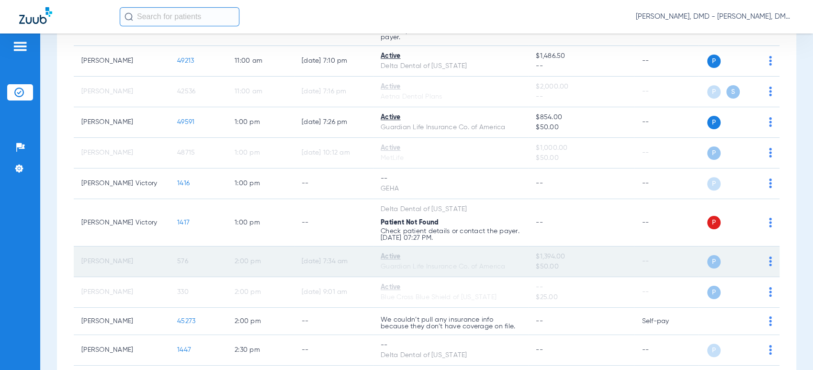
click at [185, 262] on span "576" at bounding box center [182, 261] width 11 height 7
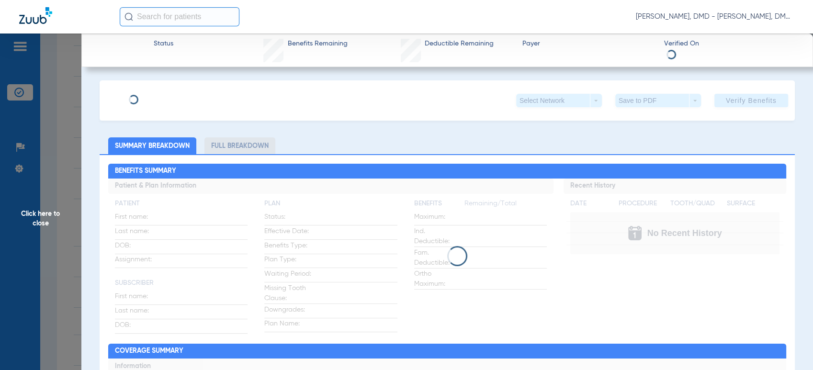
type input "[PERSON_NAME]"
type input "[DATE]"
type input "941457055"
type input "00532450"
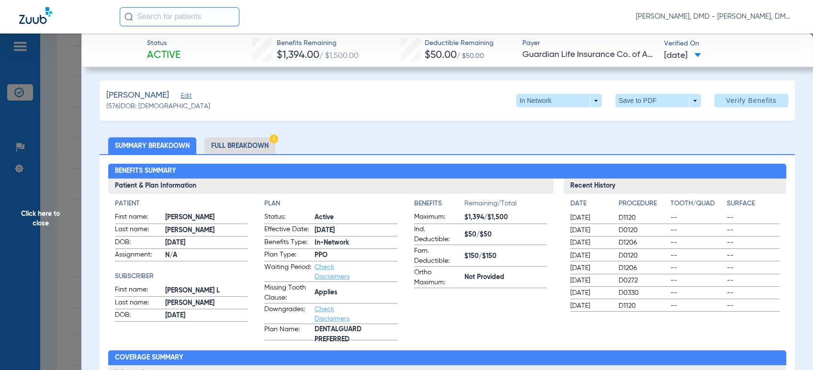
click at [189, 97] on span "Edit" at bounding box center [185, 96] width 9 height 9
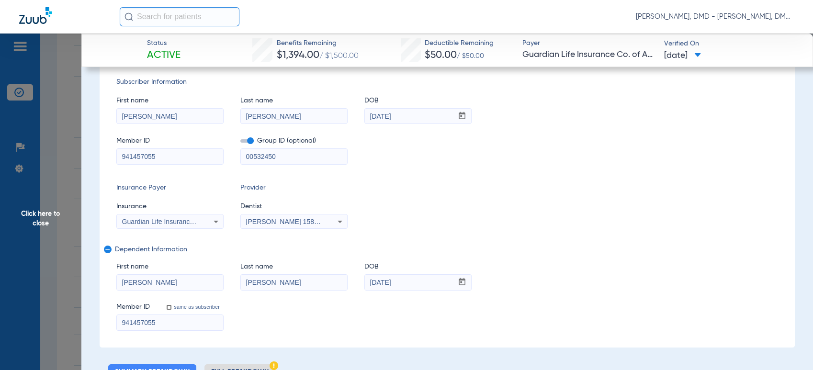
scroll to position [106, 0]
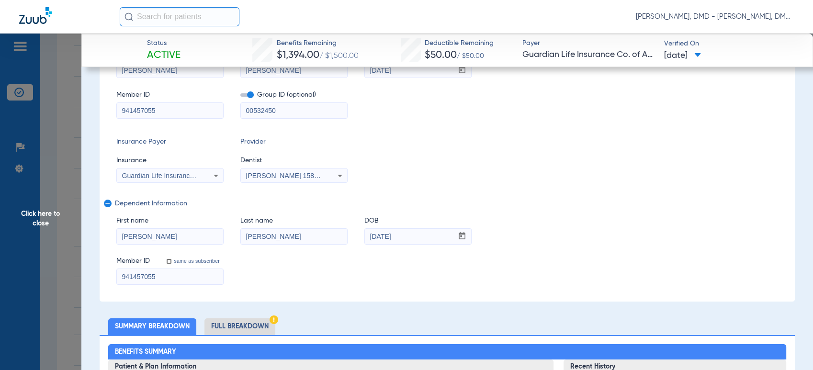
drag, startPoint x: 175, startPoint y: 280, endPoint x: -9, endPoint y: 296, distance: 184.1
click at [0, 296] on html "[PERSON_NAME], DMD - [PERSON_NAME], DMD Patients Insurance Verification Setup H…" at bounding box center [406, 185] width 813 height 370
click at [47, 198] on span "Click here to close" at bounding box center [40, 219] width 81 height 370
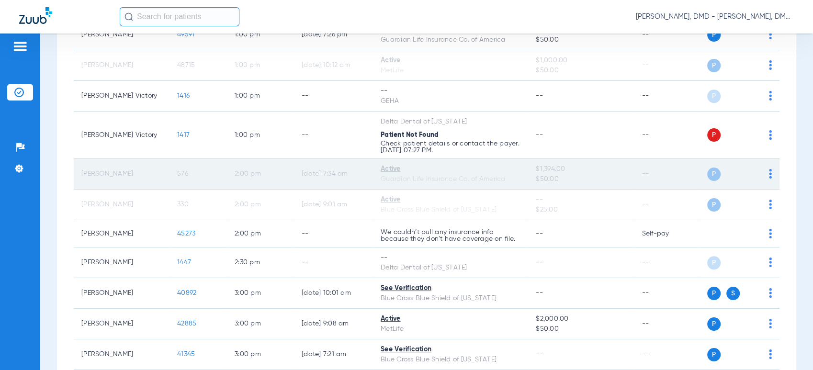
scroll to position [851, 0]
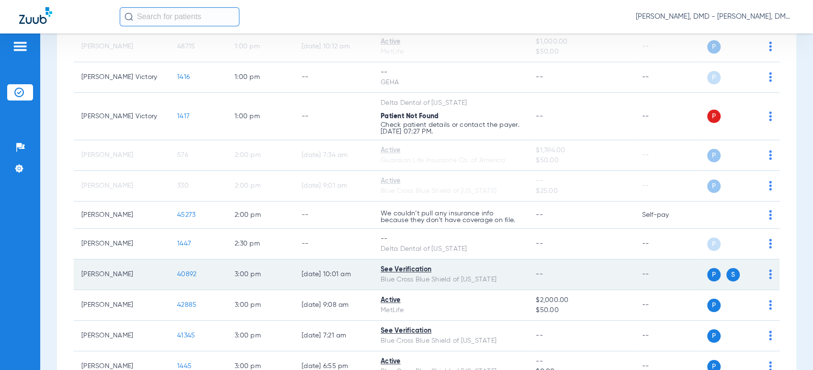
click at [769, 275] on img at bounding box center [770, 274] width 3 height 10
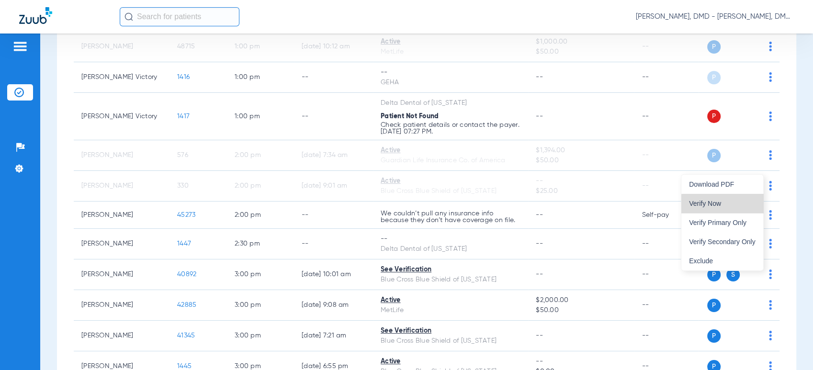
click at [733, 207] on button "Verify Now" at bounding box center [722, 203] width 82 height 19
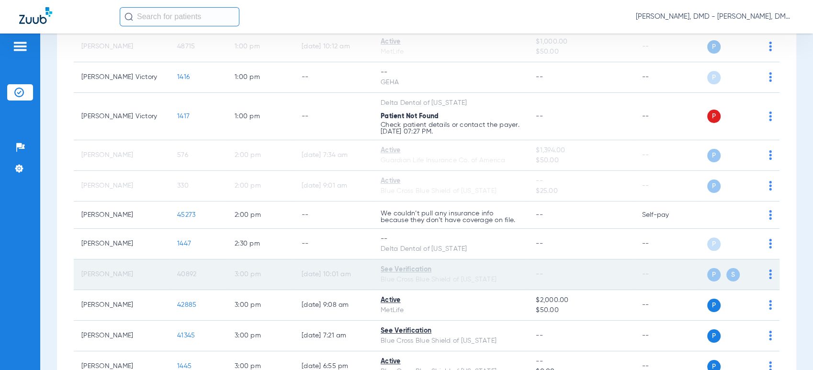
click at [180, 271] on span "40892" at bounding box center [186, 274] width 19 height 7
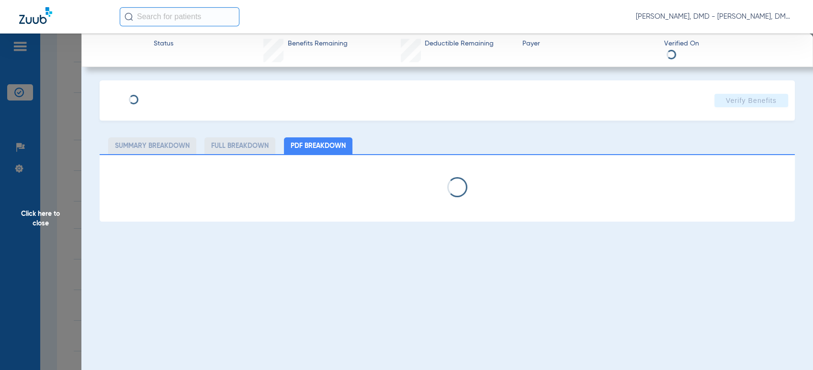
type input "[PERSON_NAME]"
type input "FROSCELLO"
type input "[DATE]"
type input "R60879421"
type input "112"
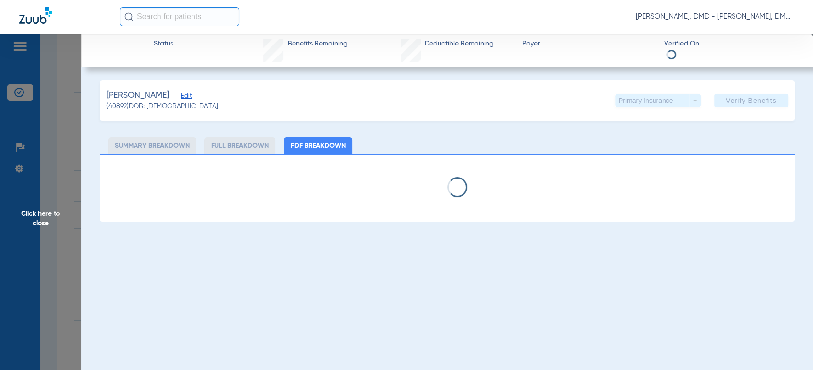
click at [190, 99] on span "Edit" at bounding box center [185, 96] width 9 height 9
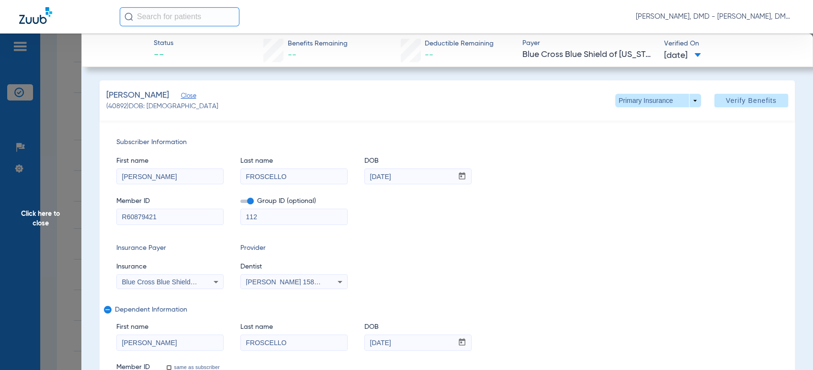
drag, startPoint x: 188, startPoint y: 213, endPoint x: -9, endPoint y: 236, distance: 197.6
click at [0, 236] on html "[PERSON_NAME], DMD - [PERSON_NAME], DMD Patients Insurance Verification Setup H…" at bounding box center [406, 185] width 813 height 370
drag, startPoint x: 162, startPoint y: 344, endPoint x: -9, endPoint y: 348, distance: 170.5
click at [0, 348] on html "[PERSON_NAME], DMD - [PERSON_NAME], DMD Patients Insurance Verification Setup H…" at bounding box center [406, 185] width 813 height 370
drag, startPoint x: 322, startPoint y: 348, endPoint x: 168, endPoint y: 348, distance: 153.2
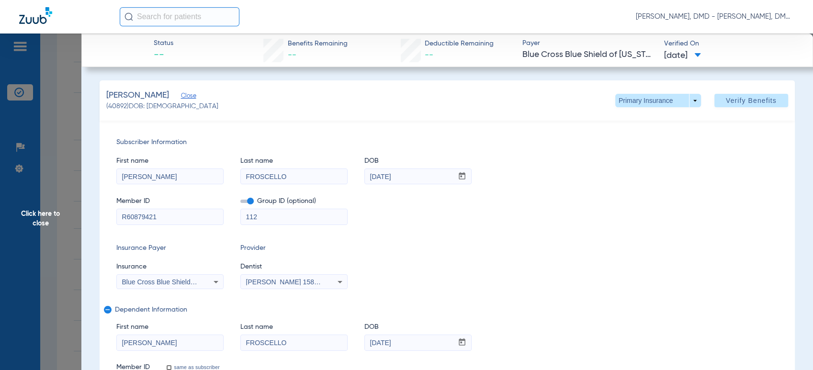
click at [168, 348] on div "First name [PERSON_NAME] Last name FROSCELLO DOB mm / dd / yyyy [DATE]" at bounding box center [447, 332] width 662 height 37
click at [615, 103] on span at bounding box center [658, 100] width 86 height 13
click at [616, 140] on span "Secondary Insurance" at bounding box center [646, 138] width 63 height 7
type input "F91598063"
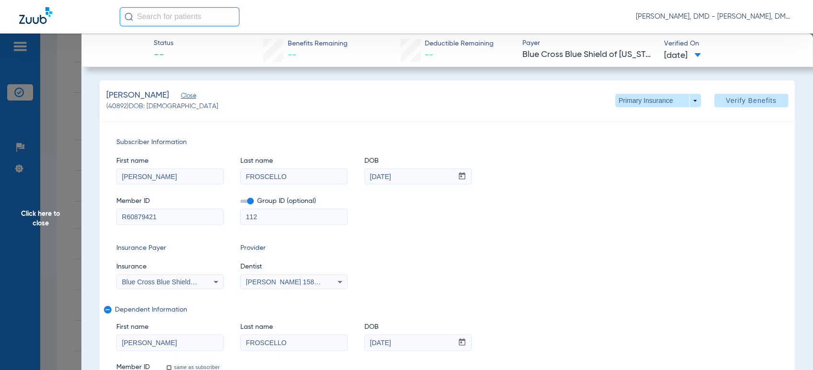
type input "FEPBD10002"
type input "F91598063"
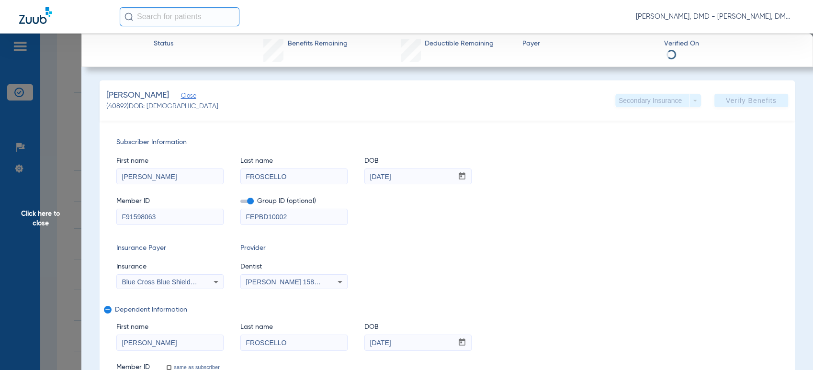
drag, startPoint x: 184, startPoint y: 216, endPoint x: 58, endPoint y: 219, distance: 126.4
drag, startPoint x: 413, startPoint y: 174, endPoint x: 249, endPoint y: 178, distance: 163.8
click at [249, 178] on div "First name KEVIN Last name FROSCELLO DOB mm / dd / yyyy 08/19/1977" at bounding box center [447, 165] width 662 height 37
click at [43, 206] on span "Click here to close" at bounding box center [40, 219] width 81 height 370
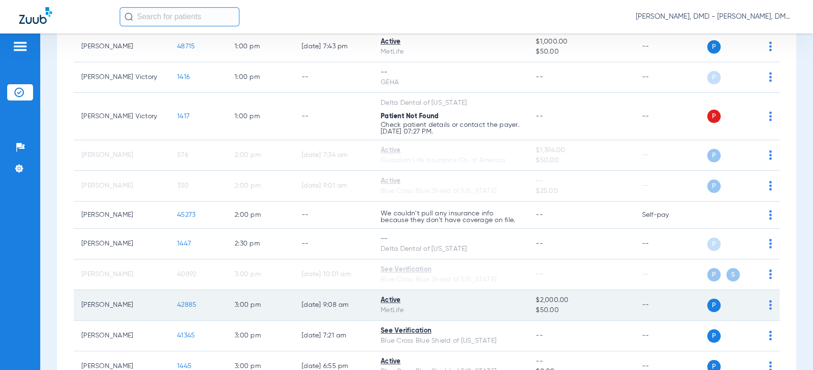
click at [769, 305] on img at bounding box center [770, 305] width 3 height 10
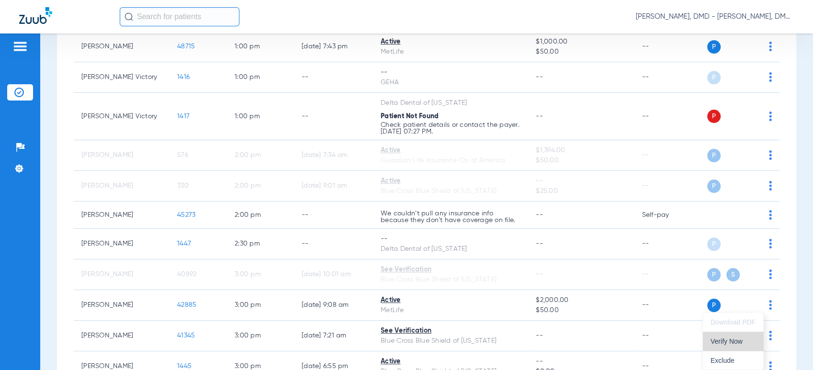
click at [734, 339] on span "Verify Now" at bounding box center [732, 341] width 45 height 7
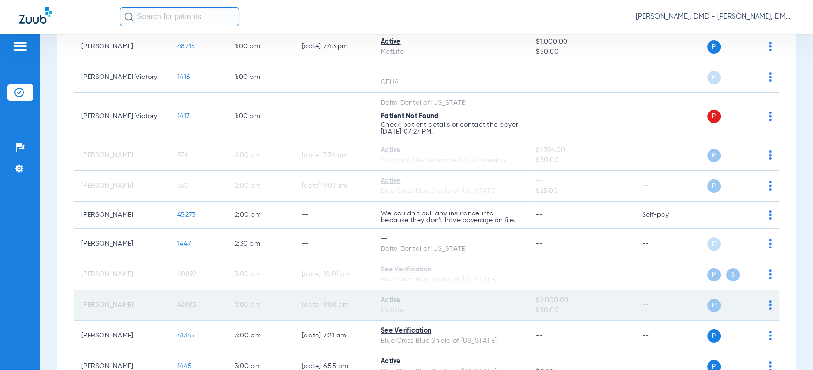
click at [177, 302] on span "42885" at bounding box center [186, 305] width 19 height 7
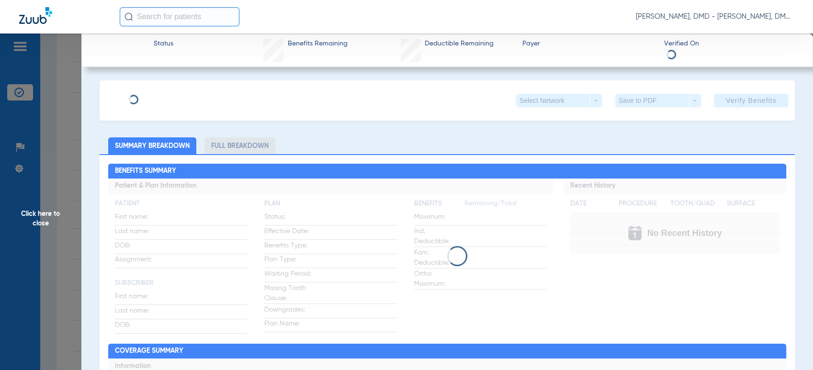
type input "Stacy"
type input "Davis"
type input "10/22/1976"
type input "421020758"
type input "252769"
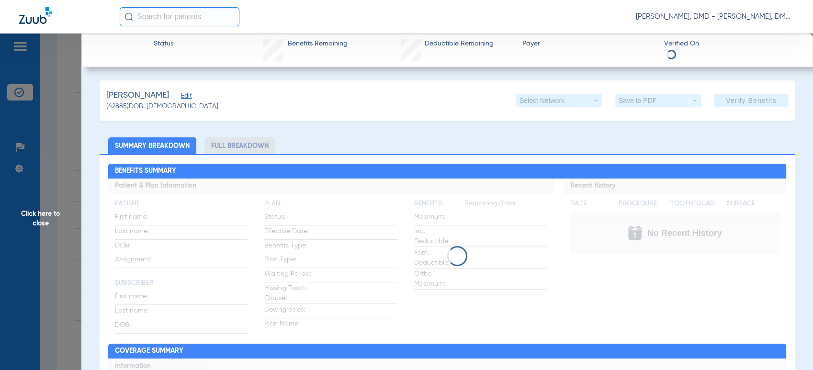
click at [174, 102] on span "(42885) DOB: 10/22/1976" at bounding box center [162, 106] width 112 height 10
click at [181, 98] on span "Edit" at bounding box center [185, 96] width 9 height 9
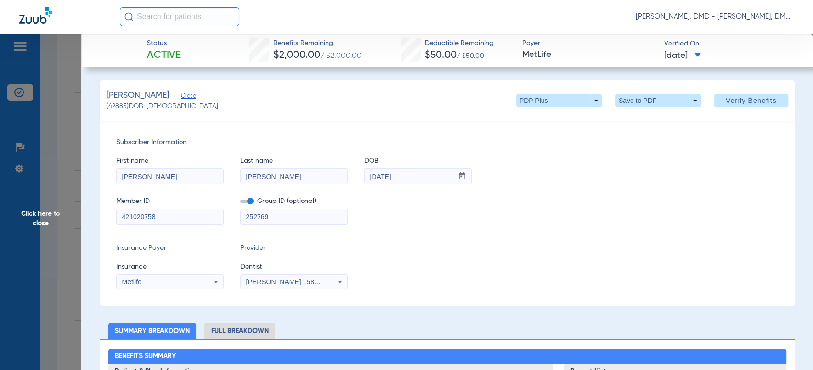
drag, startPoint x: 184, startPoint y: 219, endPoint x: 88, endPoint y: 220, distance: 96.2
click at [60, 221] on span "Click here to close" at bounding box center [40, 219] width 81 height 370
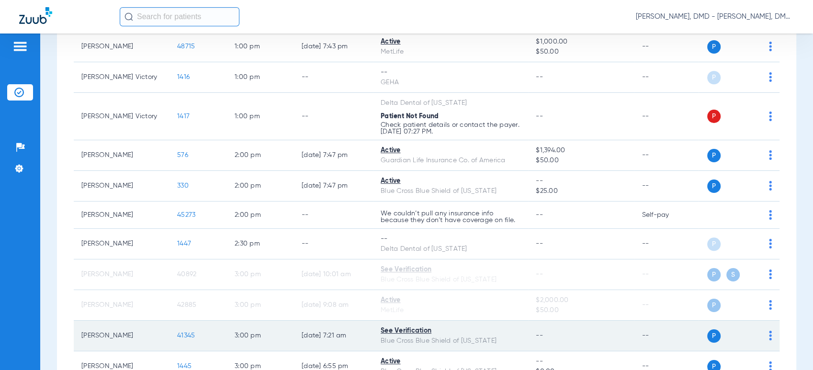
click at [769, 337] on img at bounding box center [770, 336] width 3 height 10
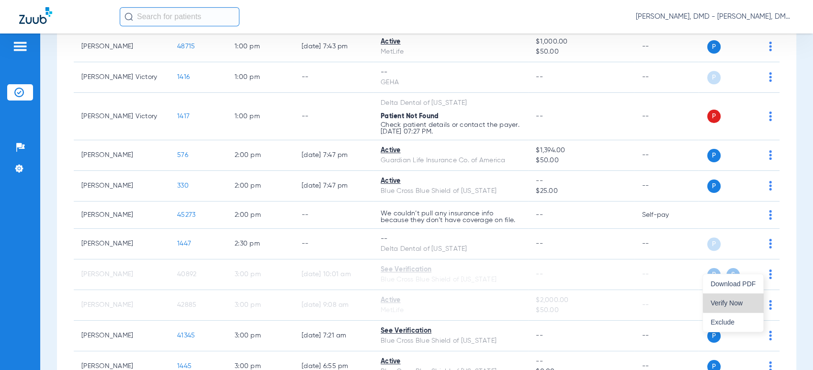
click at [755, 302] on button "Verify Now" at bounding box center [733, 302] width 60 height 19
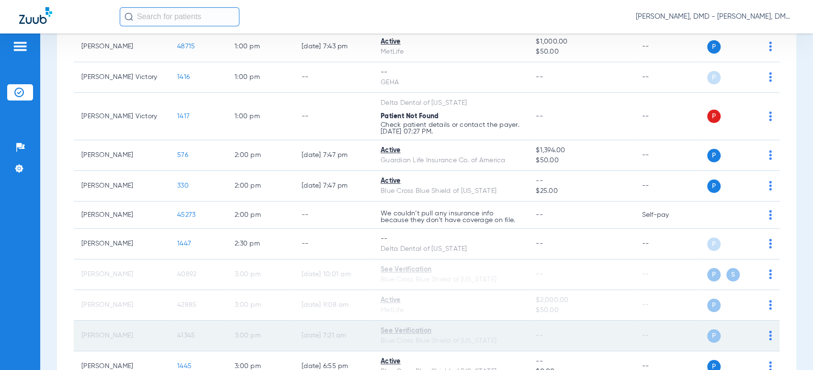
click at [189, 339] on td "41345" at bounding box center [197, 336] width 57 height 31
click at [190, 335] on span "41345" at bounding box center [186, 335] width 18 height 7
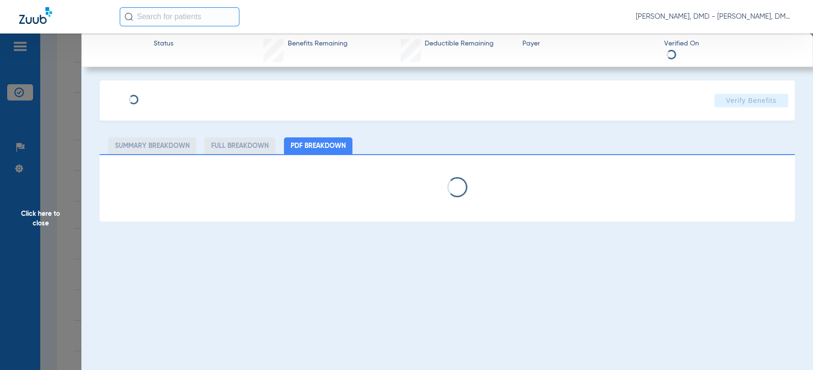
type input "LORRAINE"
type input "WALLIN"
type input "04/16/1960"
type input "XAD828367251"
type input "91009"
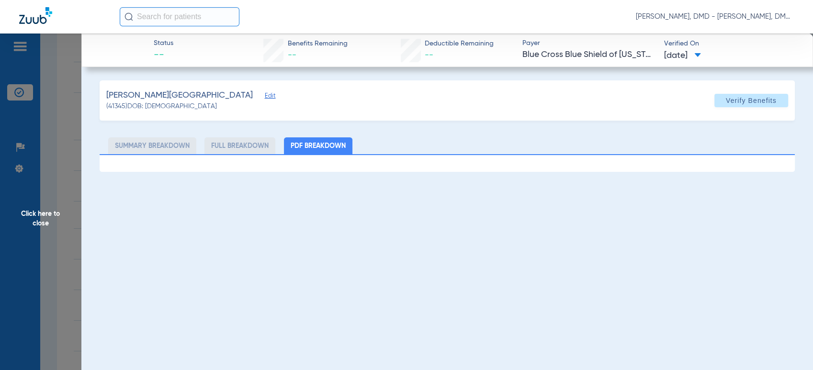
click at [265, 99] on span "Edit" at bounding box center [269, 96] width 9 height 9
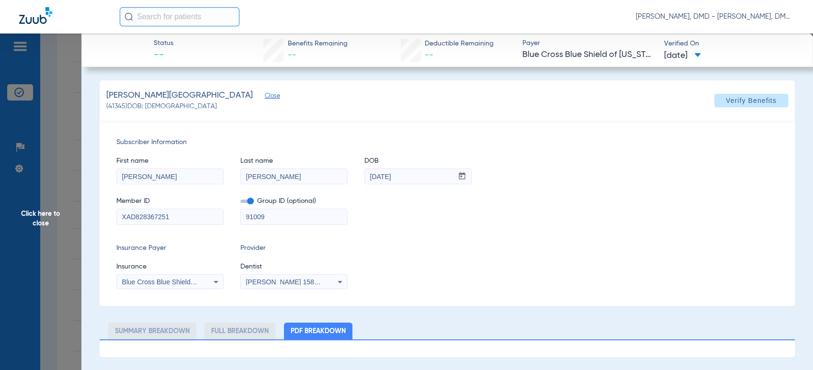
drag, startPoint x: 191, startPoint y: 223, endPoint x: -9, endPoint y: 236, distance: 199.6
click at [0, 236] on html "Josh Drake, DMD - Josh Drake, DMD Patients Insurance Verification Setup Help Ce…" at bounding box center [406, 185] width 813 height 370
drag, startPoint x: 164, startPoint y: 175, endPoint x: 46, endPoint y: 179, distance: 117.8
drag, startPoint x: 282, startPoint y: 168, endPoint x: 142, endPoint y: 181, distance: 141.3
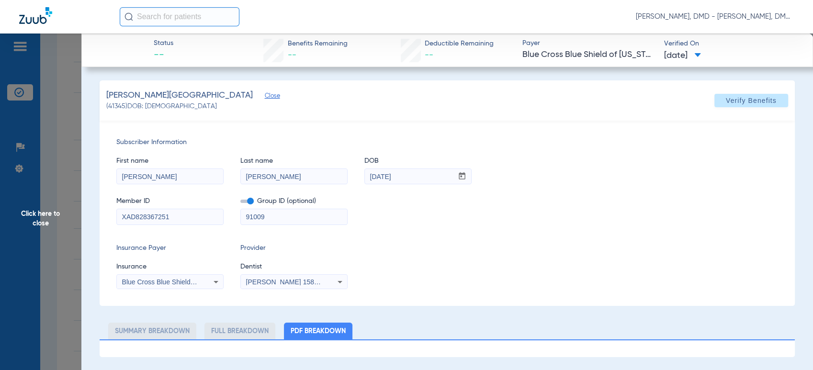
click at [142, 181] on div "First name LORRAINE Last name WALLIN DOB mm / dd / yyyy 04/16/1960" at bounding box center [447, 165] width 662 height 37
drag, startPoint x: 420, startPoint y: 182, endPoint x: 247, endPoint y: 184, distance: 172.8
click at [247, 184] on div "First name LORRAINE Last name WALLIN DOB mm / dd / yyyy 04/16/1960" at bounding box center [447, 165] width 662 height 37
click at [44, 224] on span "Click here to close" at bounding box center [40, 219] width 81 height 370
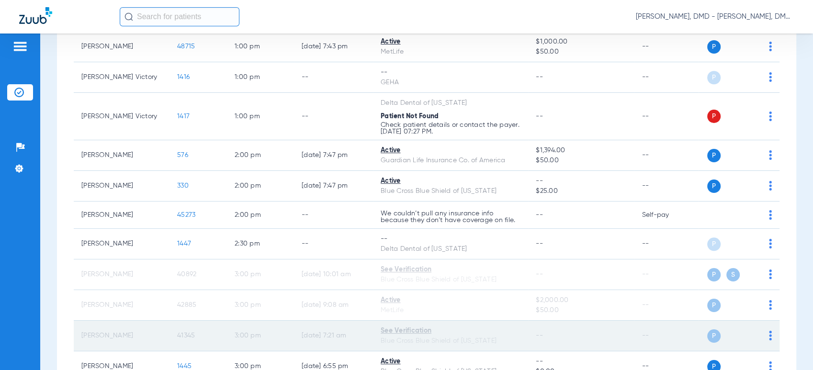
drag, startPoint x: 80, startPoint y: 335, endPoint x: 131, endPoint y: 342, distance: 51.8
click at [131, 342] on td "[PERSON_NAME]" at bounding box center [122, 336] width 96 height 31
copy td "[PERSON_NAME]"
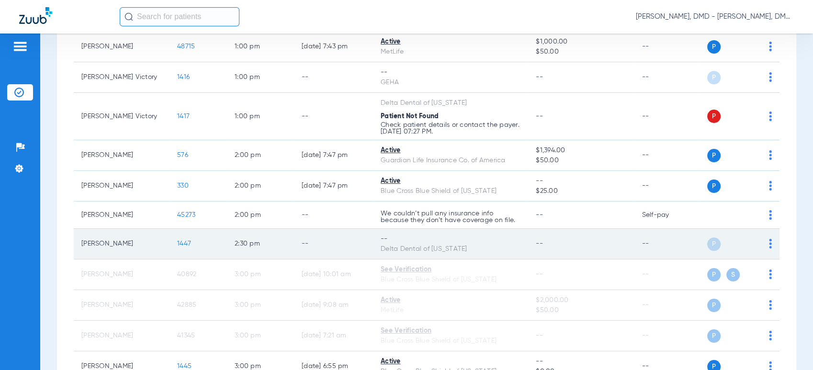
click at [769, 245] on img at bounding box center [770, 244] width 3 height 10
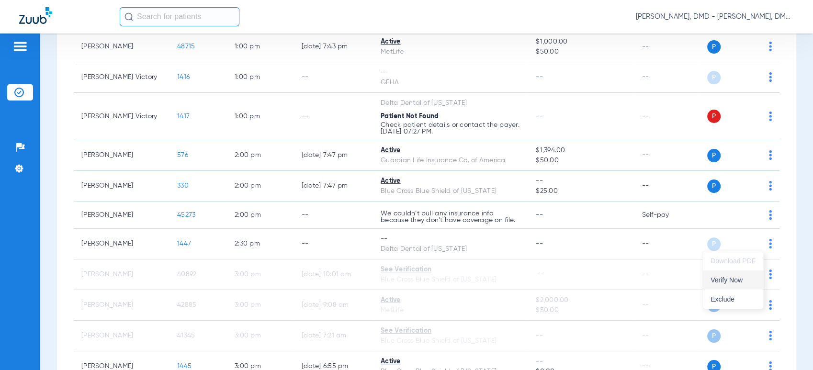
click at [745, 281] on span "Verify Now" at bounding box center [732, 280] width 45 height 7
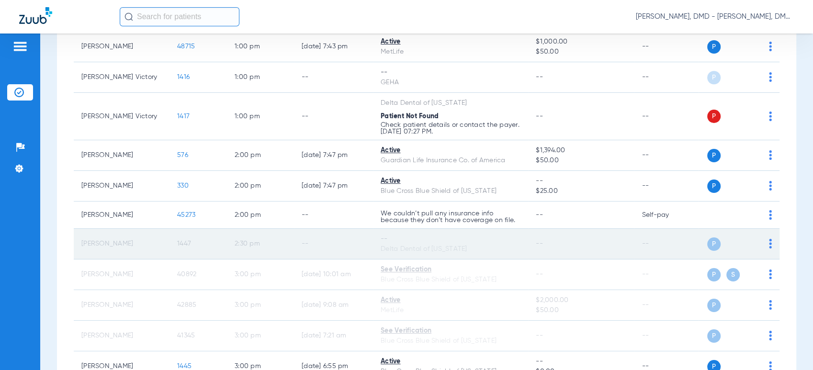
click at [186, 240] on span "1447" at bounding box center [184, 243] width 14 height 7
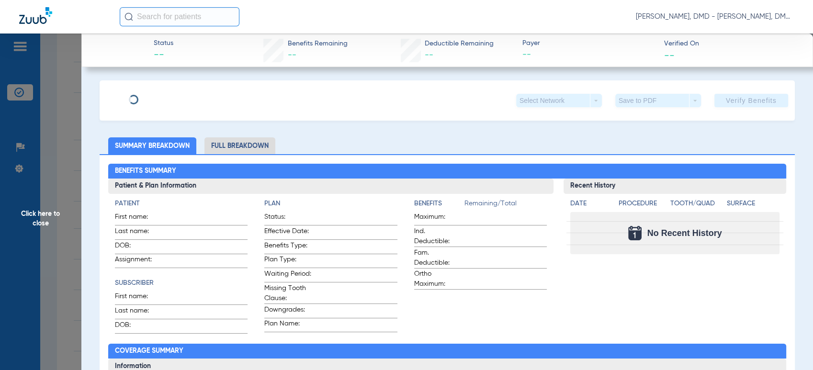
click at [159, 101] on div "Select Network arrow_drop_down Save to PDF arrow_drop_down Verify Benefits" at bounding box center [447, 100] width 695 height 40
type input "Phillip"
type input "Dyer"
type input "05/23/2000"
type input "51000001231738"
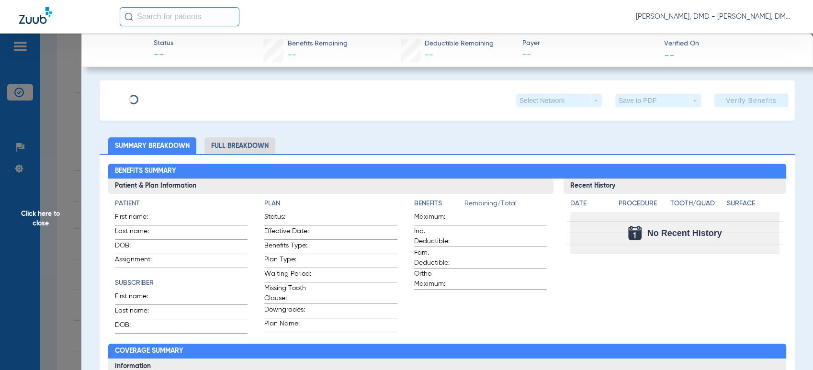
type input "00070027300001002"
click at [181, 99] on span "Edit" at bounding box center [185, 96] width 9 height 9
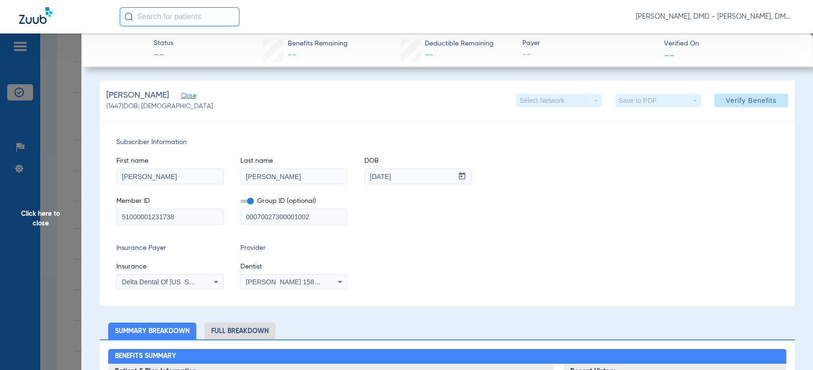
drag, startPoint x: 172, startPoint y: 174, endPoint x: 73, endPoint y: 173, distance: 99.1
drag, startPoint x: 303, startPoint y: 175, endPoint x: 166, endPoint y: 177, distance: 137.9
click at [169, 177] on div "First name Phillip Last name Dyer DOB mm / dd / yyyy 05/23/2000" at bounding box center [447, 165] width 662 height 37
drag, startPoint x: 434, startPoint y: 179, endPoint x: 245, endPoint y: 175, distance: 188.6
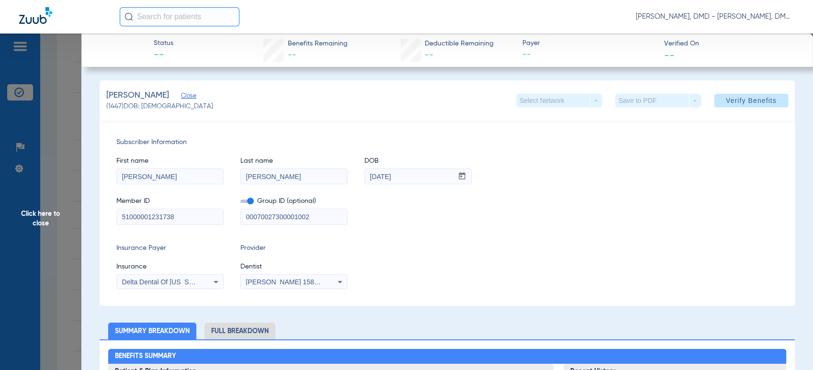
click at [245, 175] on div "First name Phillip Last name Dyer DOB mm / dd / yyyy 05/23/2000" at bounding box center [447, 165] width 662 height 37
drag, startPoint x: 200, startPoint y: 225, endPoint x: 101, endPoint y: 224, distance: 98.1
click at [101, 224] on div "Subscriber Information First name Phillip Last name Dyer DOB mm / dd / yyyy 05/…" at bounding box center [447, 213] width 695 height 185
copy div
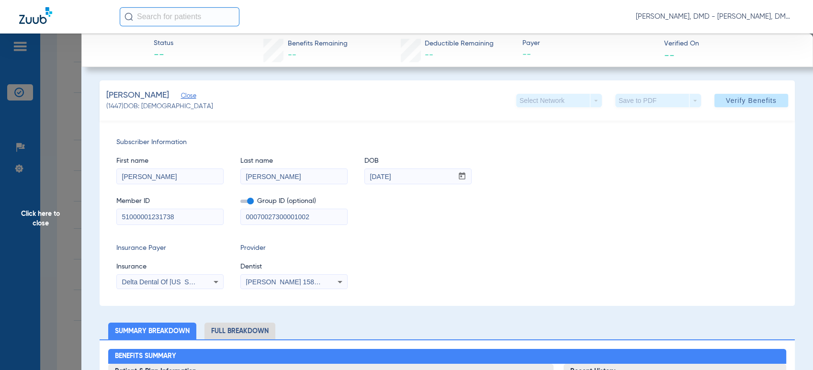
click at [62, 236] on span "Click here to close" at bounding box center [40, 219] width 81 height 370
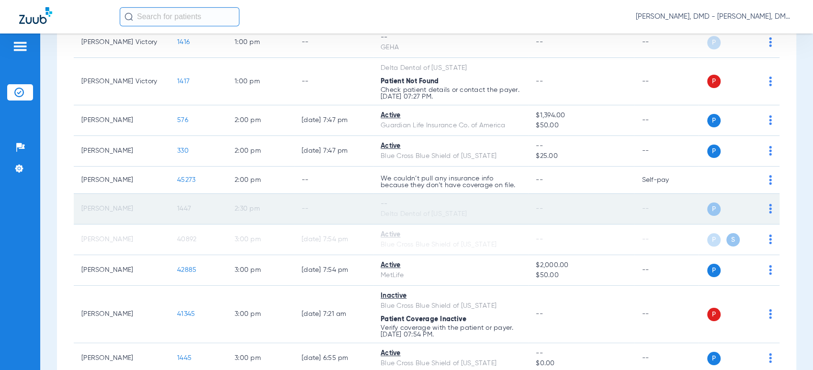
scroll to position [904, 0]
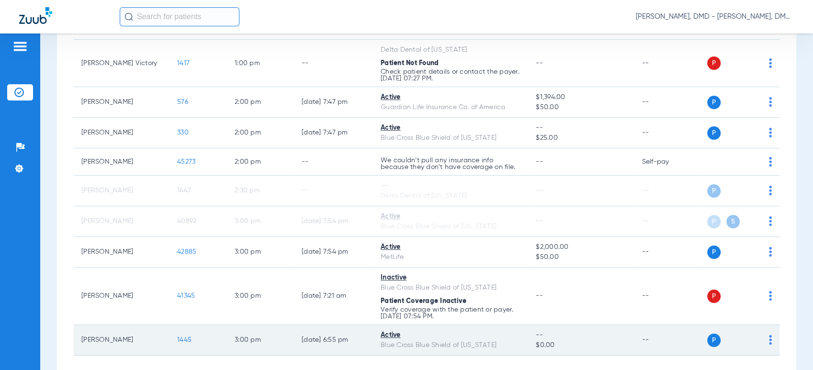
click at [769, 337] on img at bounding box center [770, 340] width 3 height 10
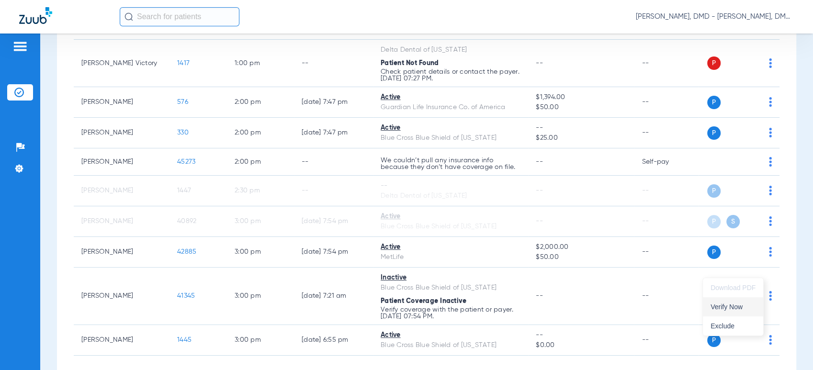
click at [738, 314] on button "Verify Now" at bounding box center [733, 306] width 60 height 19
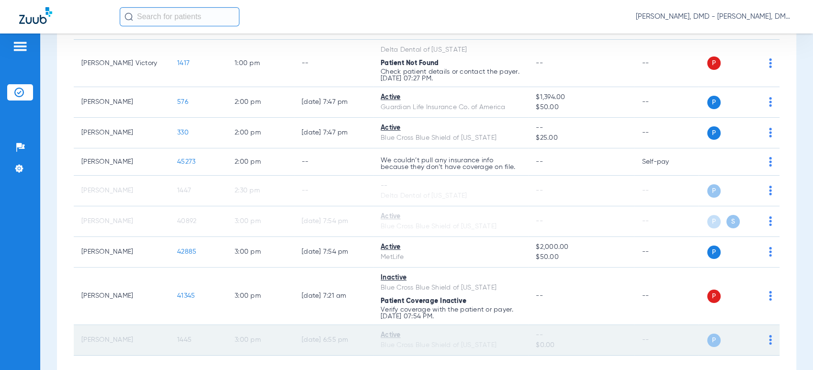
click at [180, 339] on span "1445" at bounding box center [184, 340] width 14 height 7
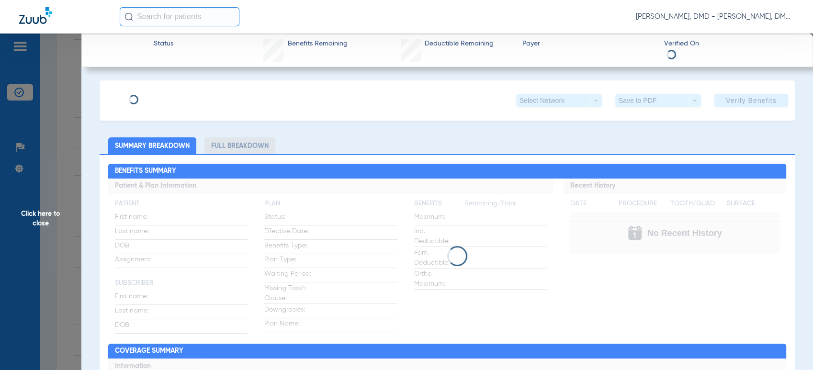
type input "Leah"
type input "Parker"
type input "01/07/1989"
type input "xad879870432"
type input "95489"
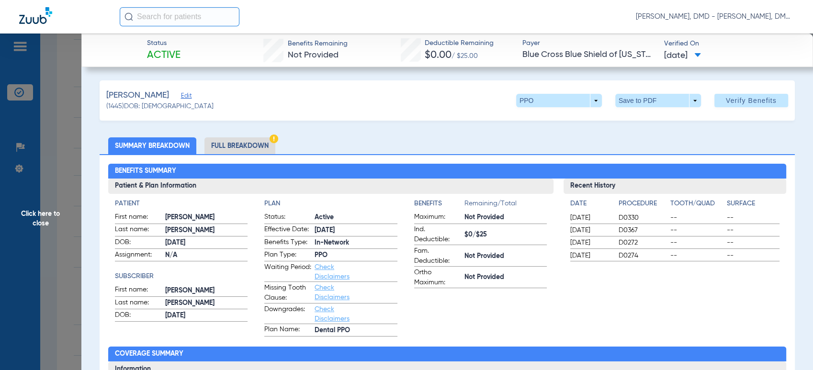
click at [181, 96] on span "Edit" at bounding box center [185, 96] width 9 height 9
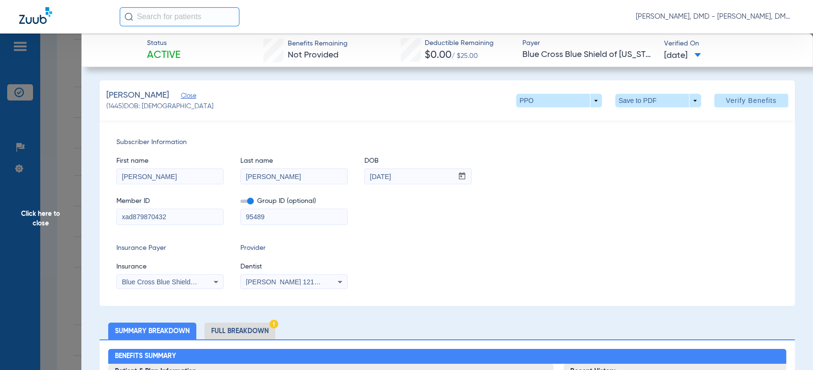
drag, startPoint x: 166, startPoint y: 215, endPoint x: 38, endPoint y: 219, distance: 127.9
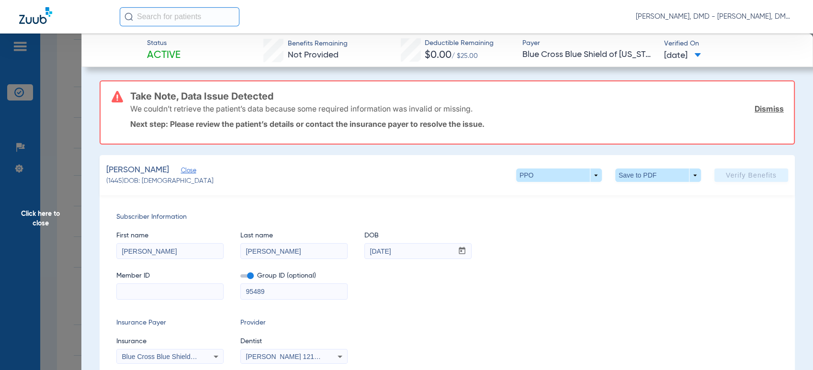
drag, startPoint x: 158, startPoint y: 254, endPoint x: -9, endPoint y: 254, distance: 167.1
click at [0, 254] on html "Josh Drake, DMD - Josh Drake, DMD Patients Insurance Verification Setup Help Ce…" at bounding box center [406, 185] width 813 height 370
drag, startPoint x: 287, startPoint y: 255, endPoint x: 117, endPoint y: 260, distance: 170.0
click at [118, 260] on div "First name Leah Last name Parker DOB mm / dd / yyyy 01/07/1989 Member ID Group …" at bounding box center [447, 261] width 662 height 78
drag, startPoint x: 399, startPoint y: 248, endPoint x: 260, endPoint y: 248, distance: 138.3
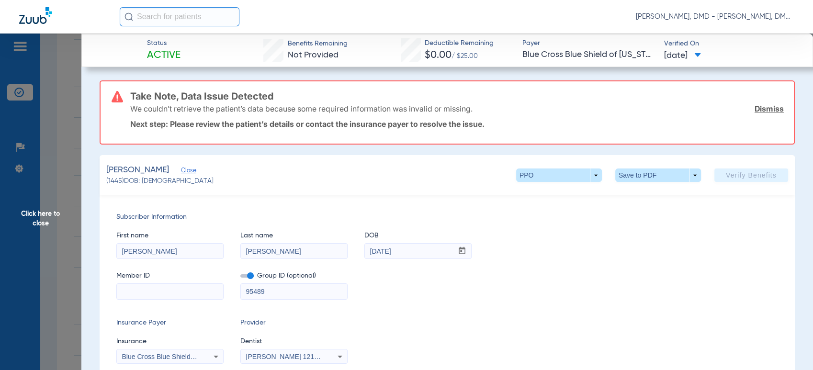
click at [260, 248] on div "First name Leah Last name Parker DOB mm / dd / yyyy 01/07/1989" at bounding box center [447, 240] width 662 height 37
